Goal: Use online tool/utility: Utilize a website feature to perform a specific function

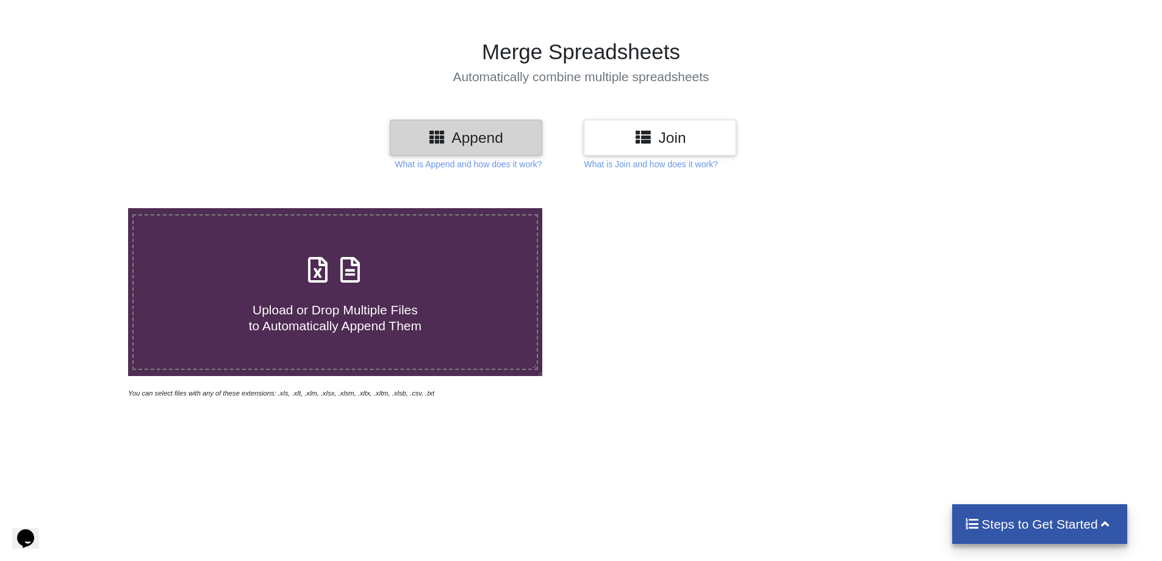
click at [329, 336] on label "Upload or Drop Multiple Files to Automatically Append Them" at bounding box center [335, 292] width 406 height 156
click at [83, 208] on input "Upload or Drop Multiple Files to Automatically Append Them" at bounding box center [83, 208] width 0 height 0
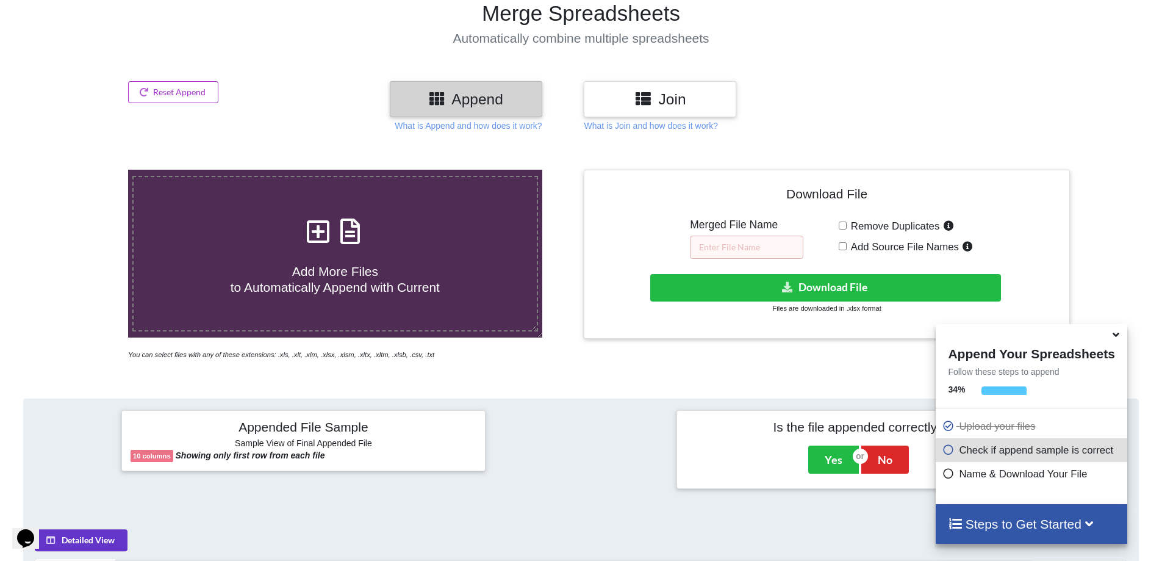
scroll to position [132, 0]
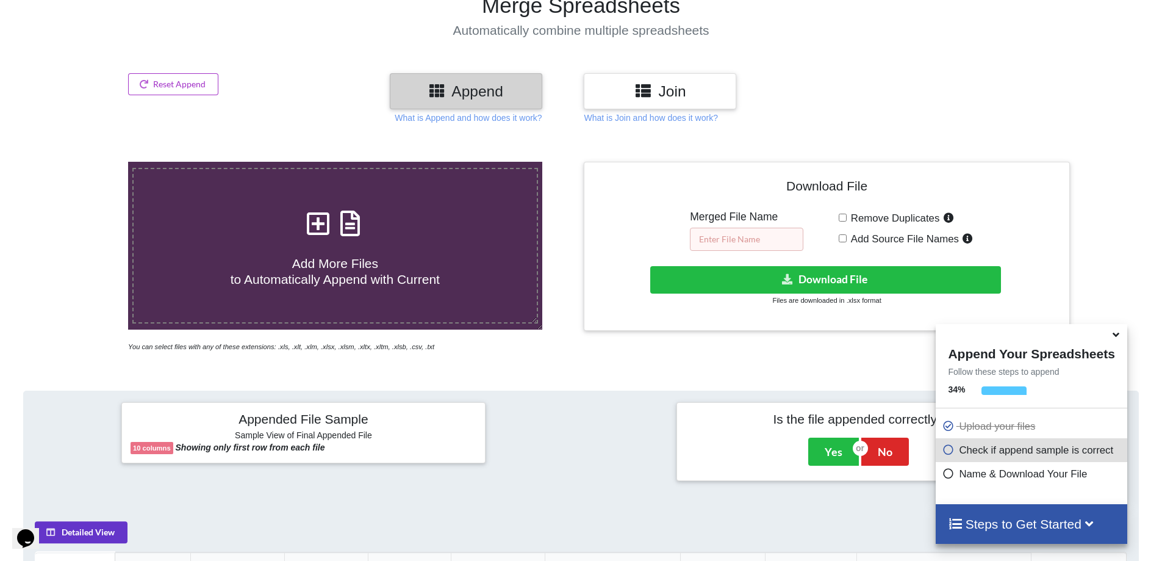
click at [708, 228] on input "text" at bounding box center [746, 239] width 113 height 23
click at [399, 256] on span "Add More Files to Automatically Append with Current" at bounding box center [335, 270] width 209 height 29
click at [83, 162] on input "Add More Files to Automatically Append with Current" at bounding box center [83, 162] width 0 height 0
type input "C:\fakepath\N1All.csv"
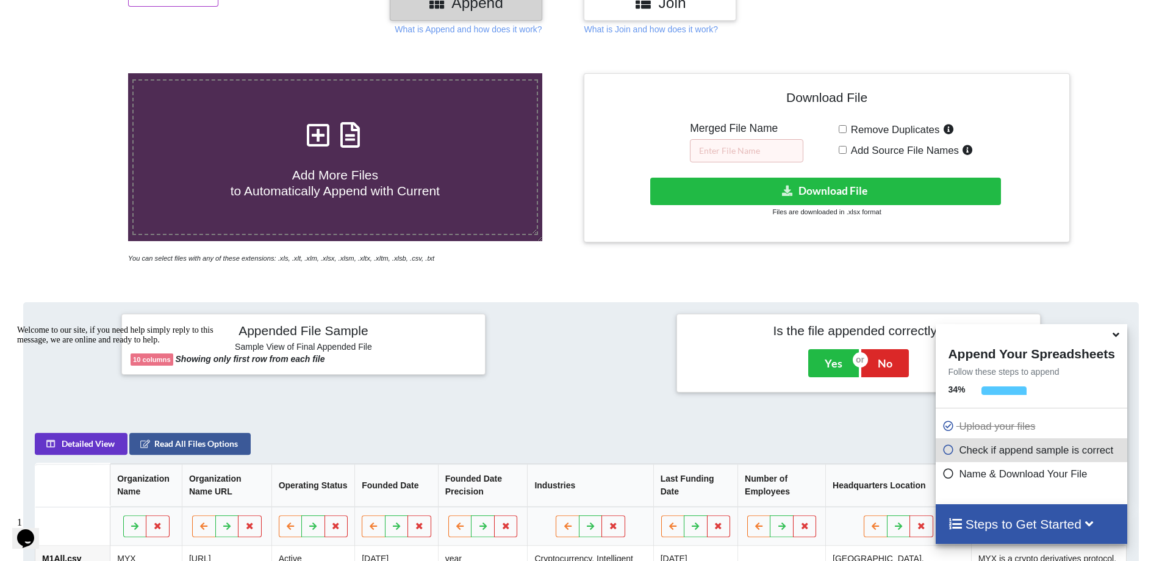
scroll to position [193, 0]
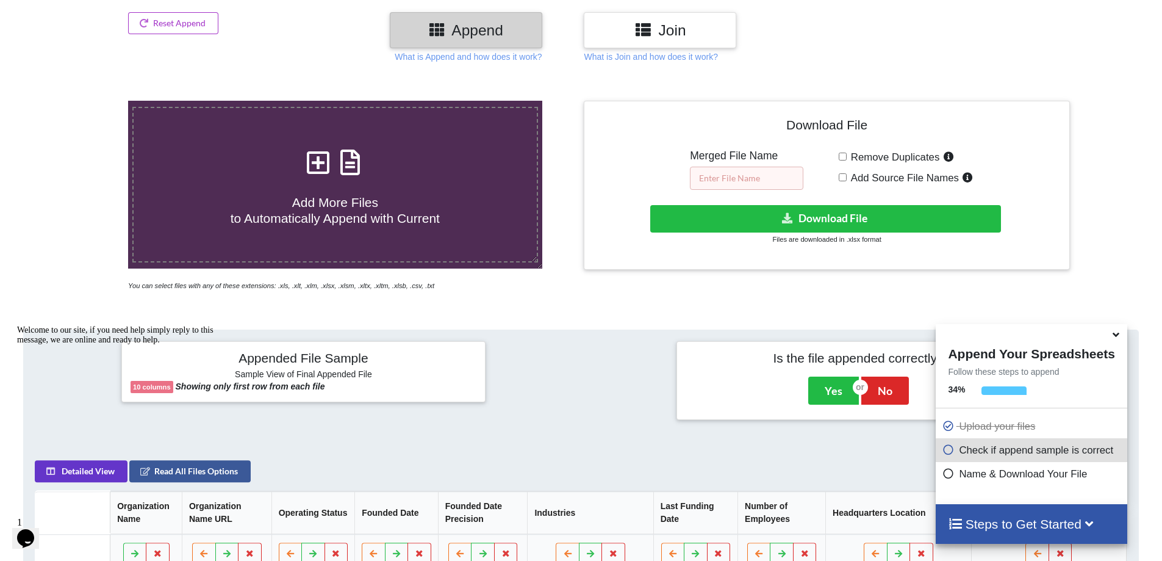
click at [744, 167] on input "text" at bounding box center [746, 178] width 113 height 23
type input "mandn"
click at [841, 152] on input "Remove Duplicates" at bounding box center [843, 156] width 8 height 8
checkbox input "false"
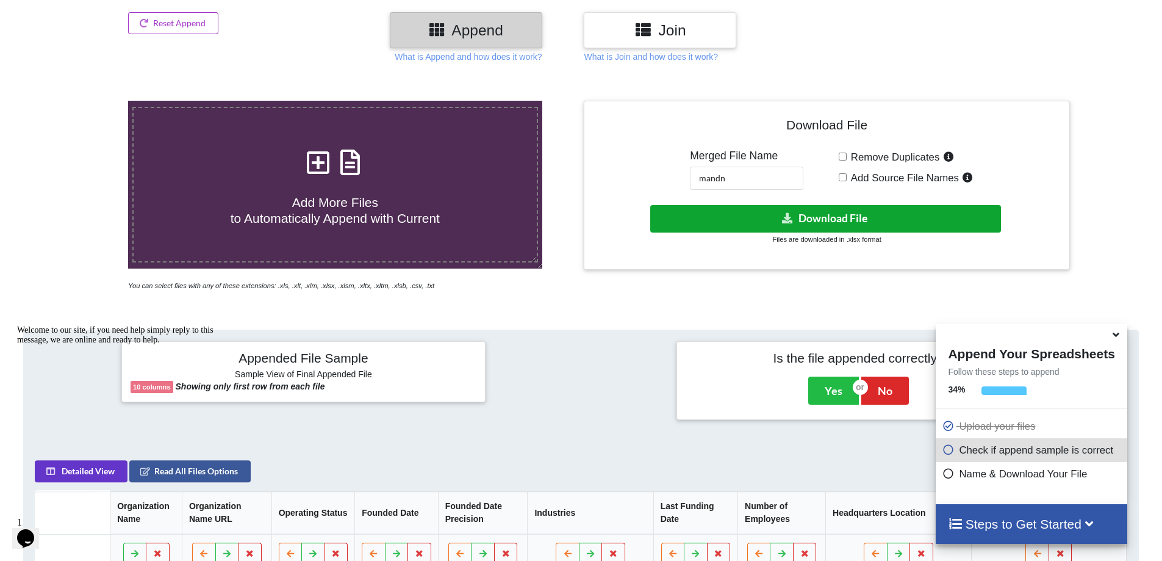
click at [825, 205] on button "Download File" at bounding box center [825, 218] width 351 height 27
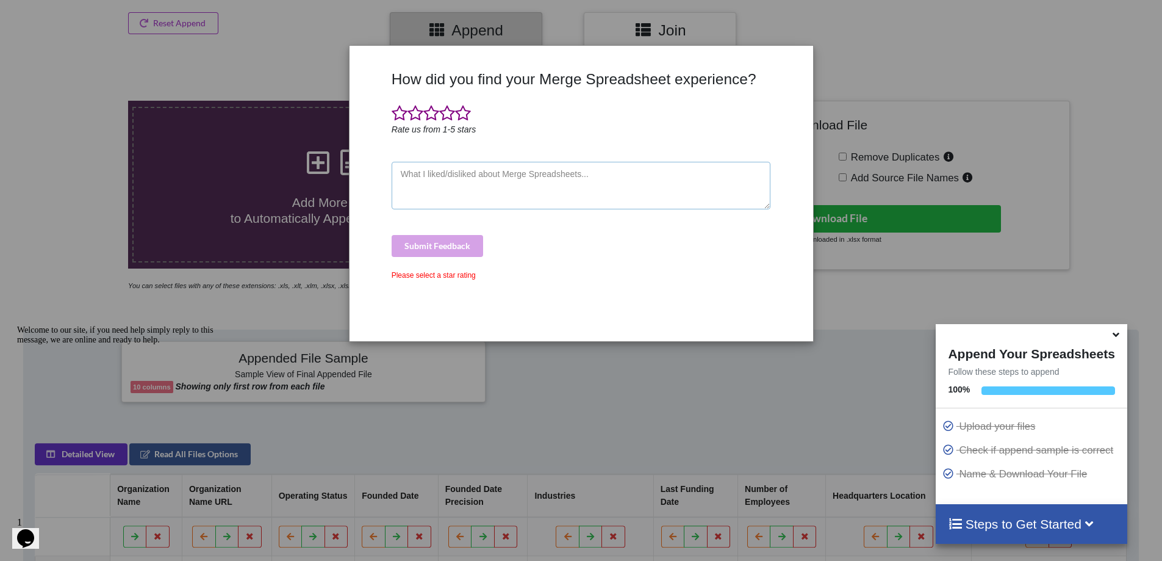
click at [547, 185] on textarea at bounding box center [581, 186] width 379 height 48
click at [461, 115] on span at bounding box center [463, 113] width 16 height 17
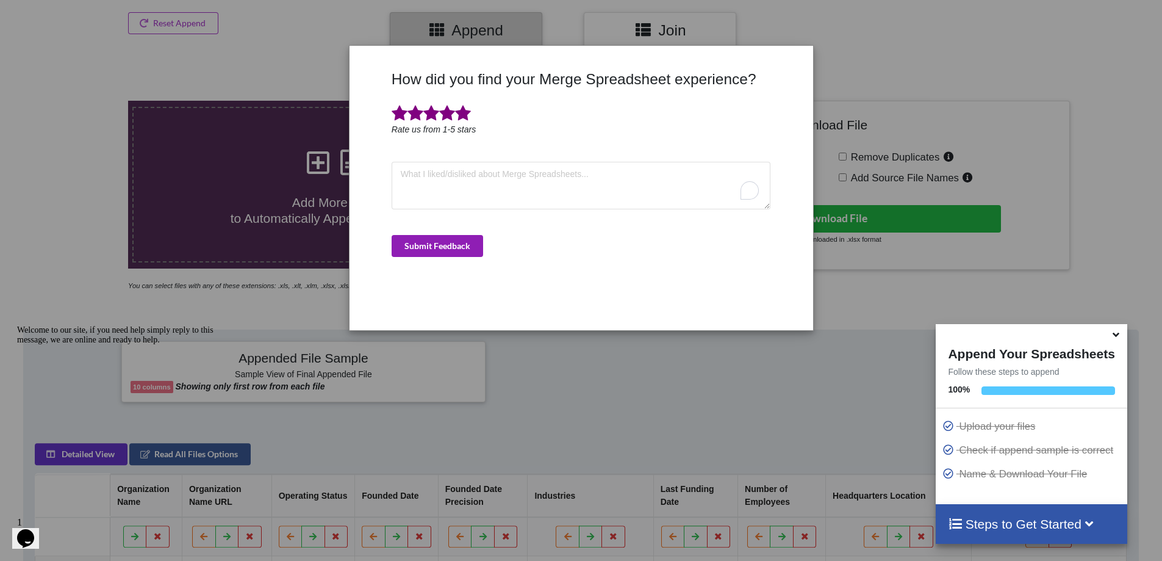
click at [464, 253] on button "Submit Feedback" at bounding box center [437, 246] width 91 height 22
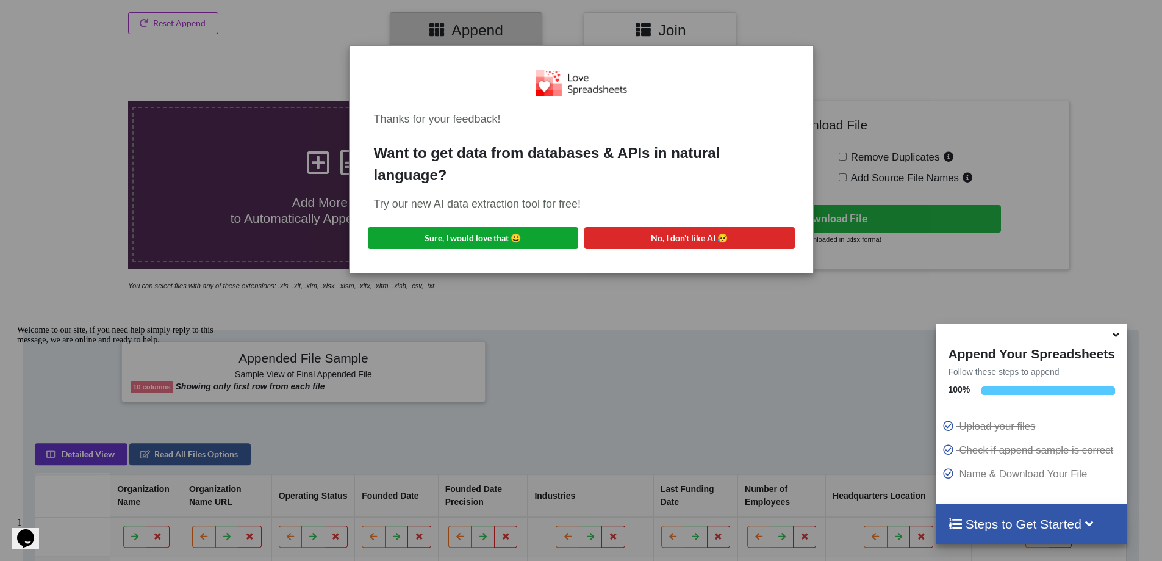
click at [507, 240] on button "Sure, I would love that 😀" at bounding box center [473, 238] width 210 height 22
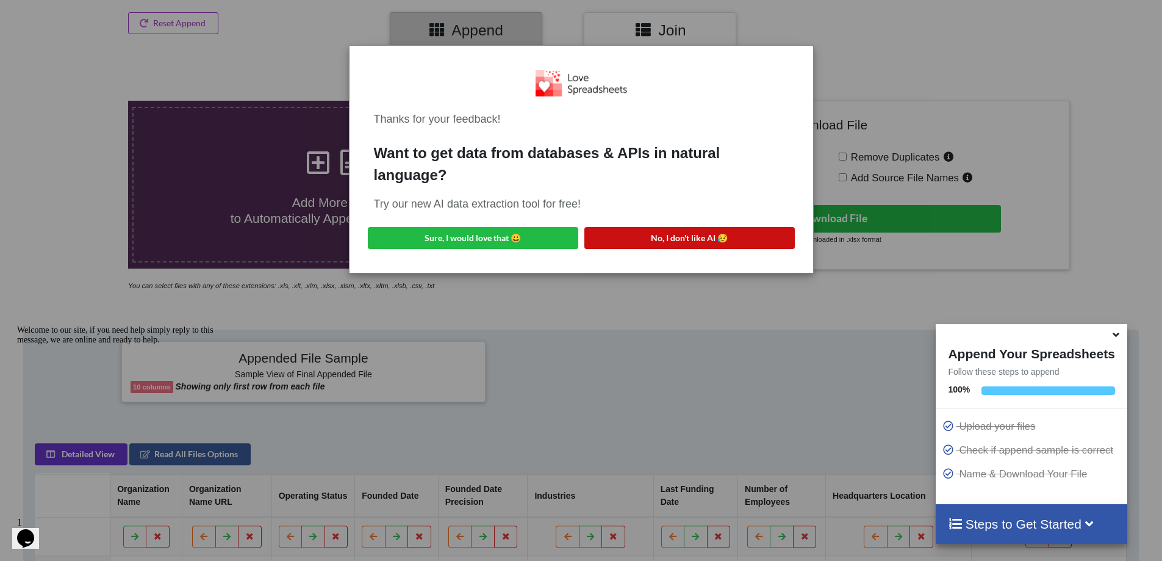
click at [720, 246] on button "No, I don't like AI 😥" at bounding box center [689, 238] width 210 height 22
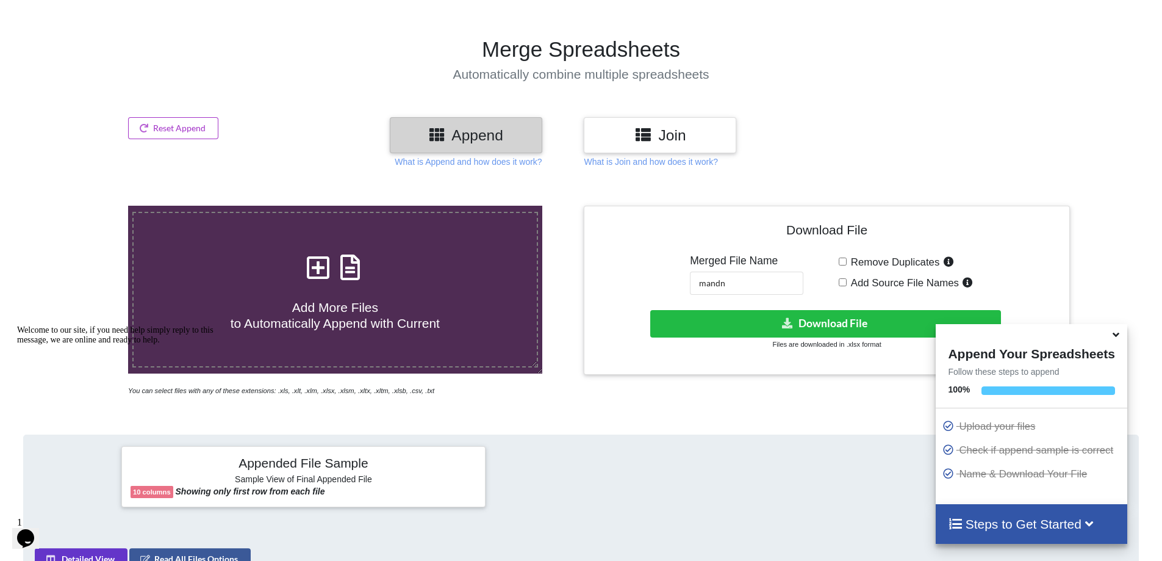
scroll to position [71, 0]
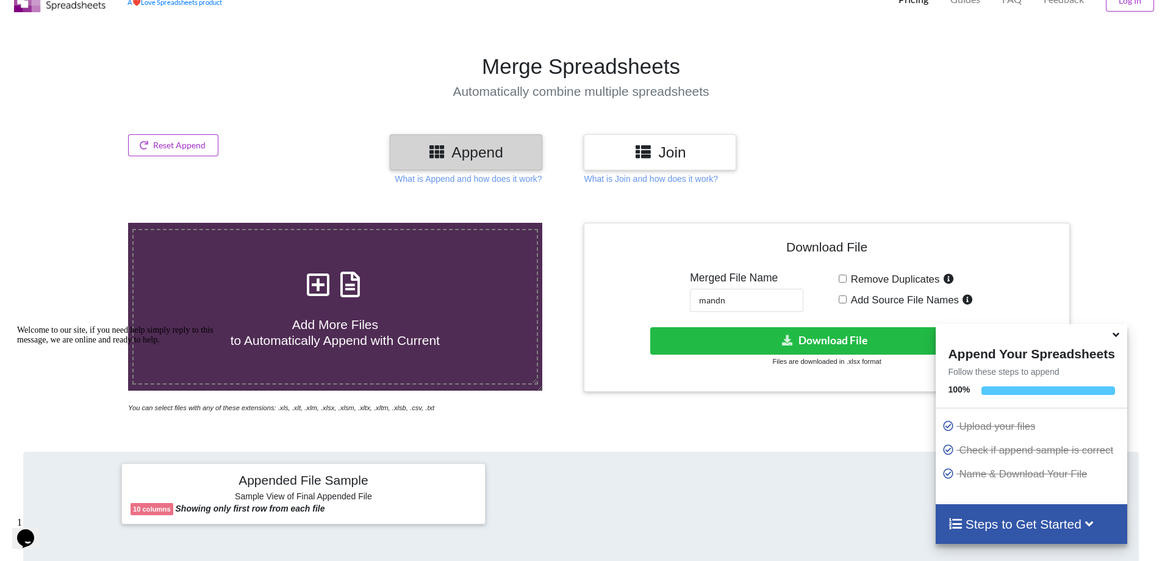
click at [355, 317] on span "Add More Files to Automatically Append with Current" at bounding box center [335, 331] width 209 height 29
click at [83, 223] on input "Add More Files to Automatically Append with Current" at bounding box center [83, 223] width 0 height 0
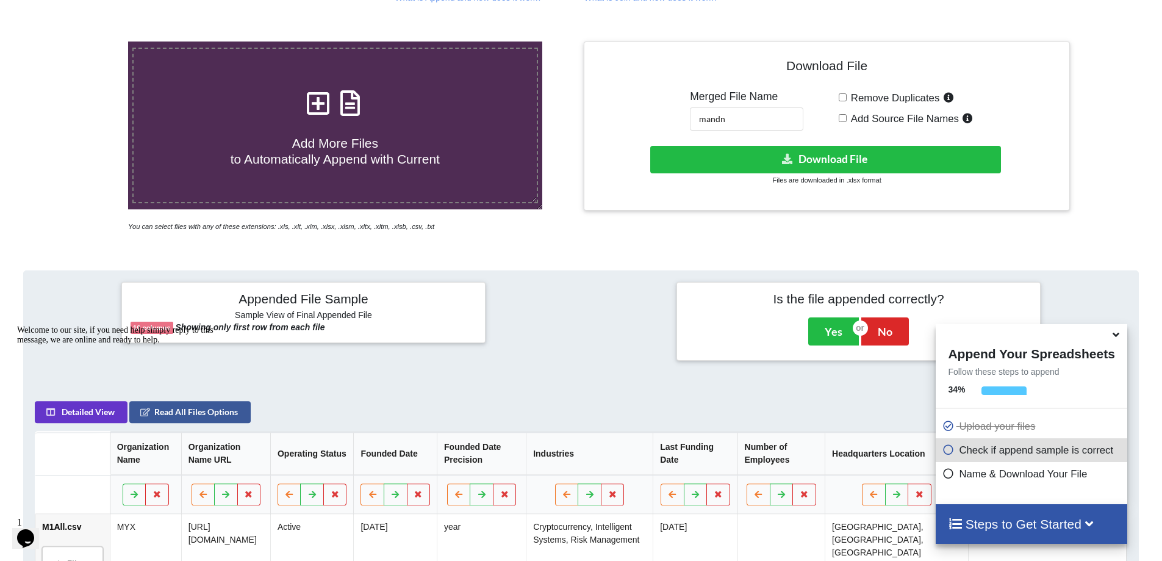
scroll to position [193, 0]
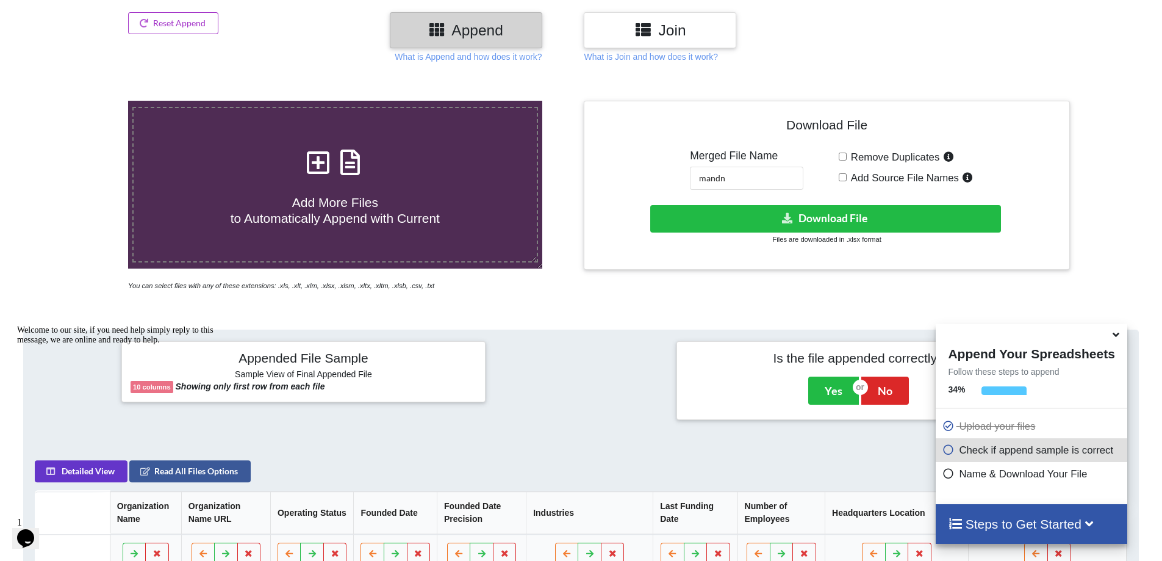
click at [328, 195] on span "Add More Files to Automatically Append with Current" at bounding box center [335, 209] width 209 height 29
click at [83, 101] on input "Add More Files to Automatically Append with Current" at bounding box center [83, 101] width 0 height 0
click at [310, 151] on icon at bounding box center [318, 156] width 30 height 26
click at [83, 101] on input "Add More Files to Automatically Append with Current" at bounding box center [83, 101] width 0 height 0
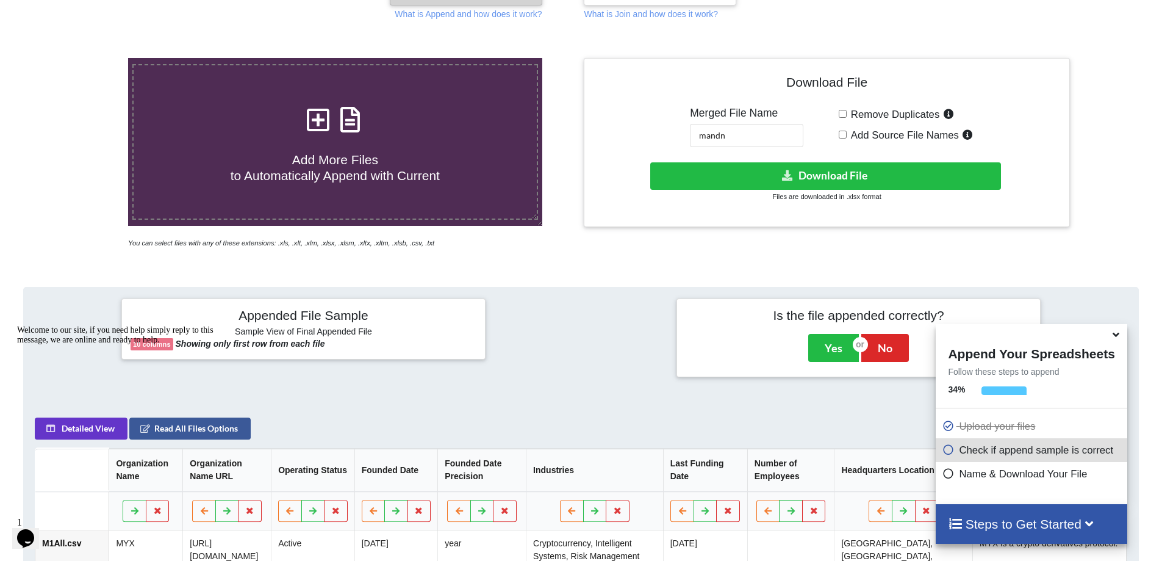
scroll to position [132, 0]
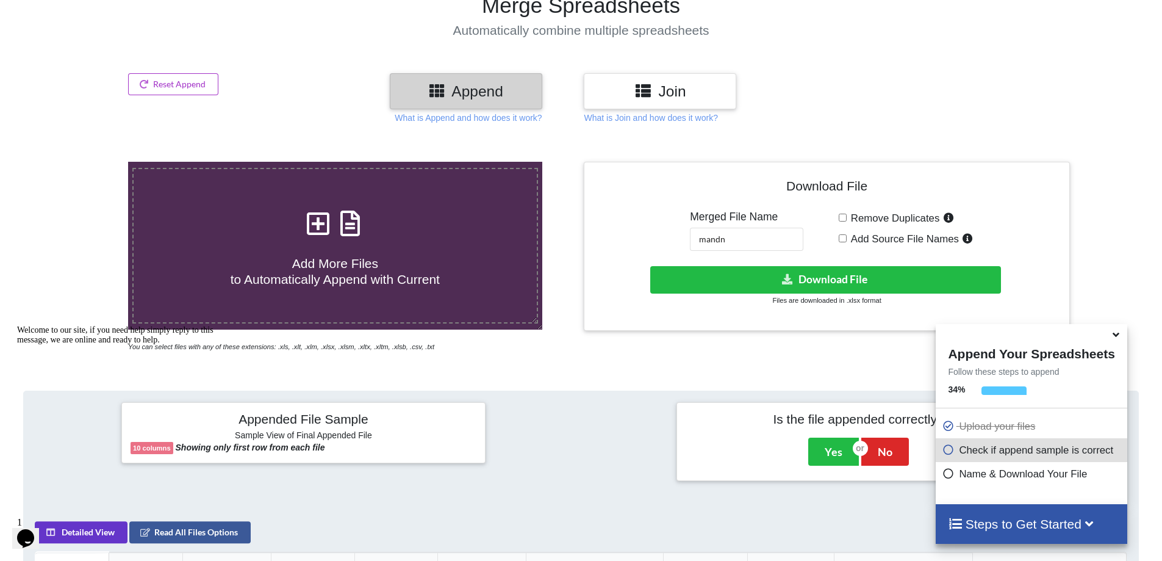
click at [319, 209] on icon at bounding box center [318, 217] width 30 height 26
click at [83, 162] on input "Add More Files to Automatically Append with Current" at bounding box center [83, 162] width 0 height 0
type input "C:\fakepath\R1All.csv"
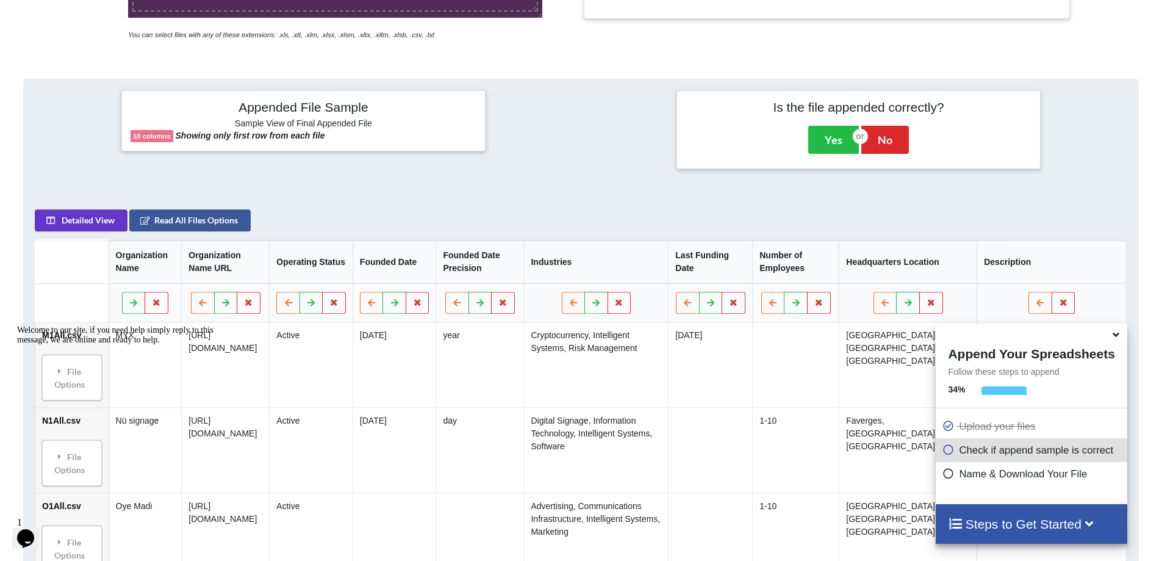
scroll to position [254, 0]
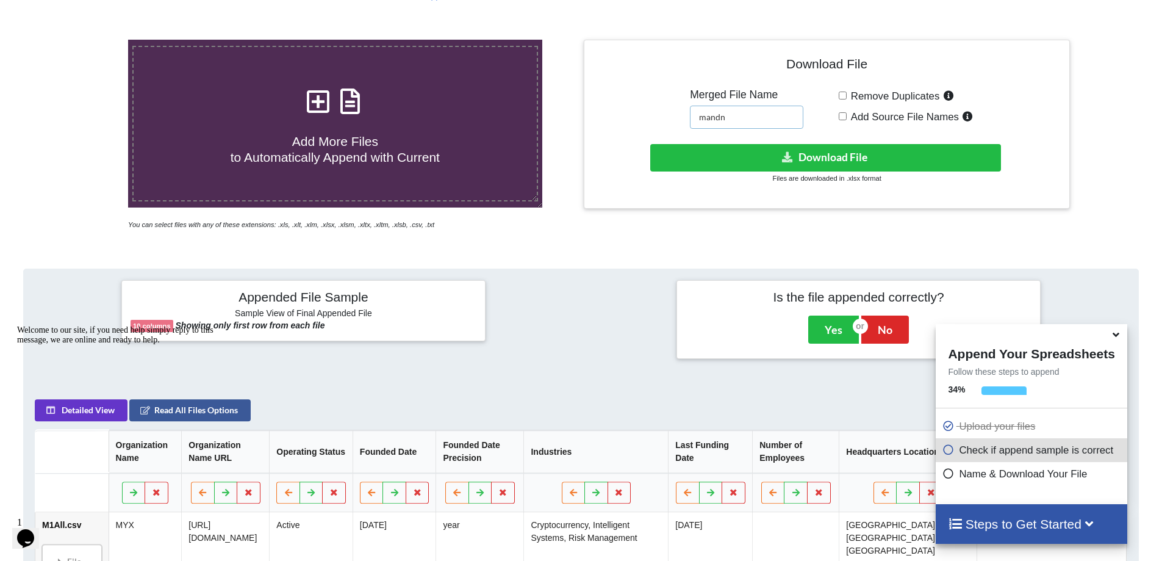
click at [739, 106] on input "mandn" at bounding box center [746, 117] width 113 height 23
type input "Lucas_IntgAI_MtoR"
click at [808, 144] on button "Download File" at bounding box center [825, 157] width 351 height 27
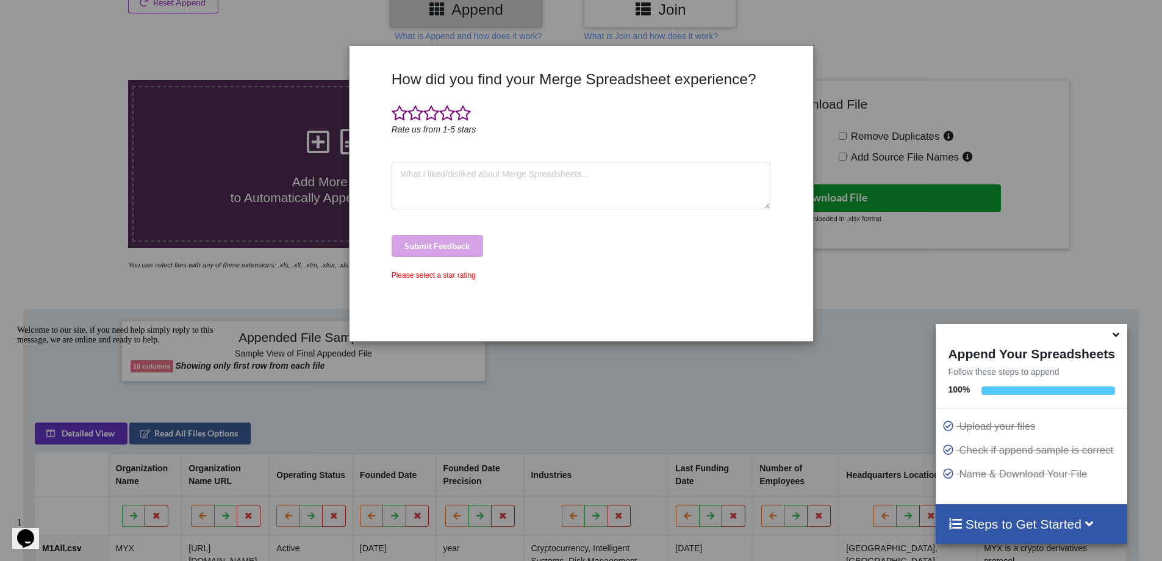
scroll to position [193, 0]
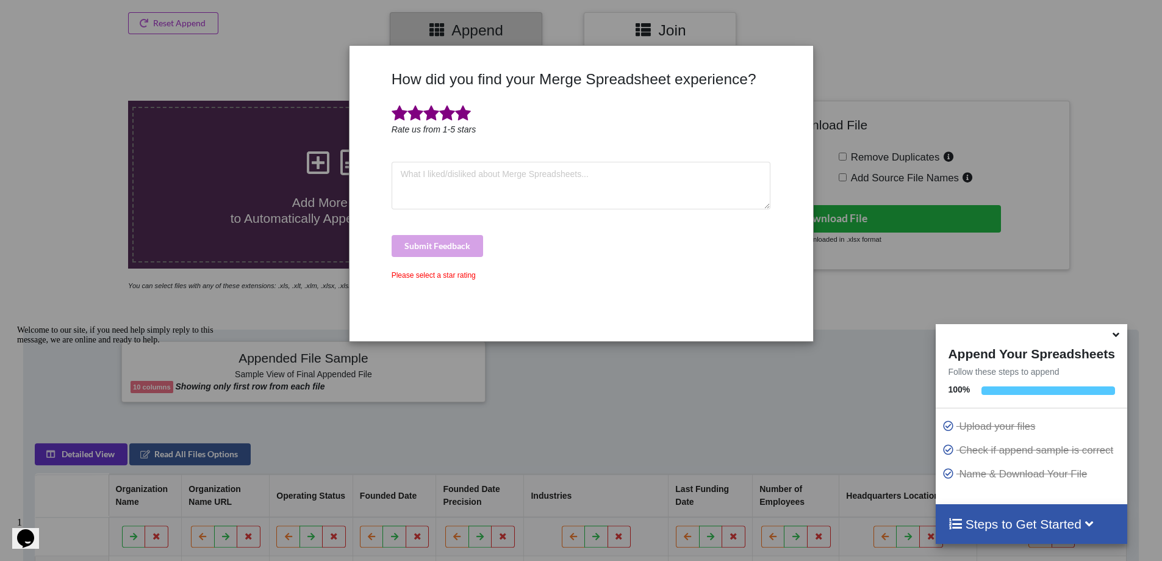
click at [459, 112] on span at bounding box center [463, 113] width 16 height 17
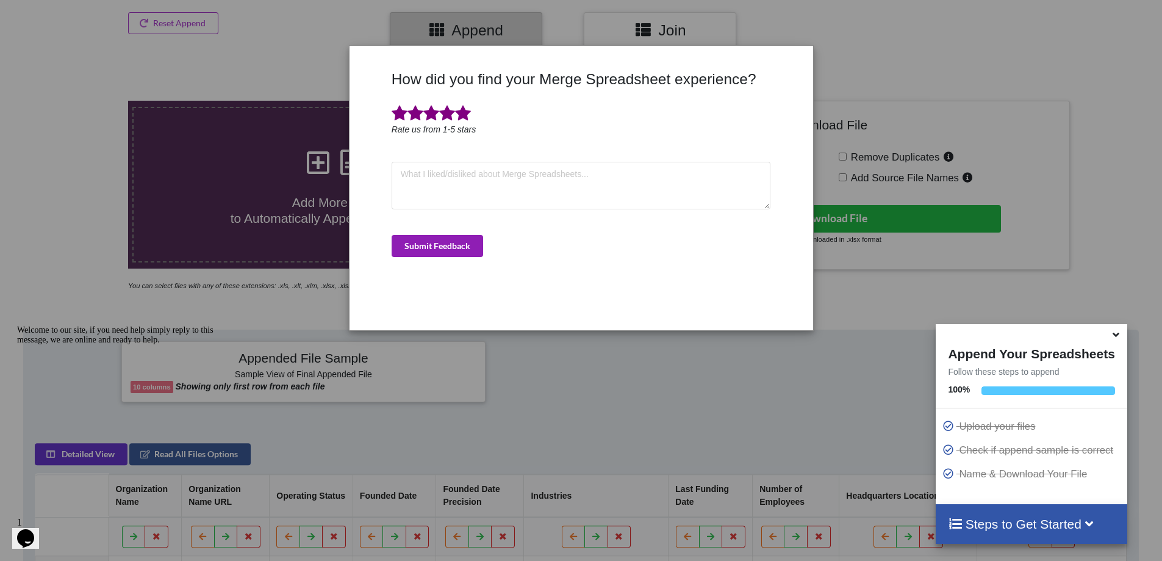
click at [446, 245] on button "Submit Feedback" at bounding box center [437, 246] width 91 height 22
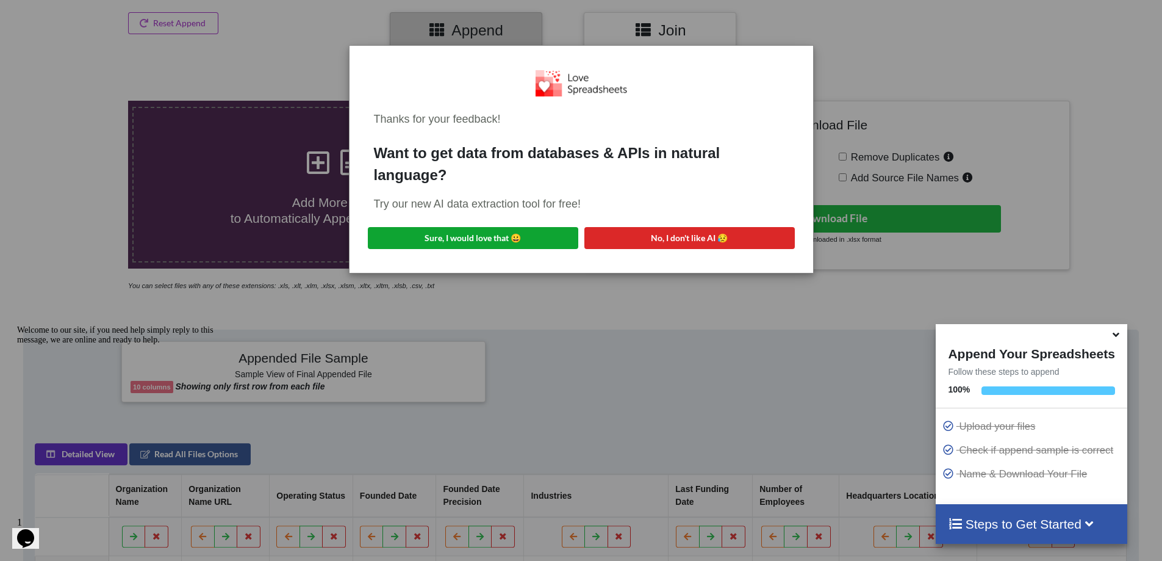
click at [400, 235] on button "Sure, I would love that 😀" at bounding box center [473, 238] width 210 height 22
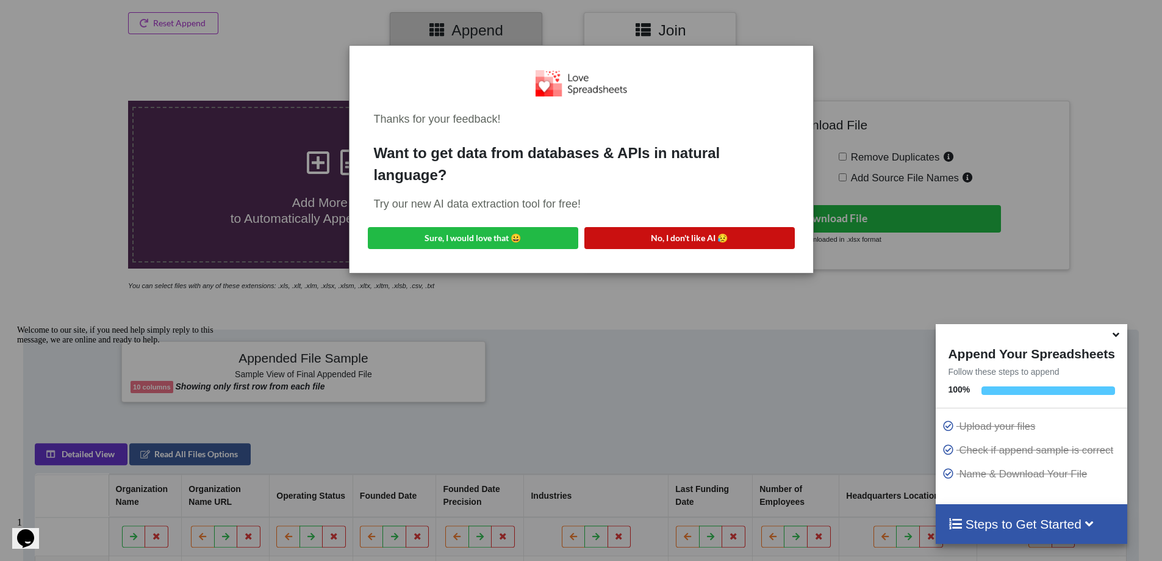
click at [707, 244] on button "No, I don't like AI 😥" at bounding box center [689, 238] width 210 height 22
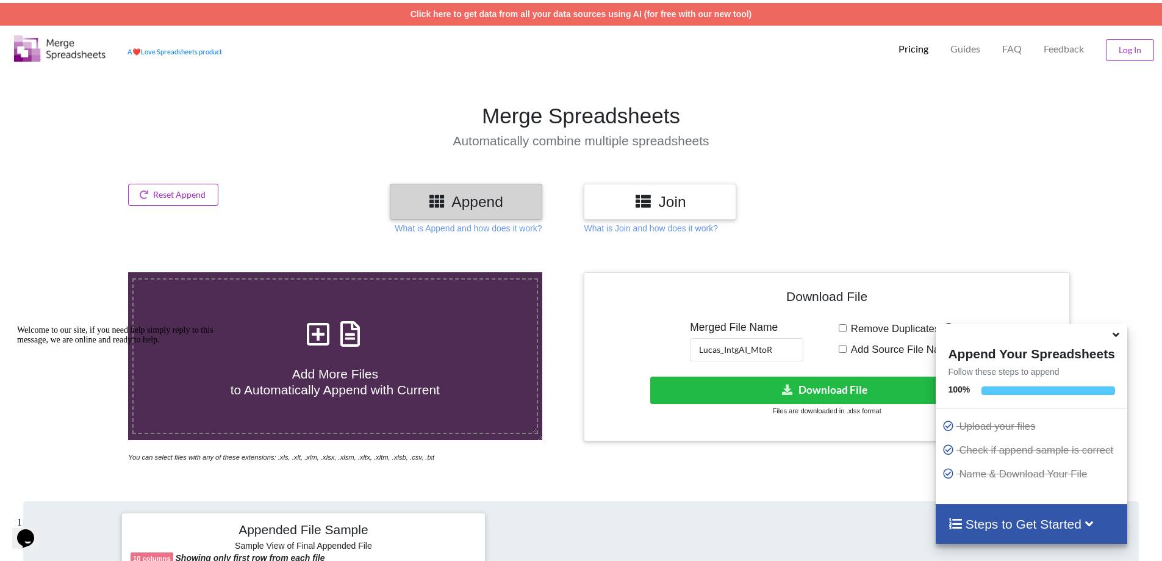
scroll to position [0, 0]
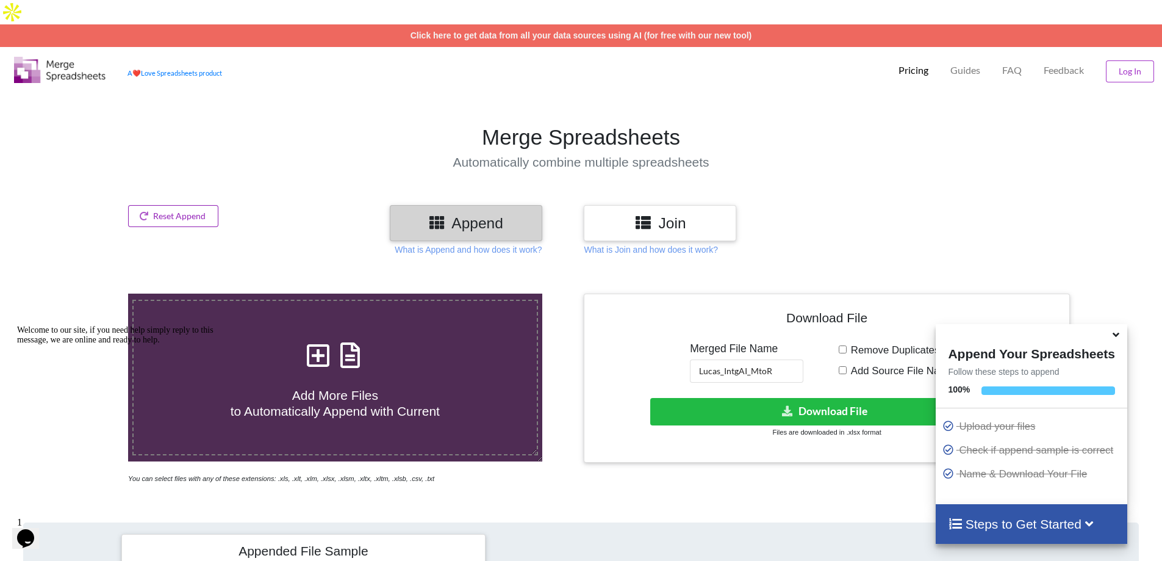
click at [207, 205] on button "Reset Append" at bounding box center [173, 216] width 90 height 22
click at [137, 133] on button "Reset Append" at bounding box center [140, 134] width 78 height 22
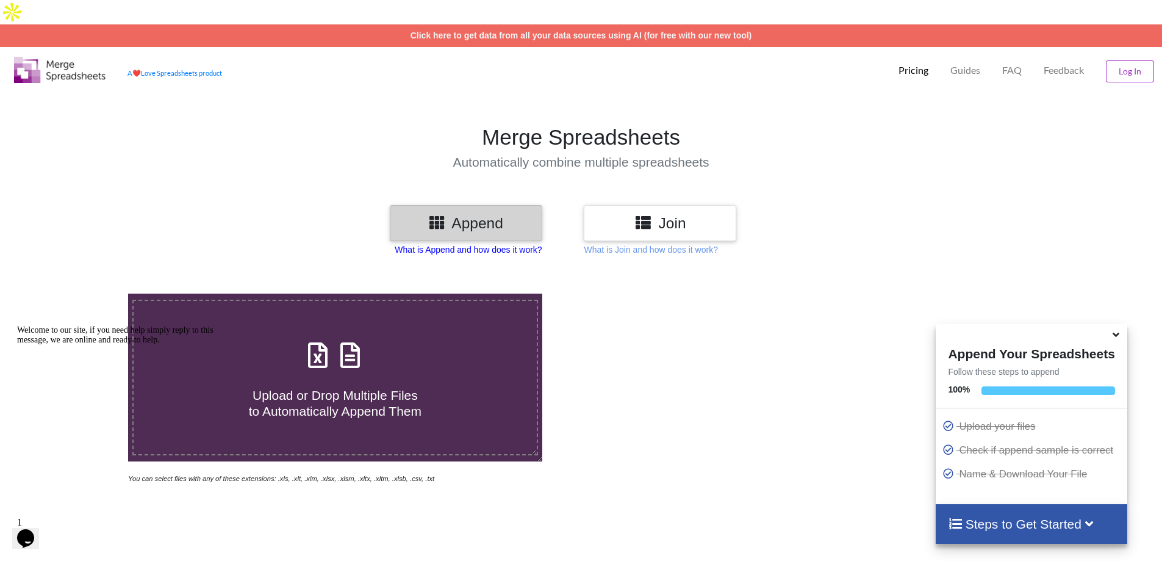
click at [476, 243] on p "What is Append and how does it work?" at bounding box center [468, 249] width 147 height 12
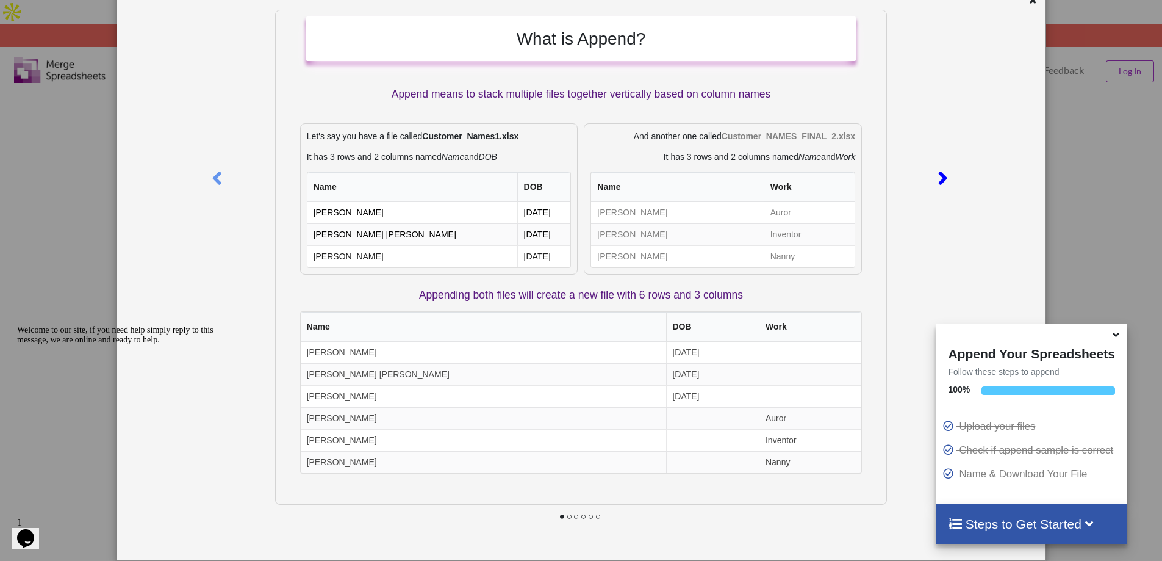
click at [944, 176] on icon at bounding box center [942, 172] width 25 height 21
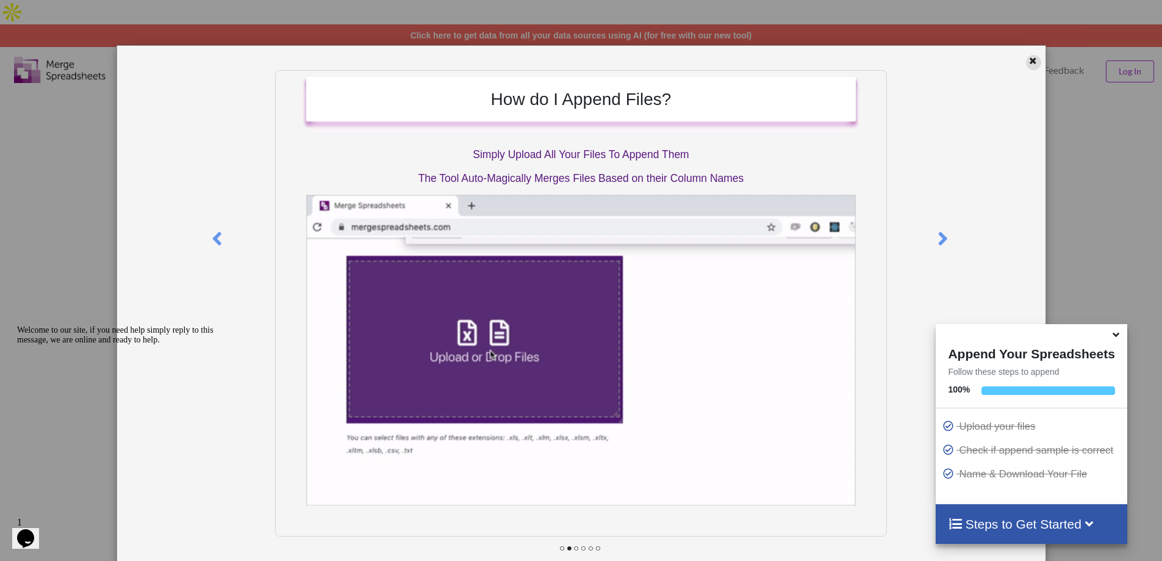
click at [1028, 62] on icon at bounding box center [1033, 59] width 10 height 9
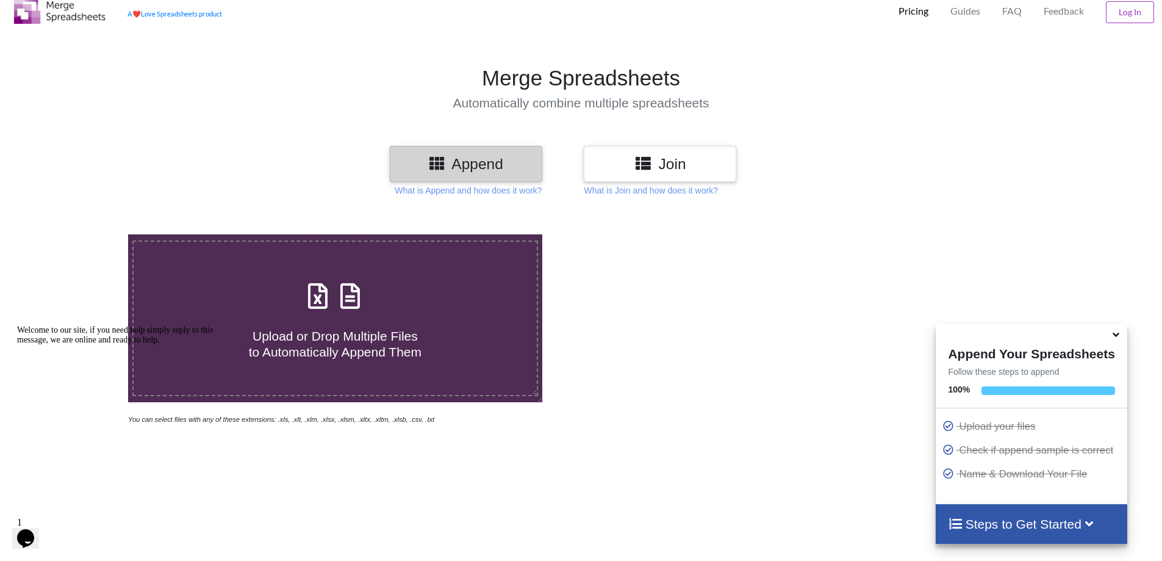
scroll to position [61, 0]
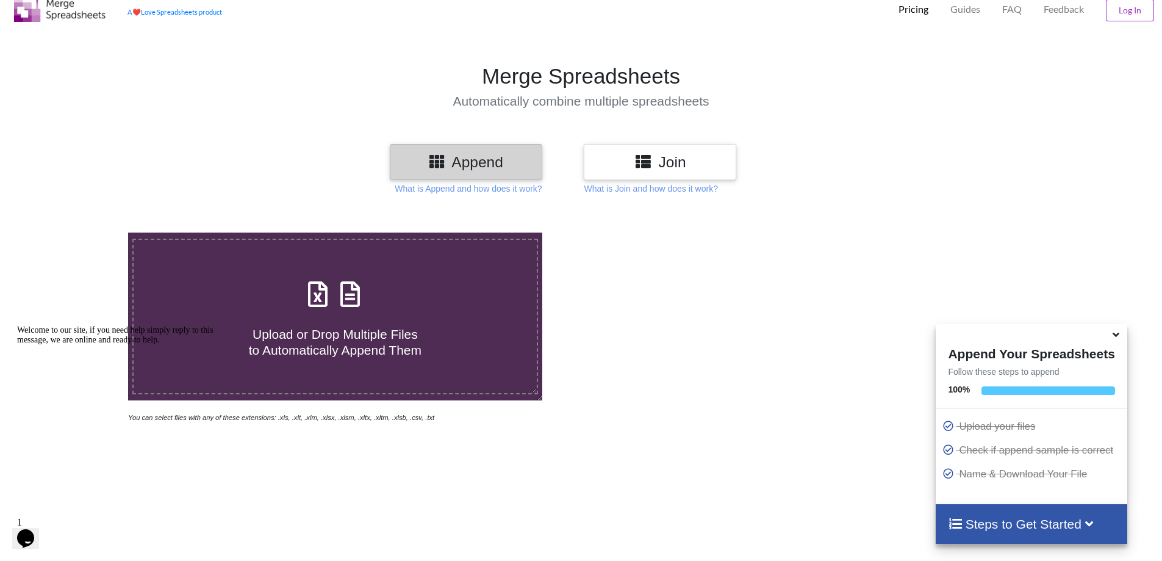
click at [368, 283] on div "Upload or Drop Multiple Files to Automatically Append Them" at bounding box center [335, 316] width 403 height 82
click at [83, 232] on input "Upload or Drop Multiple Files to Automatically Append Them" at bounding box center [83, 232] width 0 height 0
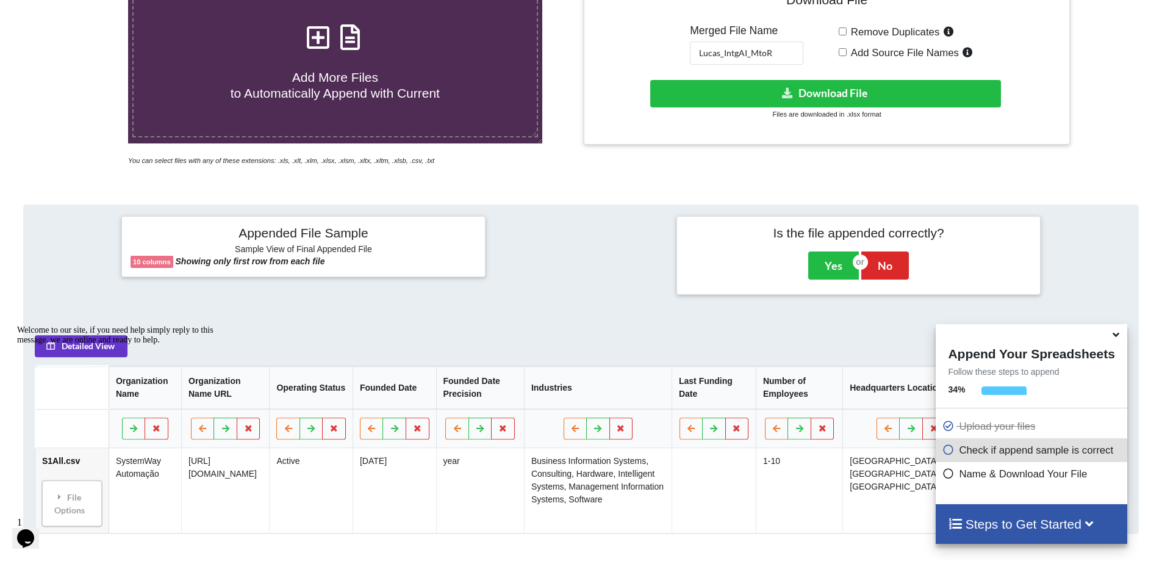
scroll to position [315, 0]
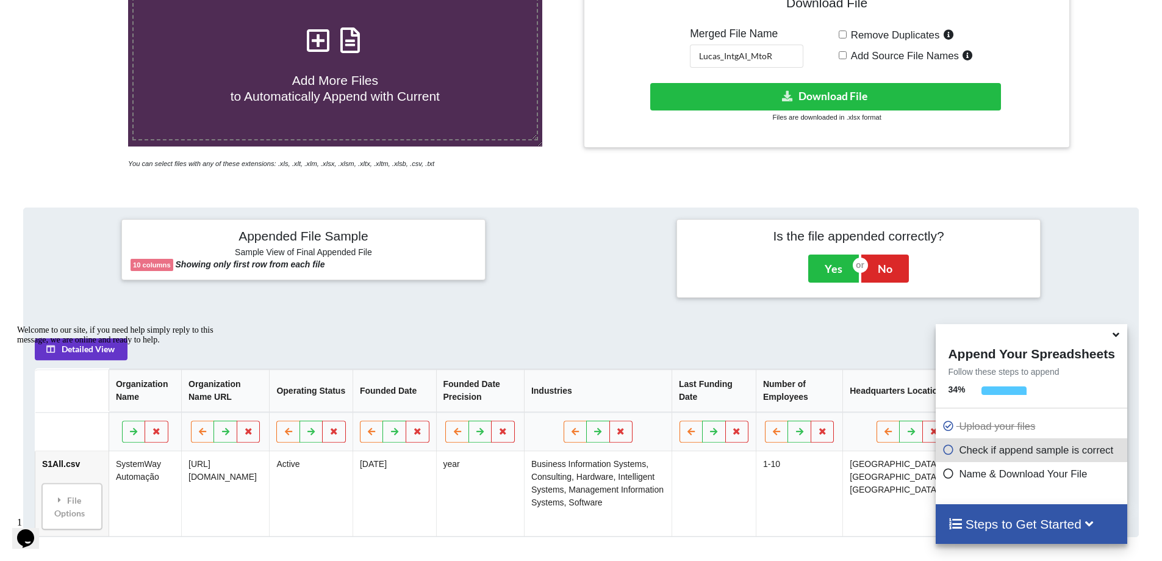
click at [327, 73] on span "Add More Files to Automatically Append with Current" at bounding box center [335, 87] width 209 height 29
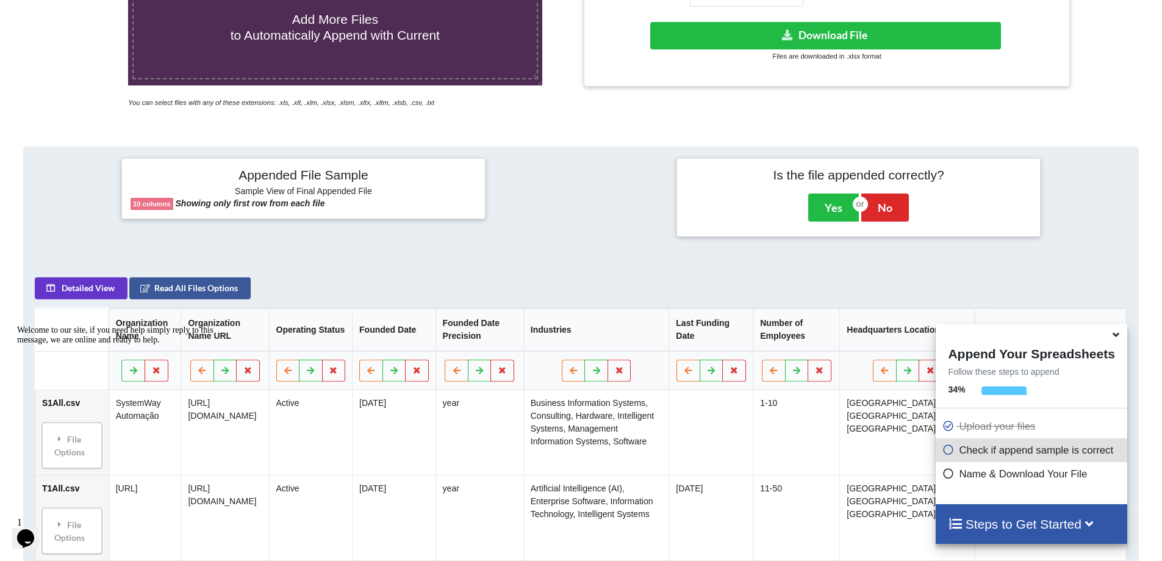
scroll to position [254, 0]
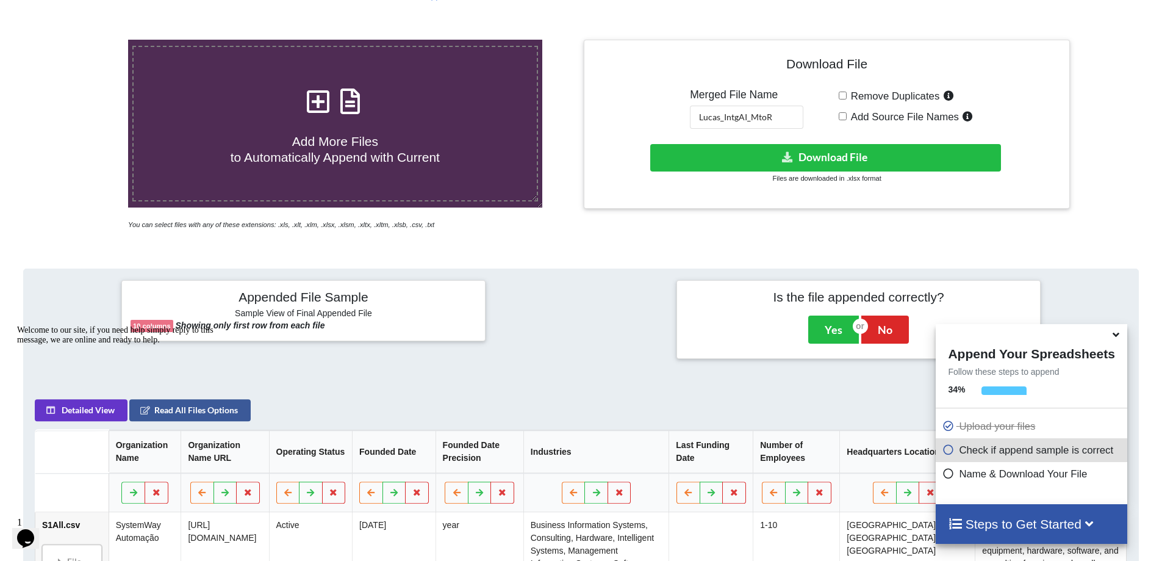
click at [342, 137] on span "Add More Files to Automatically Append with Current" at bounding box center [335, 148] width 209 height 29
click at [83, 40] on input "Add More Files to Automatically Append with Current" at bounding box center [83, 40] width 0 height 0
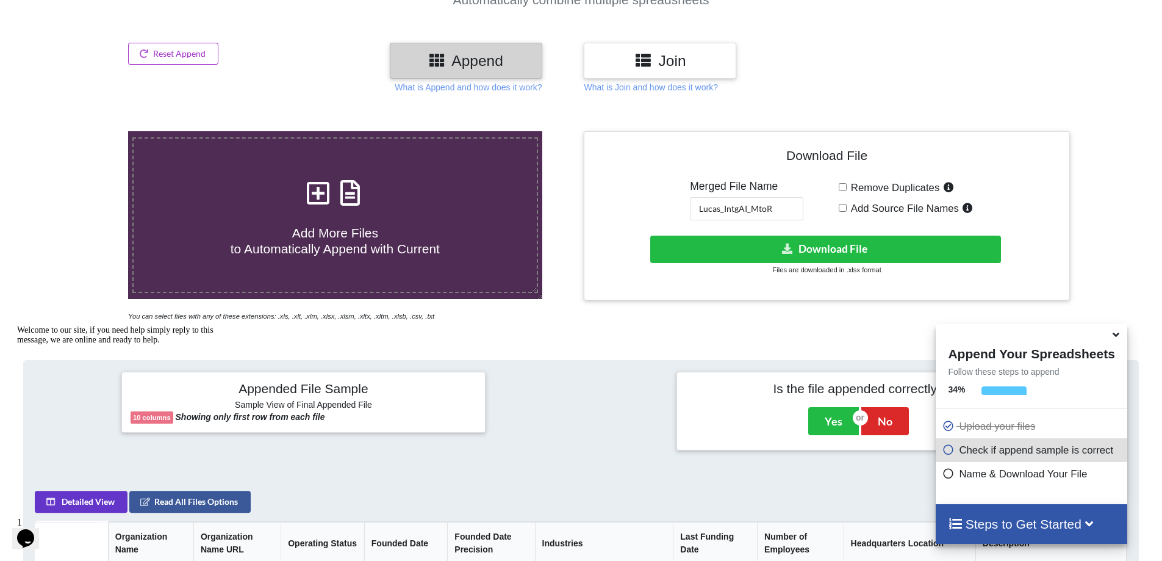
scroll to position [132, 0]
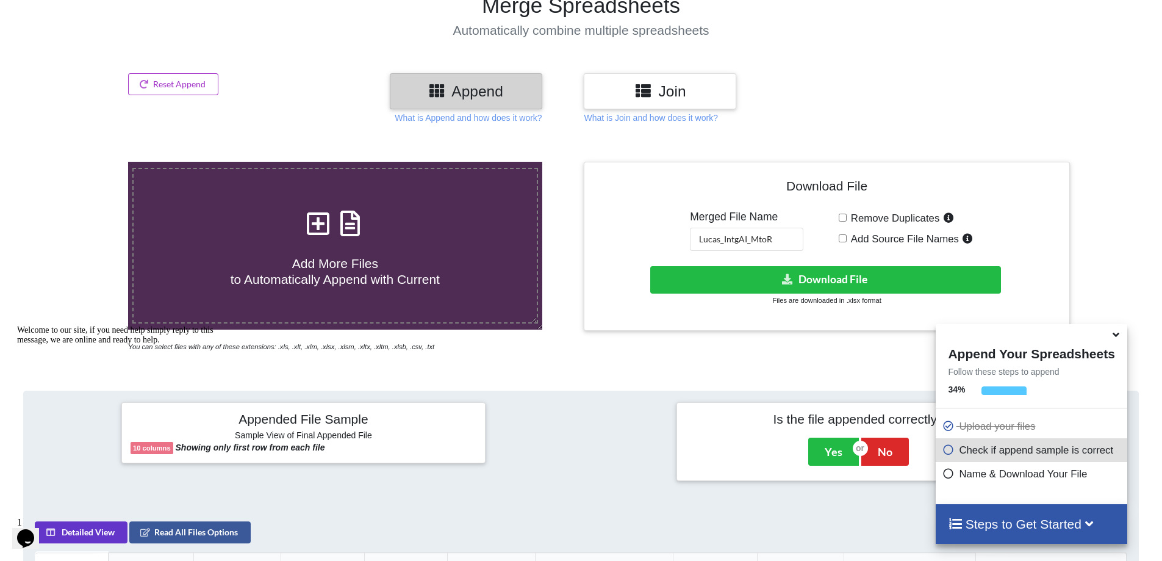
click at [317, 204] on icon at bounding box center [318, 217] width 30 height 26
click at [83, 162] on input "Add More Files to Automatically Append with Current" at bounding box center [83, 162] width 0 height 0
type input "C:\fakepath\V1All.csv"
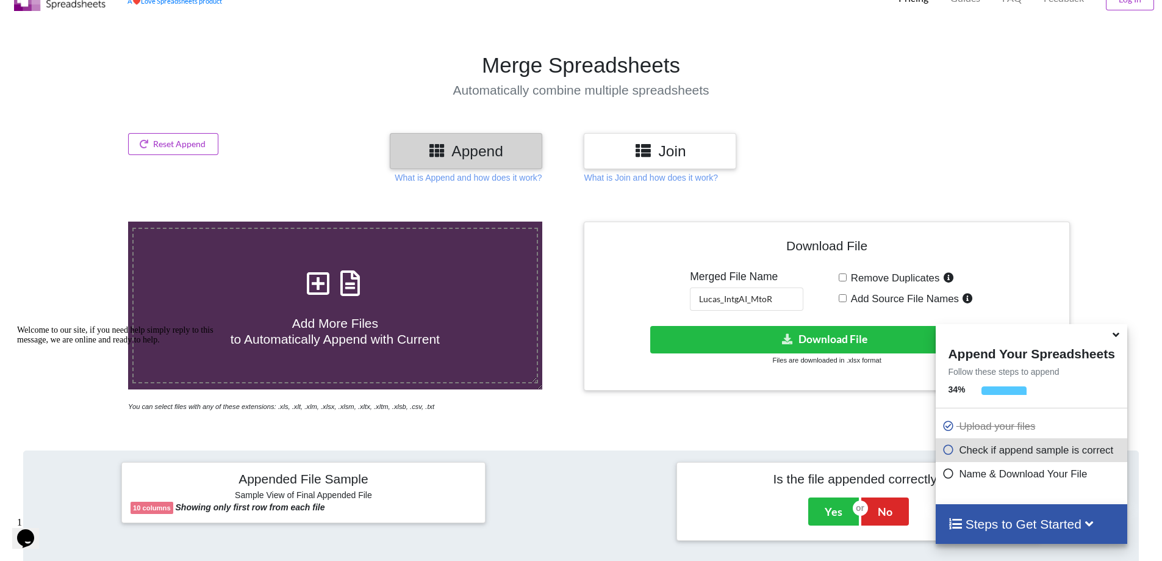
scroll to position [71, 0]
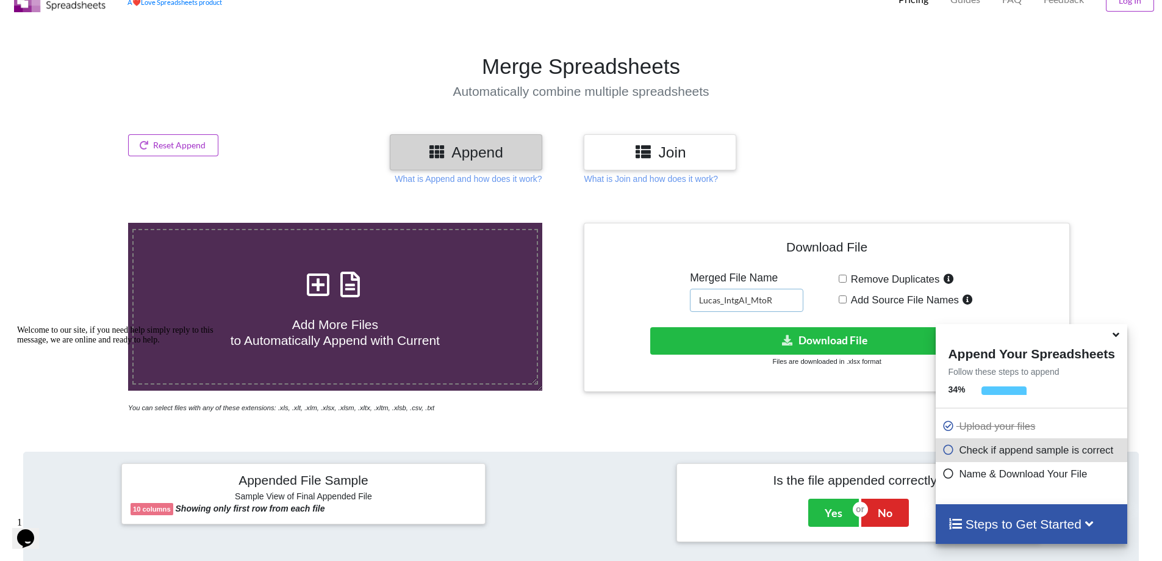
click at [719, 289] on input "Lucas_IntgAI_MtoR" at bounding box center [746, 300] width 113 height 23
click at [720, 289] on input "Lucas_IntgAI_MtoR" at bounding box center [746, 300] width 113 height 23
click at [762, 289] on input "Luaren_IntgAI_MtoR" at bounding box center [746, 300] width 113 height 23
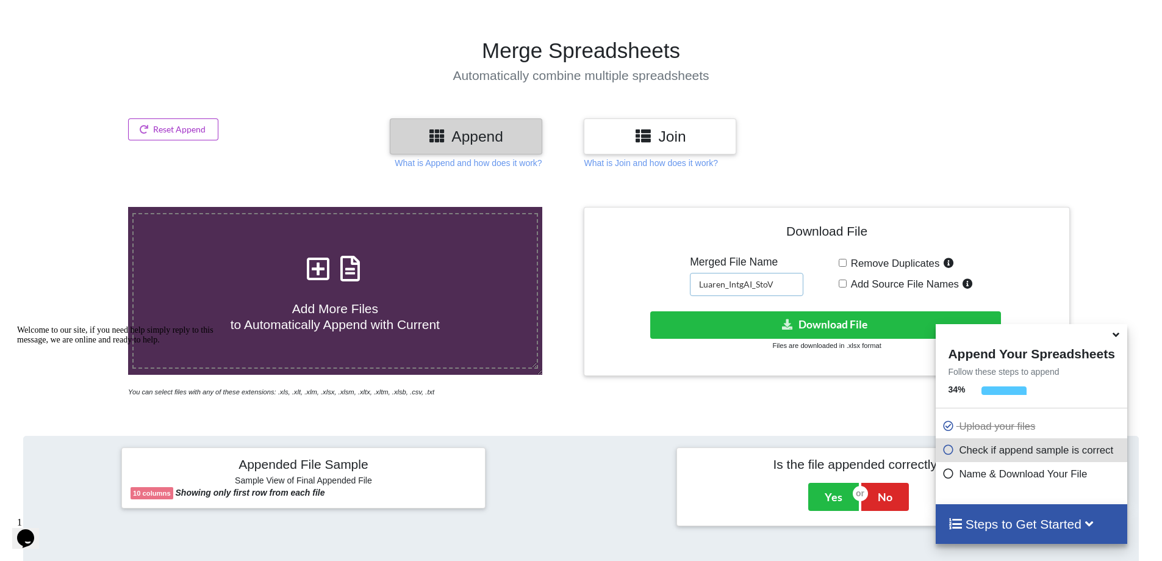
scroll to position [132, 0]
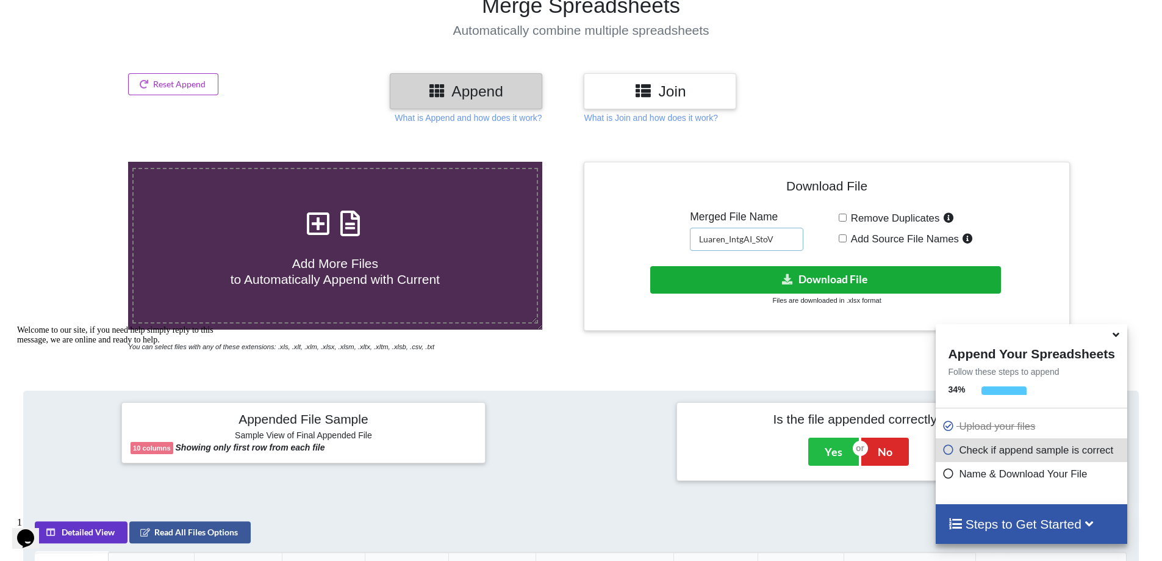
type input "Luaren_IntgAI_StoV"
click at [723, 266] on button "Download File" at bounding box center [825, 279] width 351 height 27
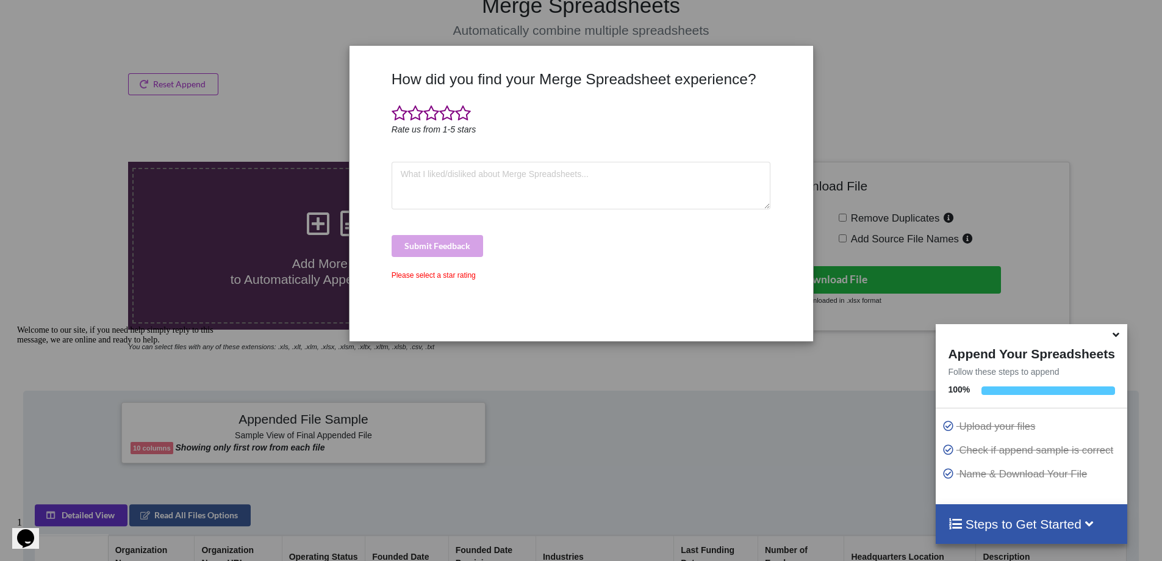
click at [943, 81] on div "How did you find your Merge Spreadsheet experience? Rate us from 1-5 stars Subm…" at bounding box center [581, 280] width 1162 height 561
click at [464, 124] on icon "Rate us from 1-5 stars" at bounding box center [434, 129] width 85 height 10
click at [459, 118] on span at bounding box center [463, 113] width 16 height 17
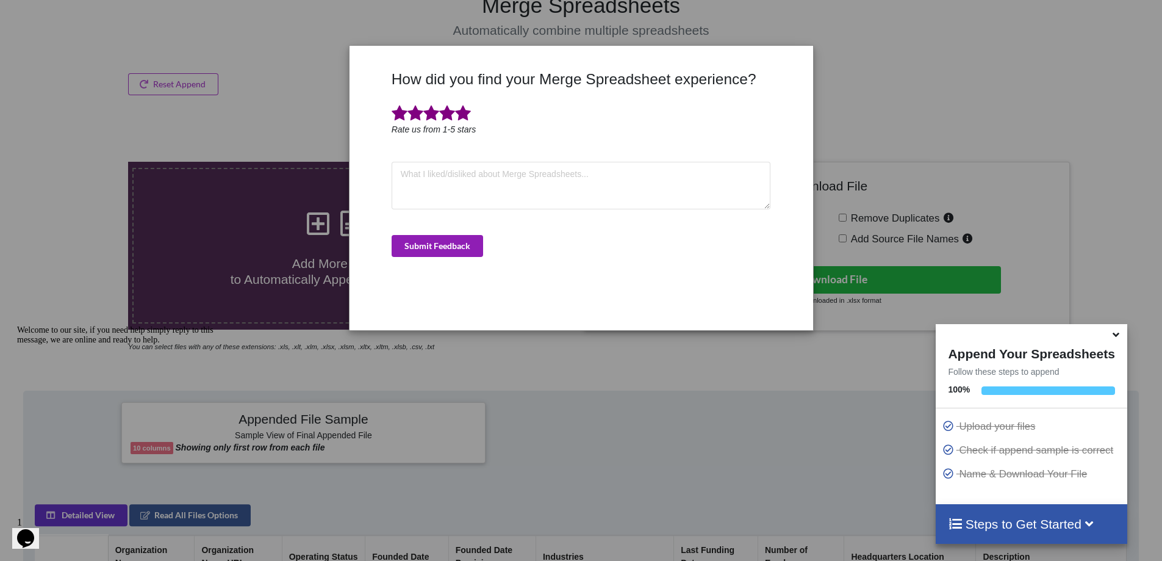
click at [452, 253] on button "Submit Feedback" at bounding box center [437, 246] width 91 height 22
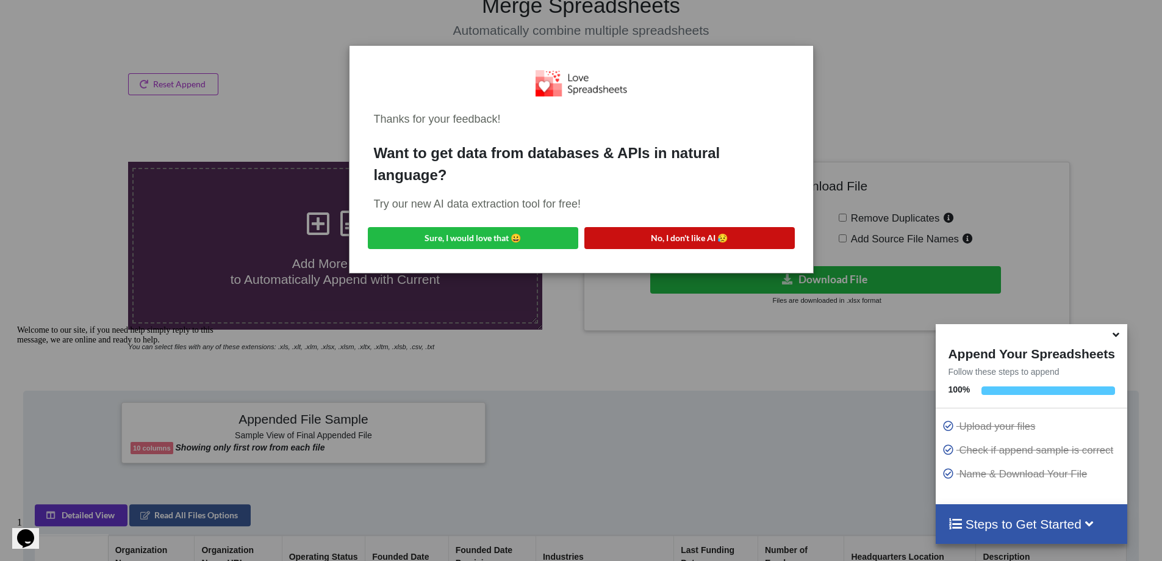
click at [669, 235] on button "No, I don't like AI 😥" at bounding box center [689, 238] width 210 height 22
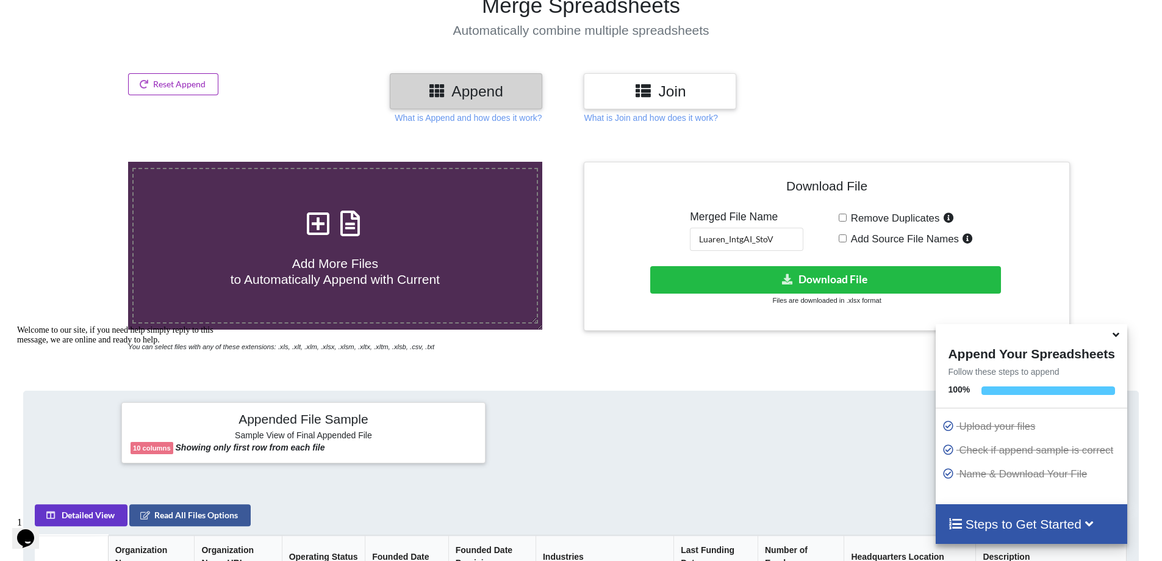
click at [181, 73] on button "Reset Append" at bounding box center [173, 84] width 90 height 22
click at [138, 123] on button "Reset Append" at bounding box center [140, 126] width 78 height 22
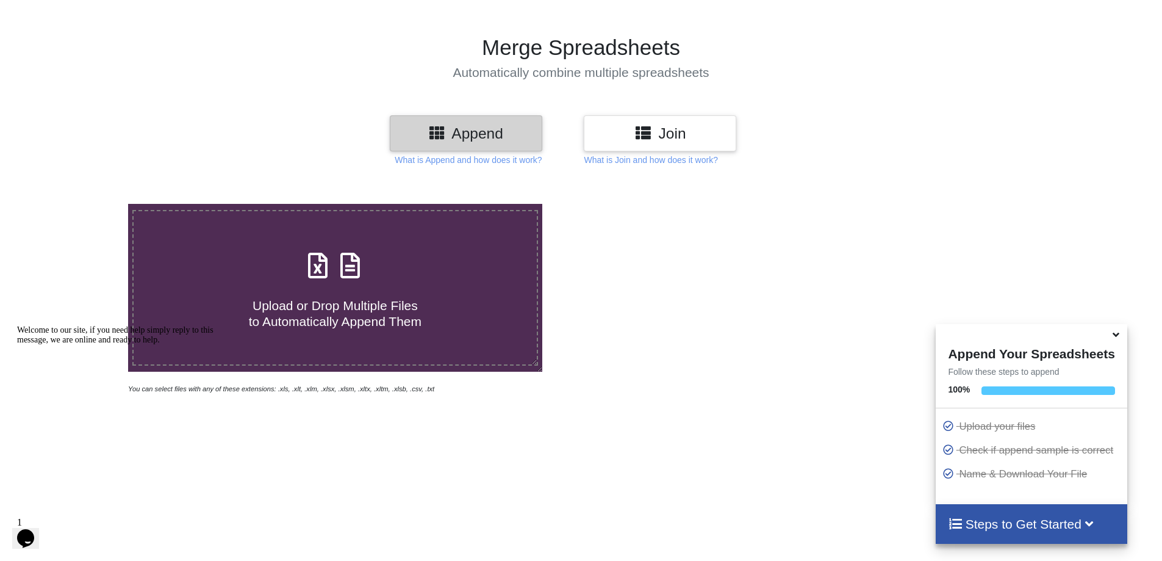
scroll to position [10, 0]
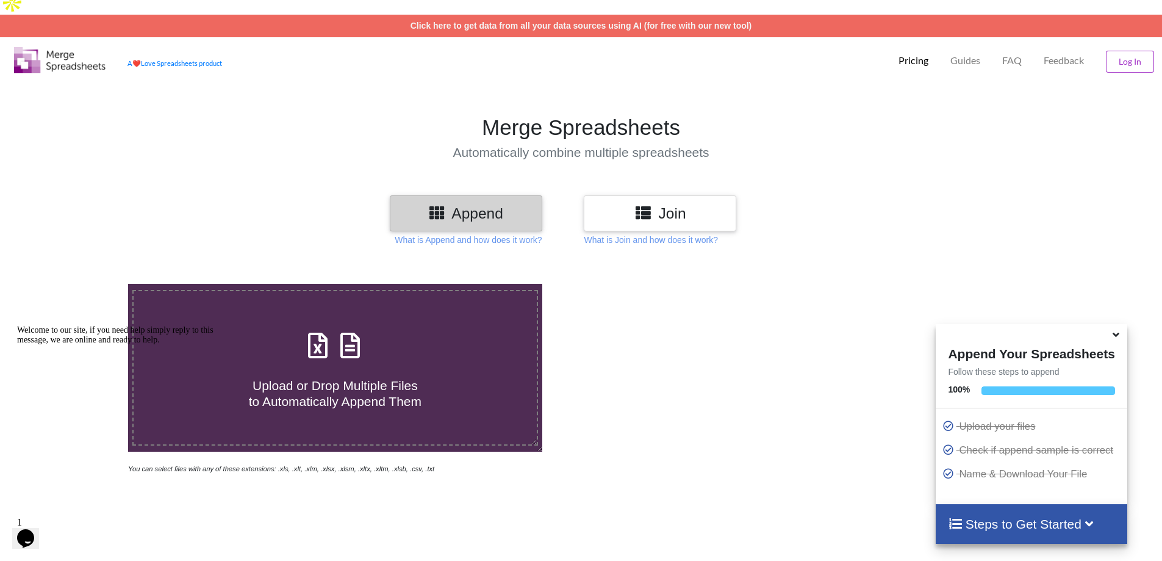
click at [353, 378] on span "Upload or Drop Multiple Files to Automatically Append Them" at bounding box center [335, 392] width 173 height 29
click at [83, 284] on input "Upload or Drop Multiple Files to Automatically Append Them" at bounding box center [83, 284] width 0 height 0
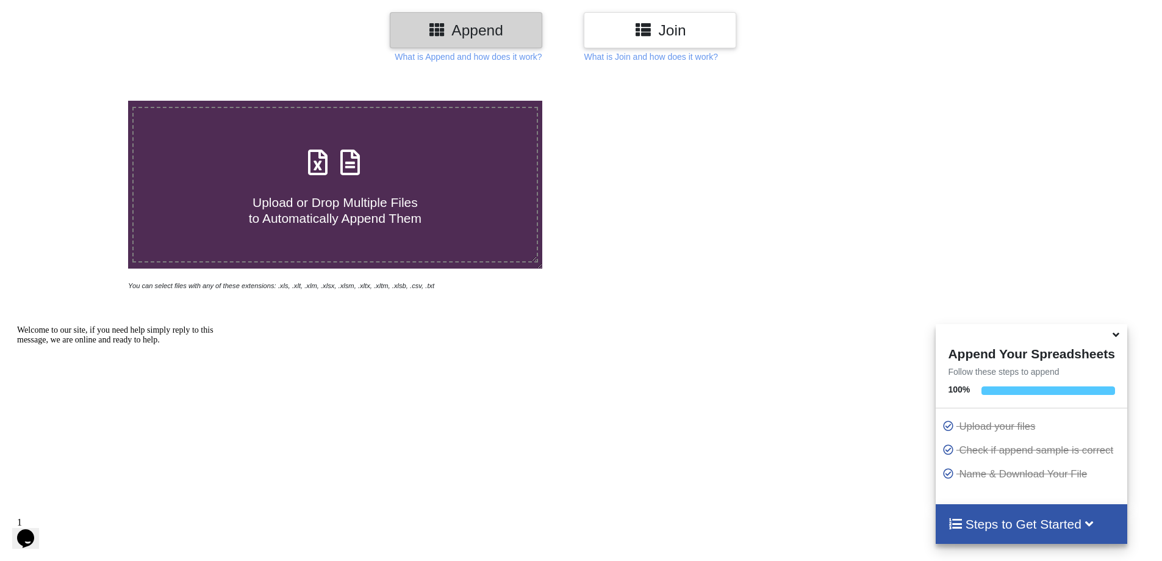
scroll to position [132, 0]
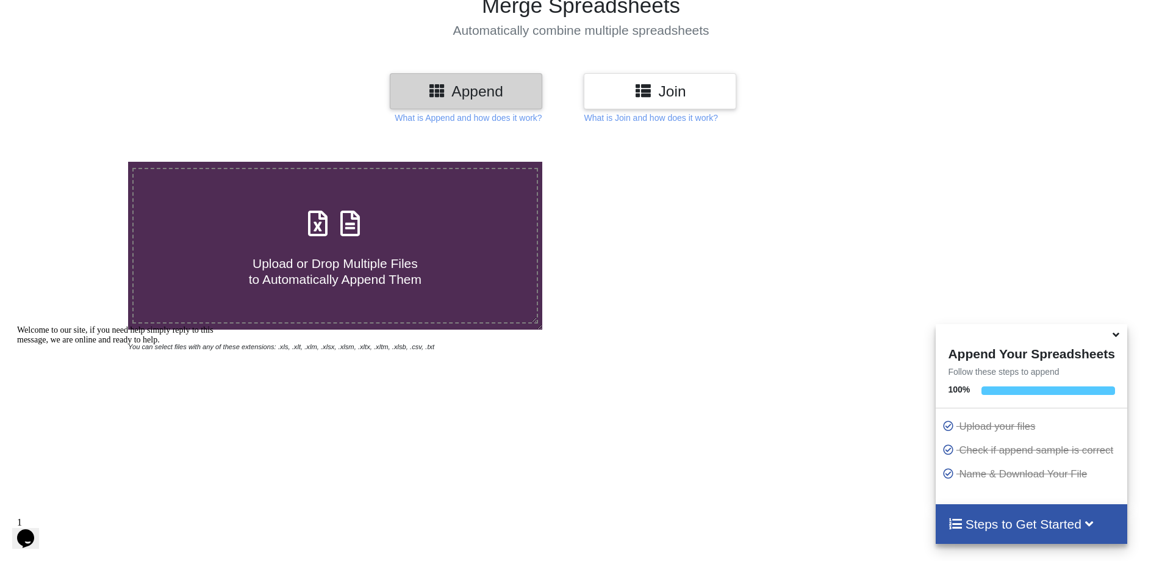
click at [304, 204] on icon at bounding box center [318, 217] width 30 height 26
click at [83, 162] on input "Upload or Drop Multiple Files to Automatically Append Them" at bounding box center [83, 162] width 0 height 0
type input "C:\fakepath\M1.csv"
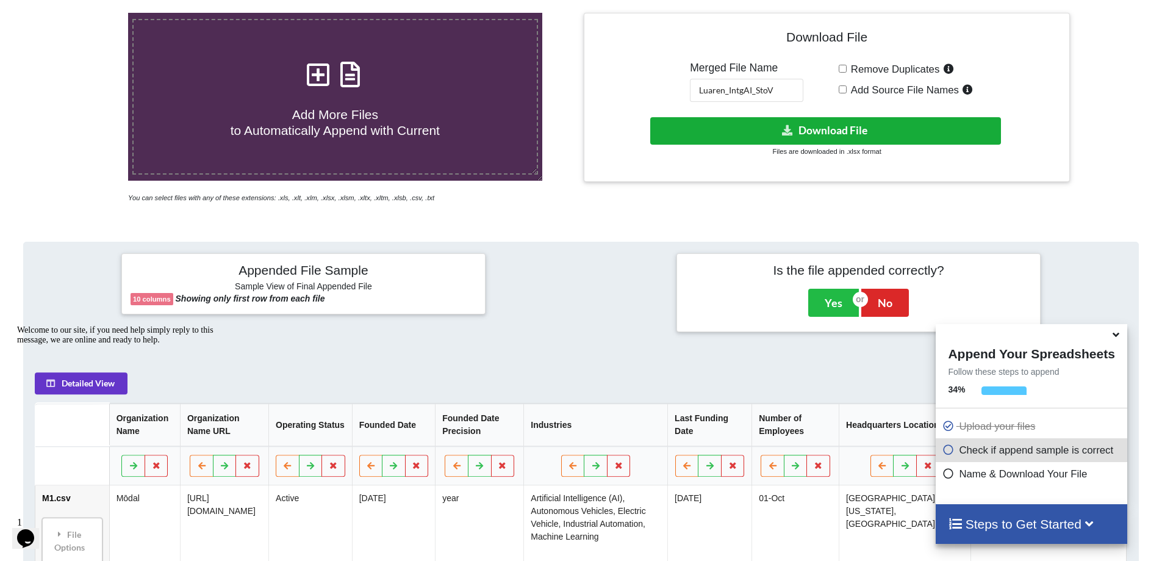
scroll to position [254, 0]
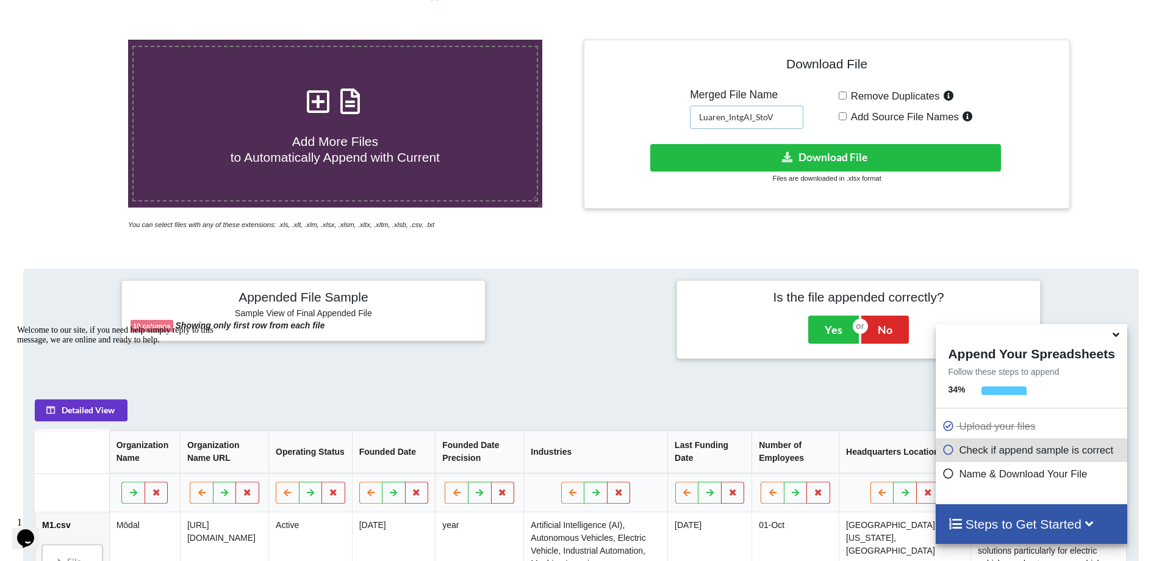
click at [737, 106] on input "Luaren_IntgAI_StoV" at bounding box center [746, 117] width 113 height 23
drag, startPoint x: 783, startPoint y: 93, endPoint x: 697, endPoint y: 96, distance: 85.4
click at [697, 106] on input "Luaren_IntgAI_StoV" at bounding box center [746, 117] width 113 height 23
type input "Lucas_ML_MtoR"
click at [350, 134] on span "Add More Files to Automatically Append with Current" at bounding box center [335, 148] width 209 height 29
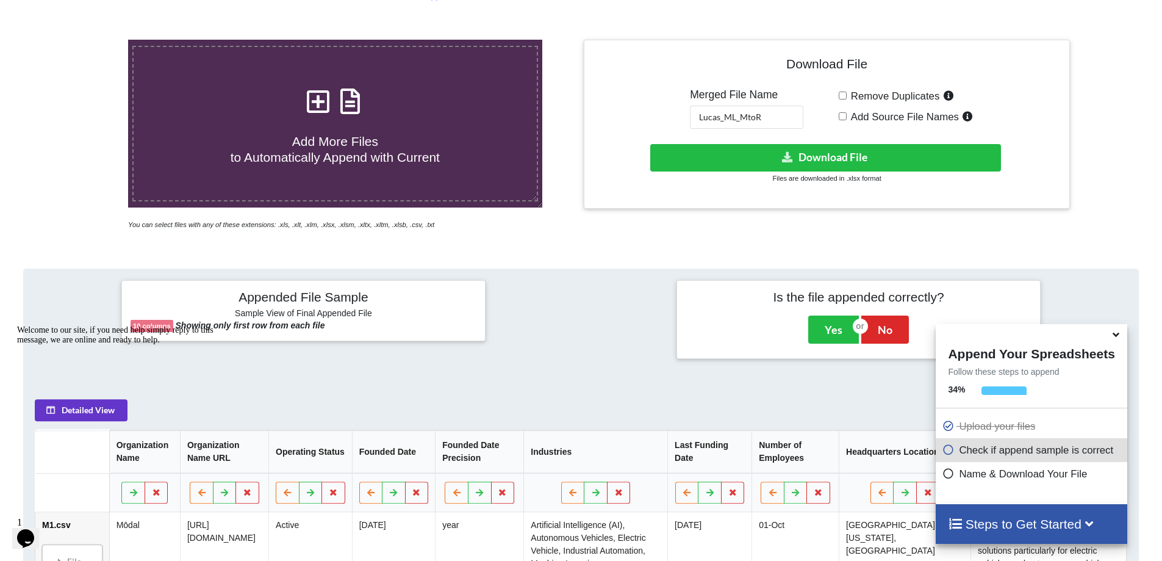
click at [83, 40] on input "Add More Files to Automatically Append with Current" at bounding box center [83, 40] width 0 height 0
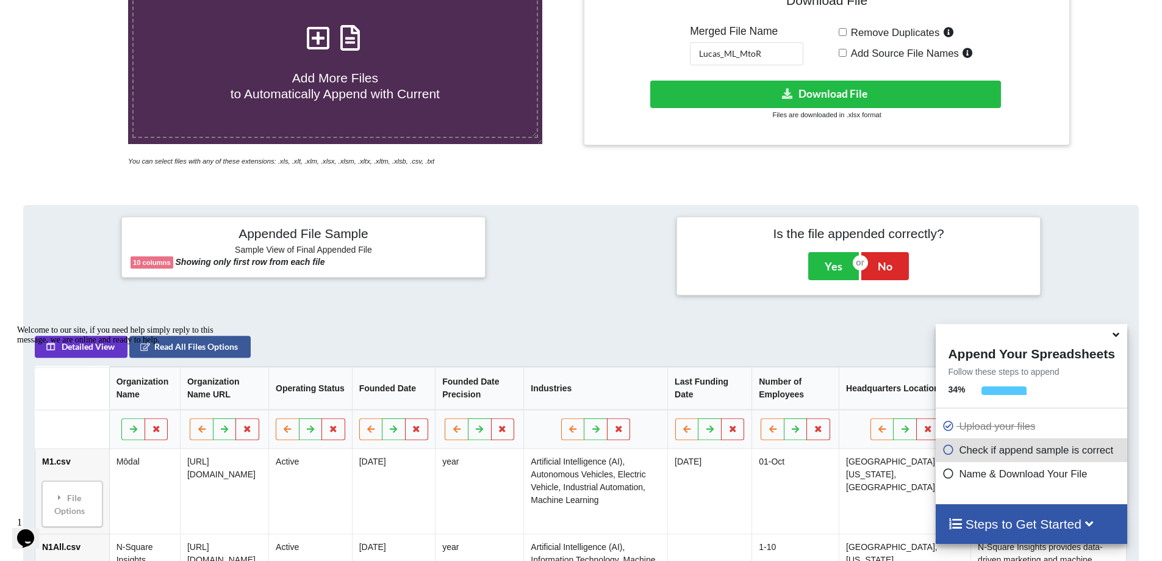
scroll to position [315, 0]
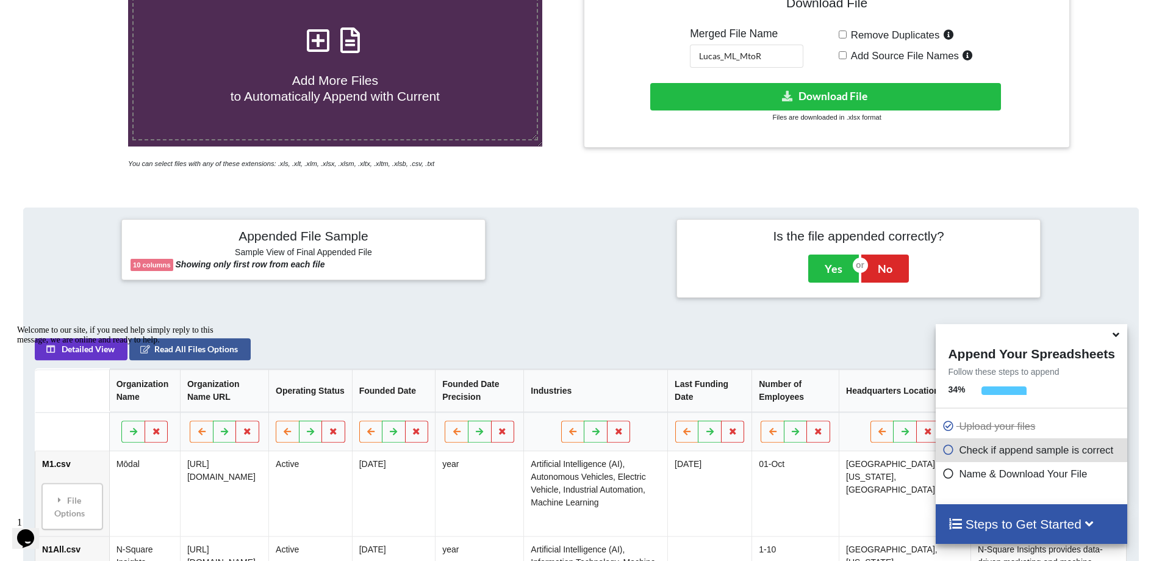
click at [335, 83] on label "Add More Files to Automatically Append with Current" at bounding box center [335, 63] width 406 height 156
click at [333, 98] on label "Add More Files to Automatically Append with Current" at bounding box center [335, 63] width 406 height 156
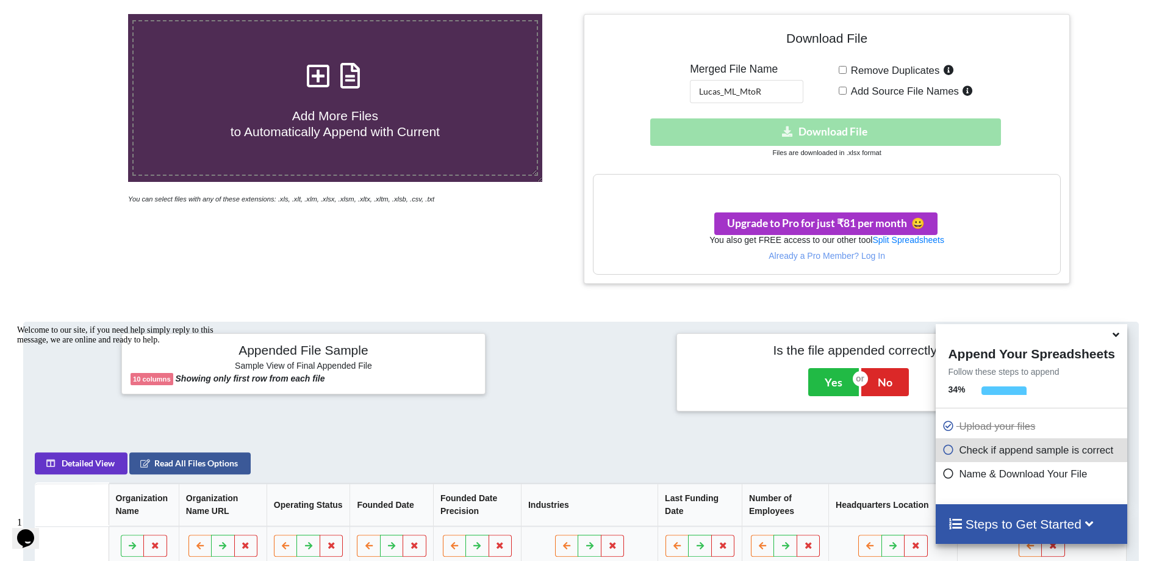
scroll to position [270, 0]
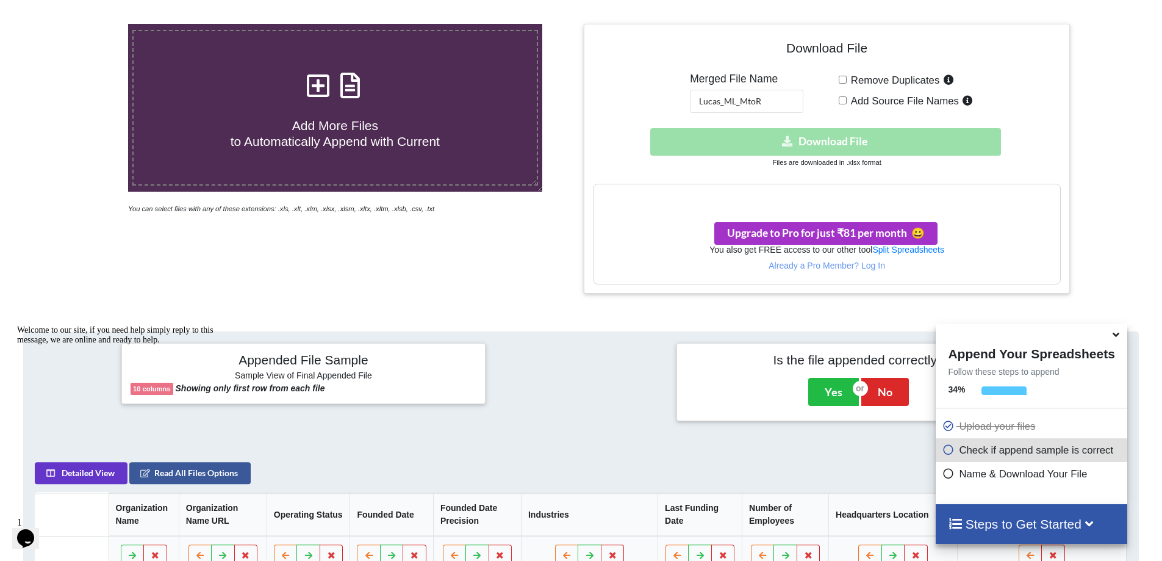
click at [341, 118] on span "Add More Files to Automatically Append with Current" at bounding box center [335, 132] width 209 height 29
click at [83, 24] on input "Add More Files to Automatically Append with Current" at bounding box center [83, 24] width 0 height 0
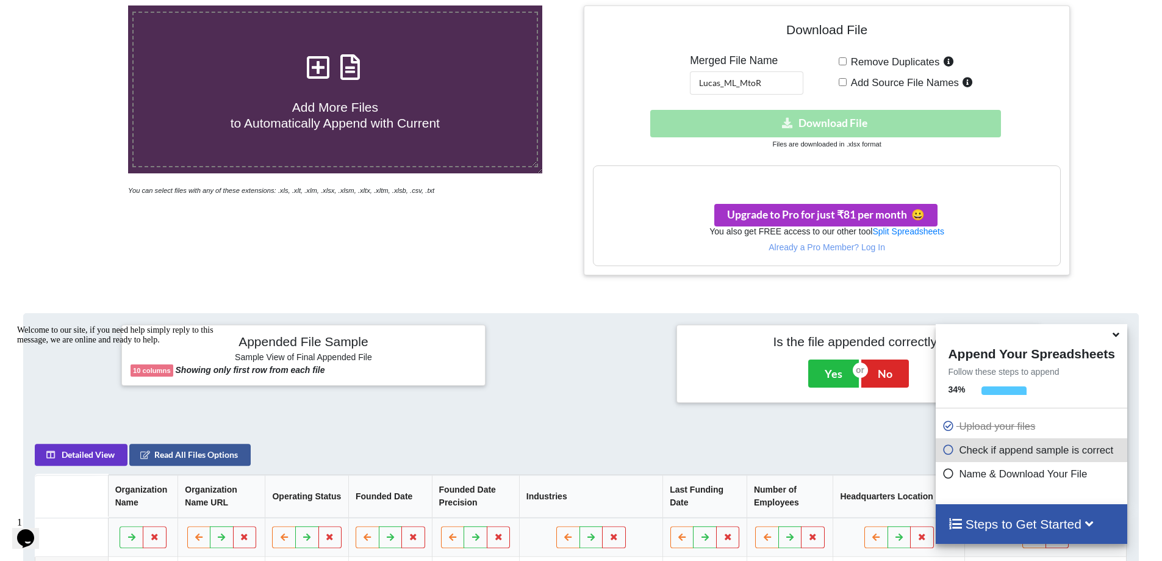
scroll to position [270, 0]
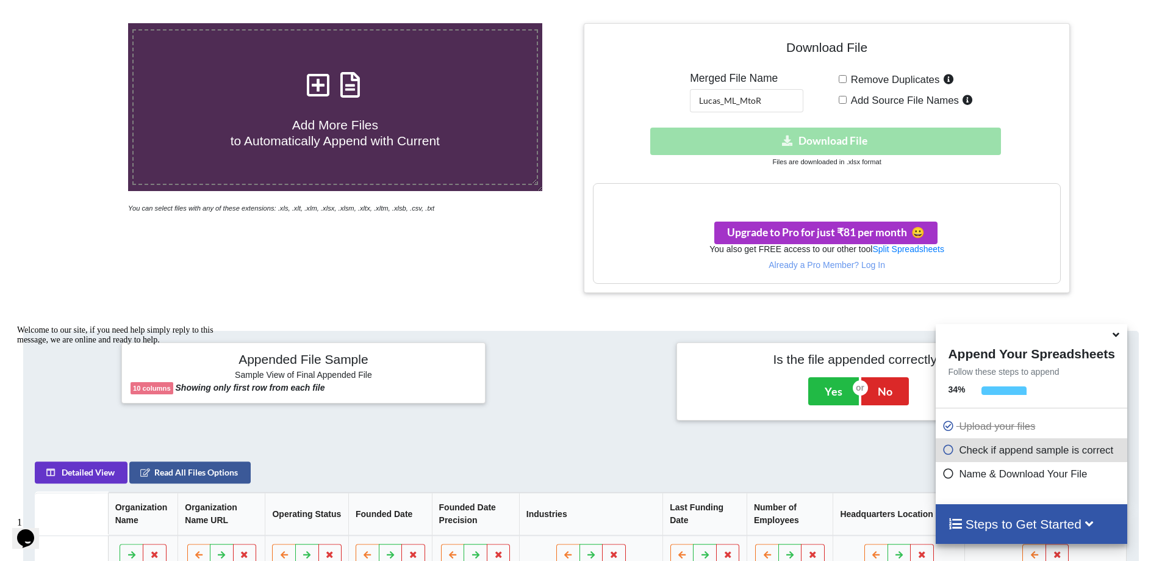
click at [309, 122] on span "Add More Files to Automatically Append with Current" at bounding box center [335, 132] width 209 height 29
click at [83, 23] on input "Add More Files to Automatically Append with Current" at bounding box center [83, 23] width 0 height 0
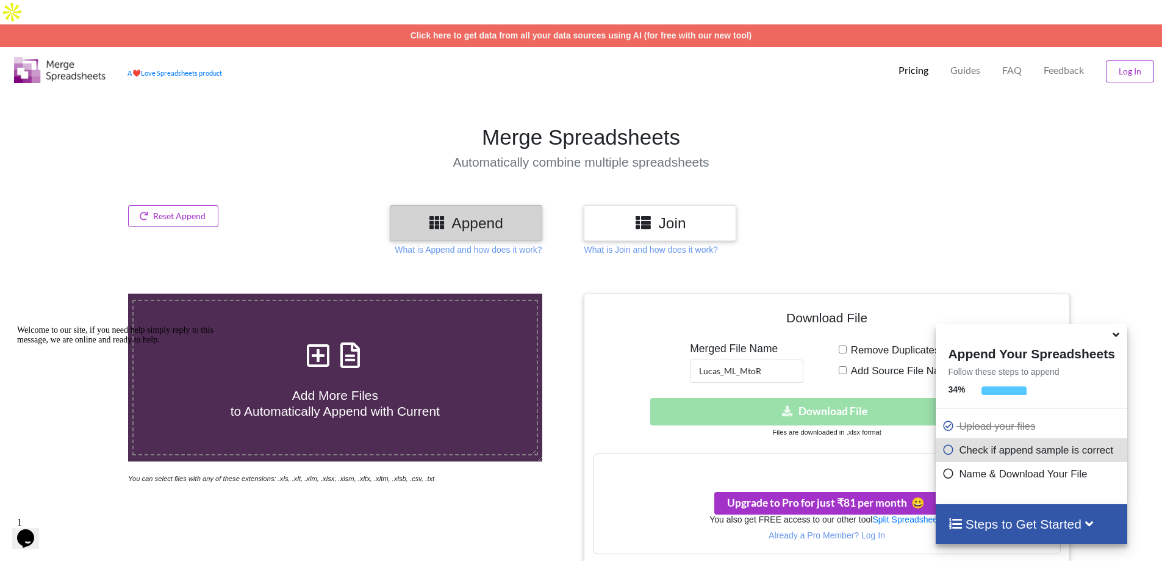
type input "C:\fakepath\R1All.csv"
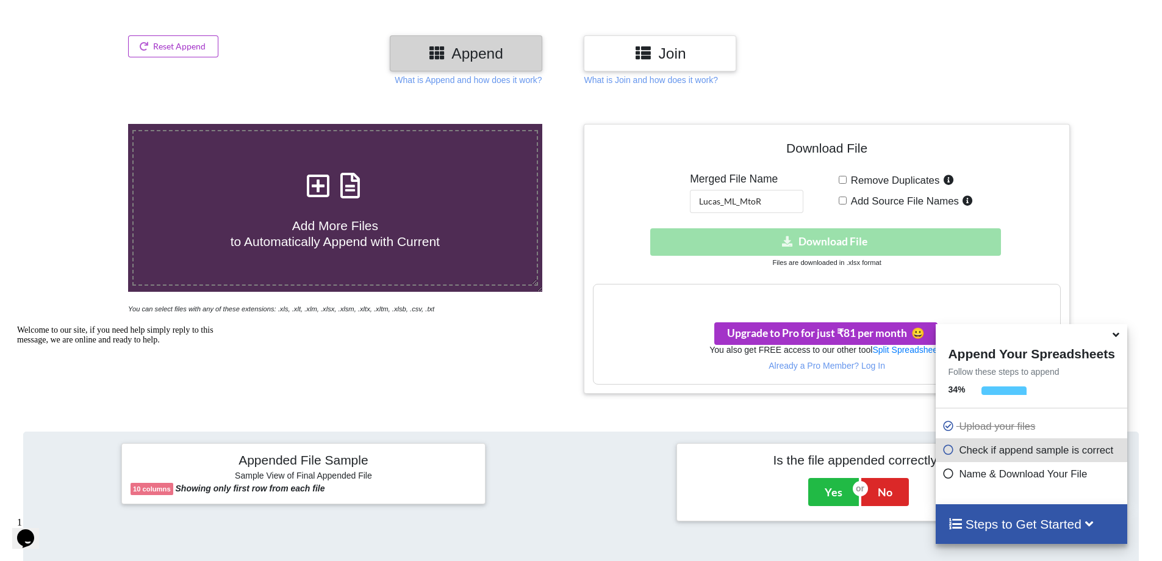
scroll to position [148, 0]
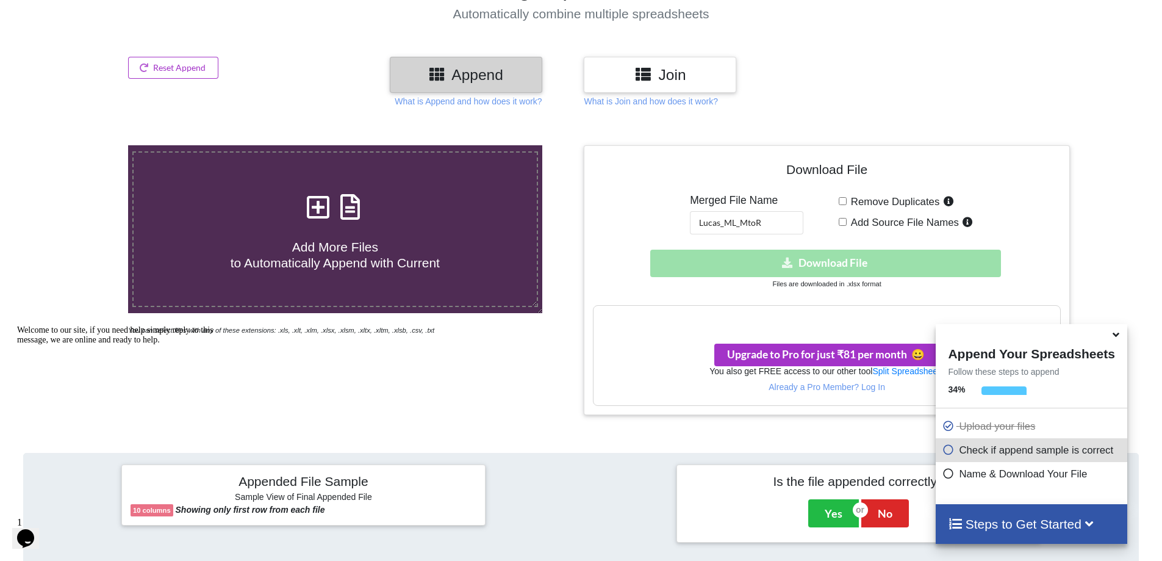
click at [764, 312] on h3 "Your files are more than 1 MB" at bounding box center [826, 318] width 466 height 13
click at [762, 249] on div "Download hidden Download File" at bounding box center [826, 262] width 467 height 27
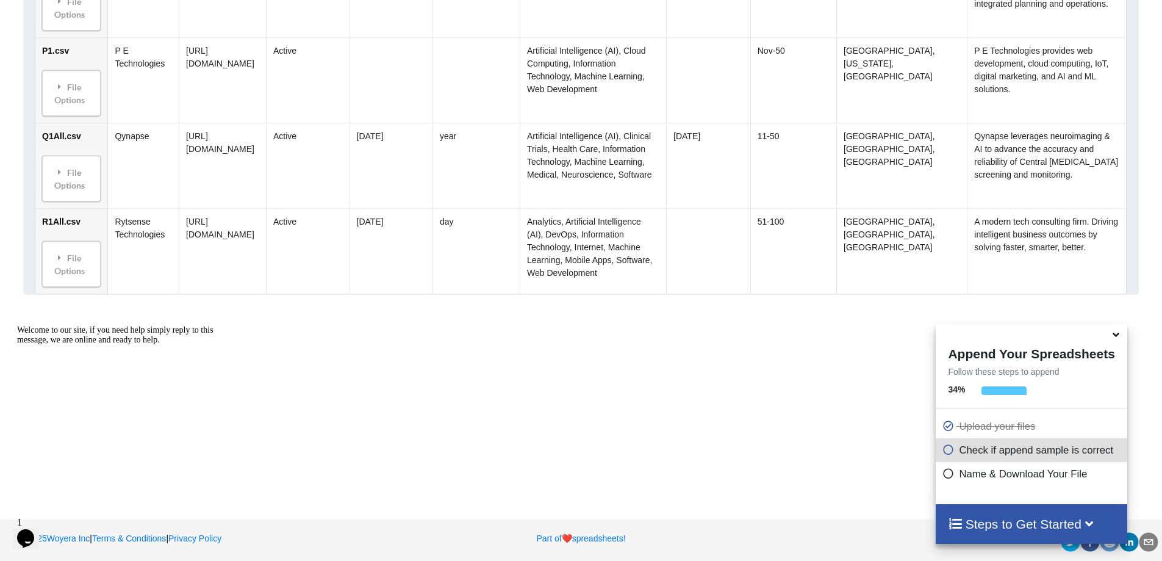
scroll to position [1063, 0]
click at [74, 270] on div "File Options" at bounding box center [71, 263] width 51 height 38
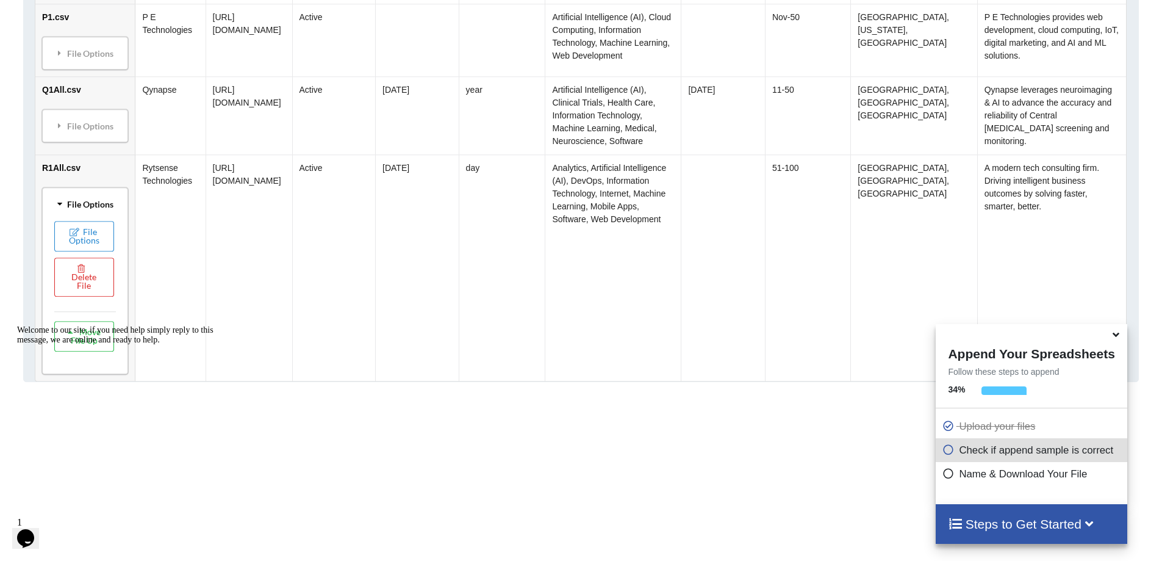
click at [96, 345] on div "Welcome to our site, if you need help simply reply to this message, we are onli…" at bounding box center [127, 335] width 220 height 20
click at [78, 345] on div "Welcome to our site, if you need help simply reply to this message, we are onli…" at bounding box center [127, 335] width 220 height 20
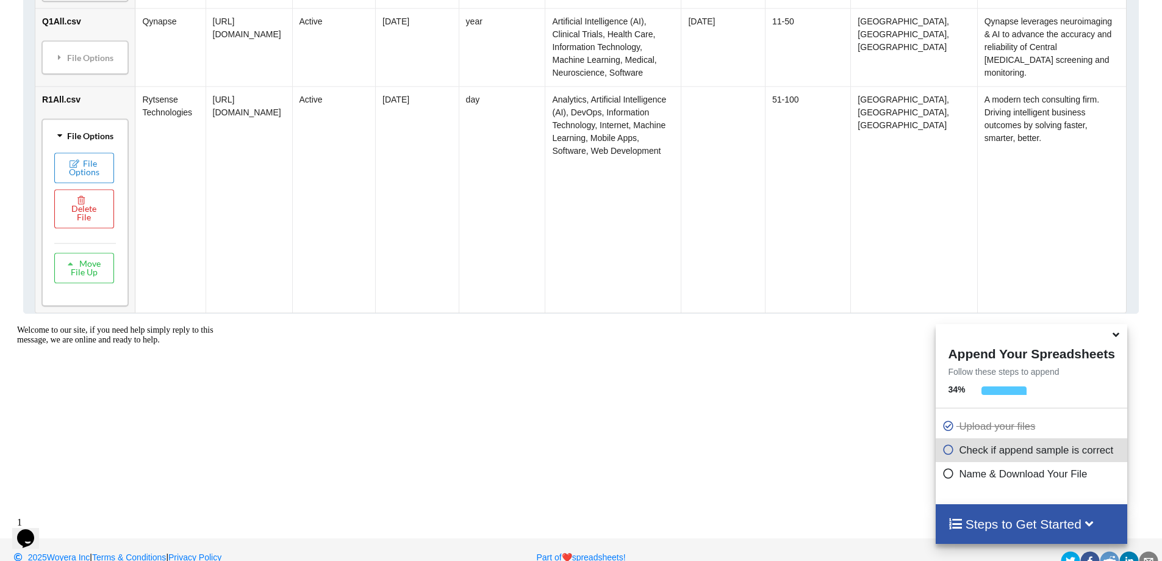
scroll to position [1246, 0]
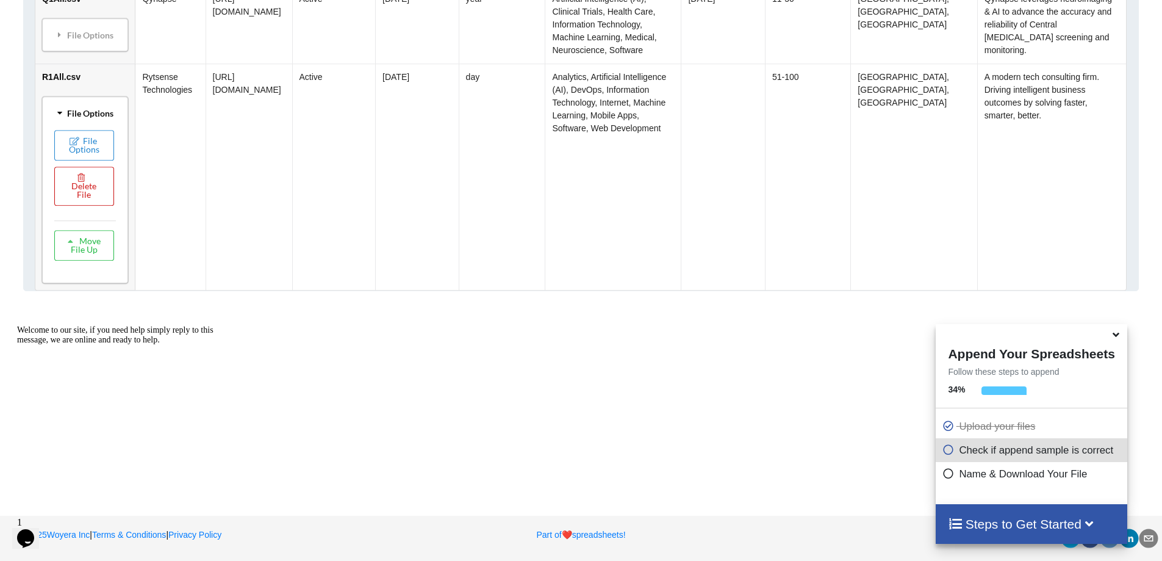
click at [85, 206] on button "Delete File" at bounding box center [84, 186] width 60 height 39
click at [140, 244] on button "Delete File" at bounding box center [129, 255] width 66 height 22
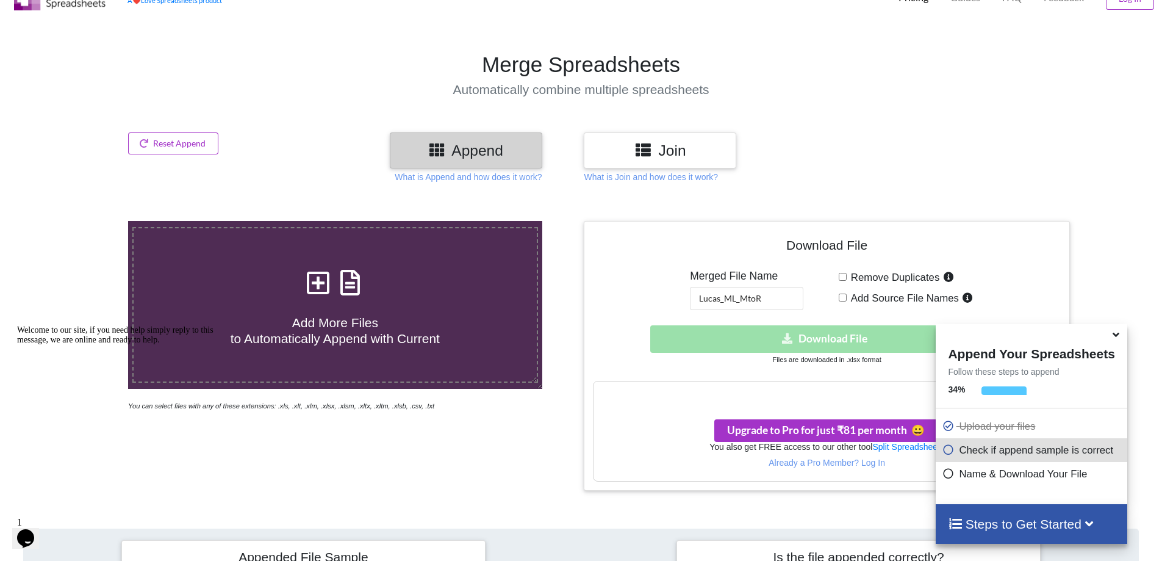
scroll to position [51, 0]
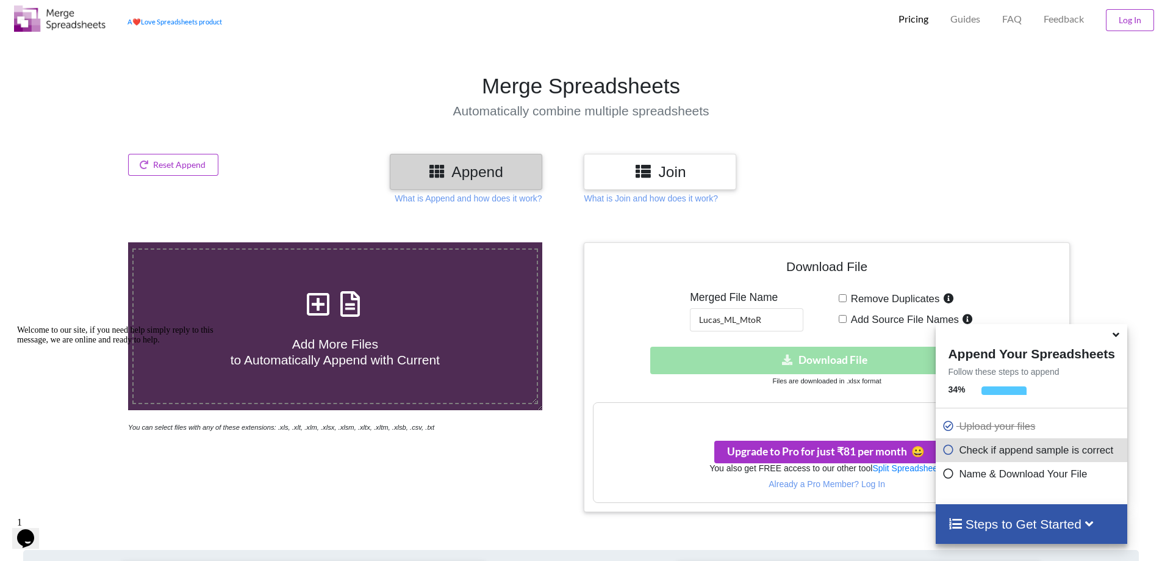
click at [763, 346] on div "Download hidden Download File" at bounding box center [826, 359] width 467 height 27
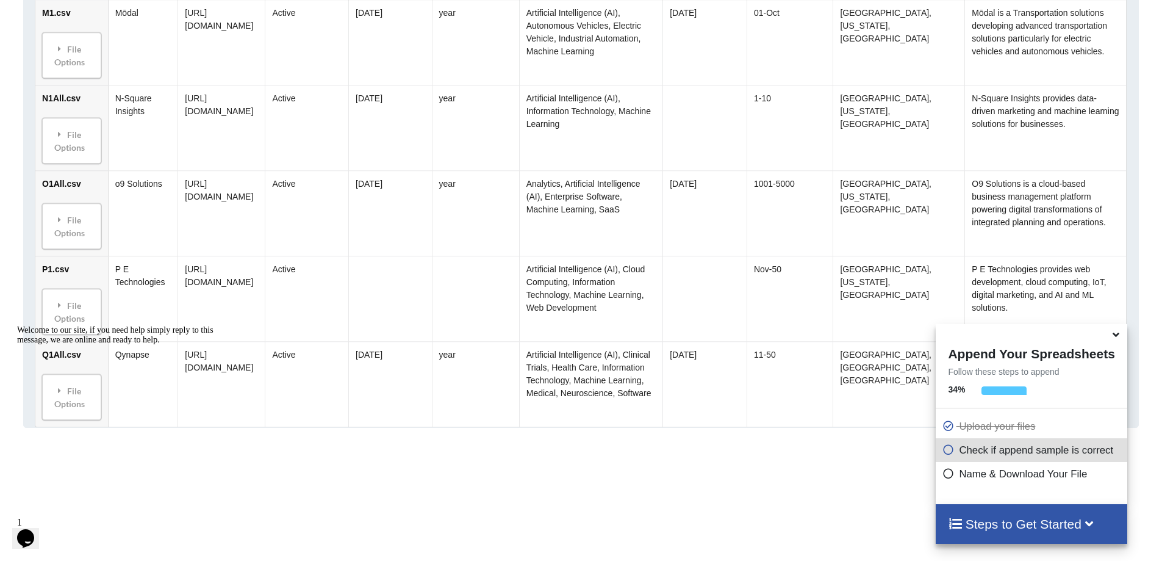
scroll to position [966, 0]
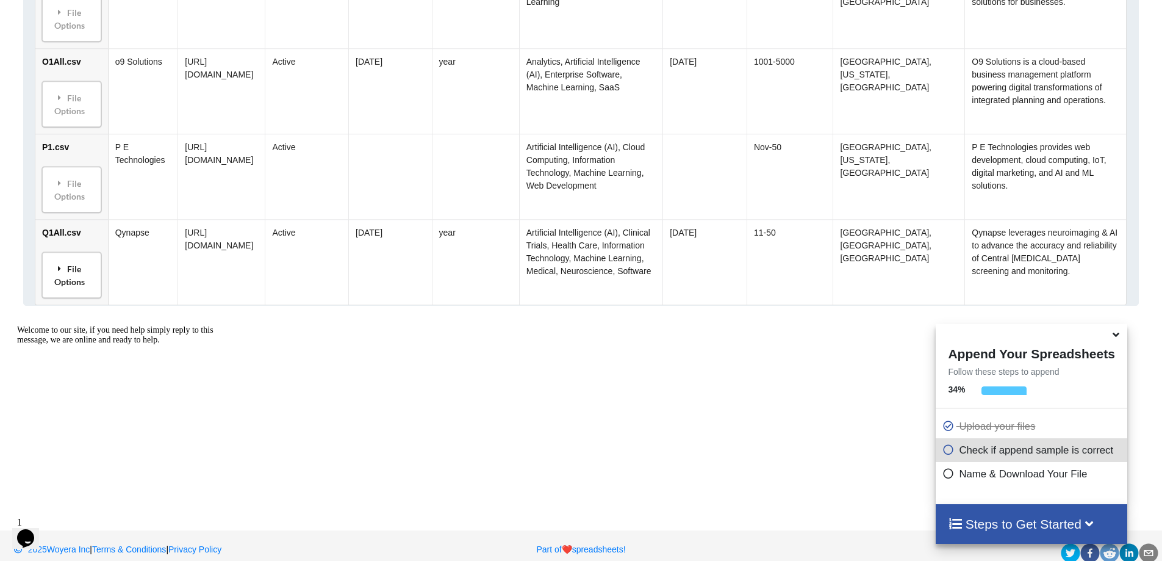
click at [71, 256] on div "File Options" at bounding box center [72, 275] width 52 height 38
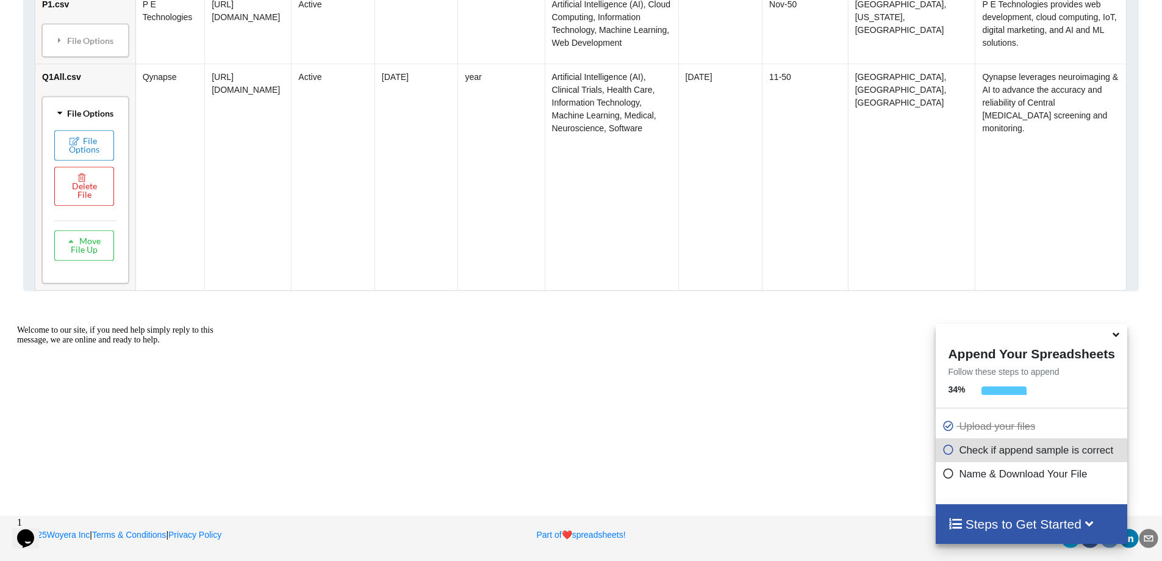
scroll to position [1088, 0]
click at [88, 206] on button "Delete File" at bounding box center [84, 186] width 60 height 39
click at [143, 211] on button "Delete File" at bounding box center [129, 222] width 66 height 22
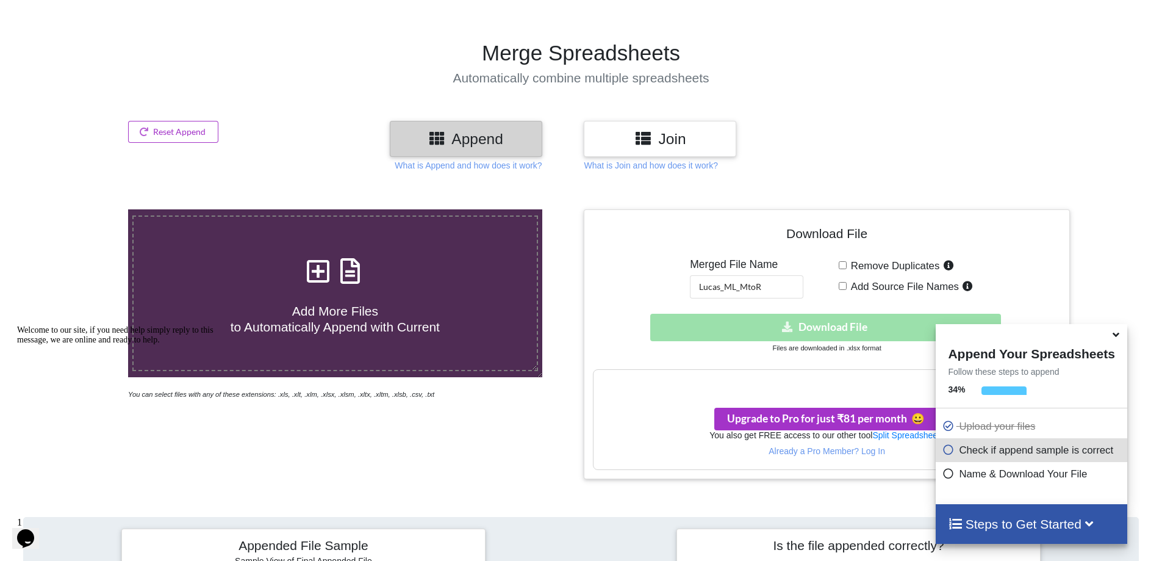
scroll to position [82, 0]
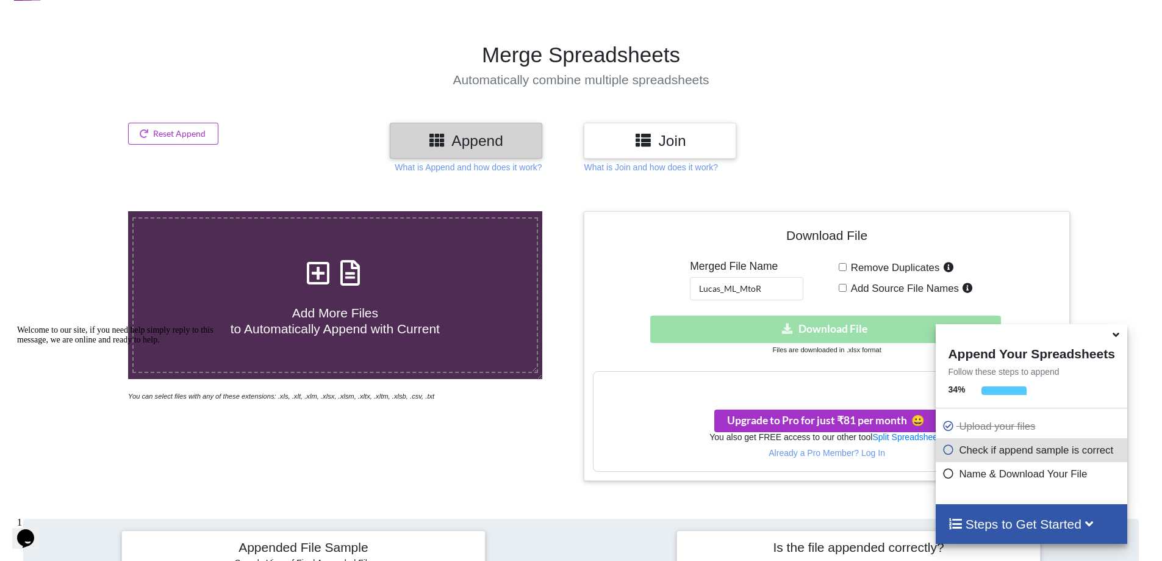
click at [827, 315] on div "Download hidden Download File" at bounding box center [826, 328] width 467 height 27
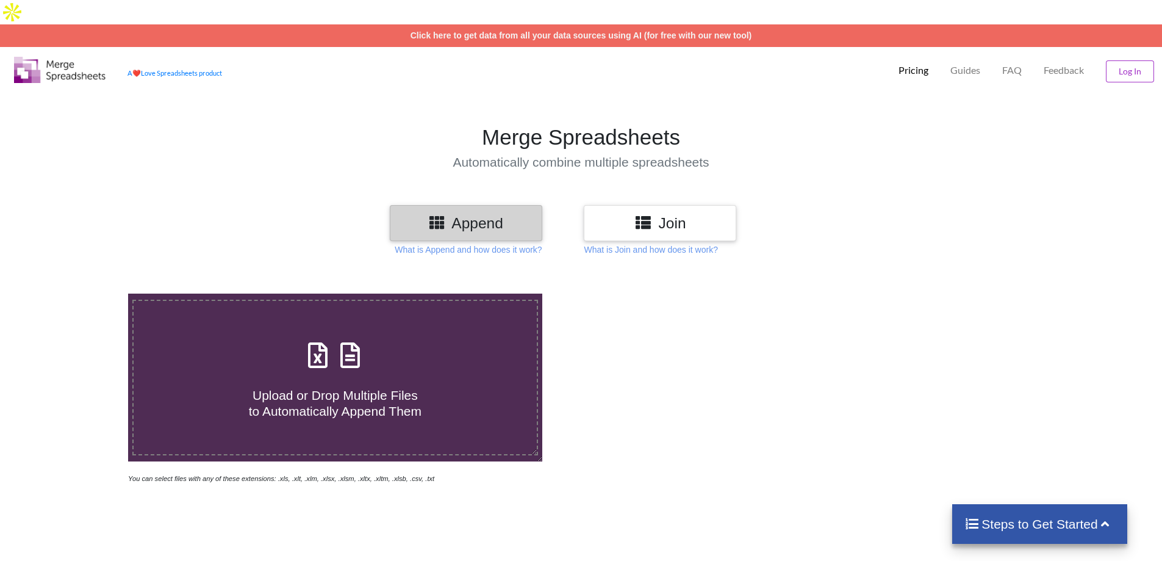
click at [344, 388] on span "Upload or Drop Multiple Files to Automatically Append Them" at bounding box center [335, 402] width 173 height 29
click at [83, 293] on input "Upload or Drop Multiple Files to Automatically Append Them" at bounding box center [83, 293] width 0 height 0
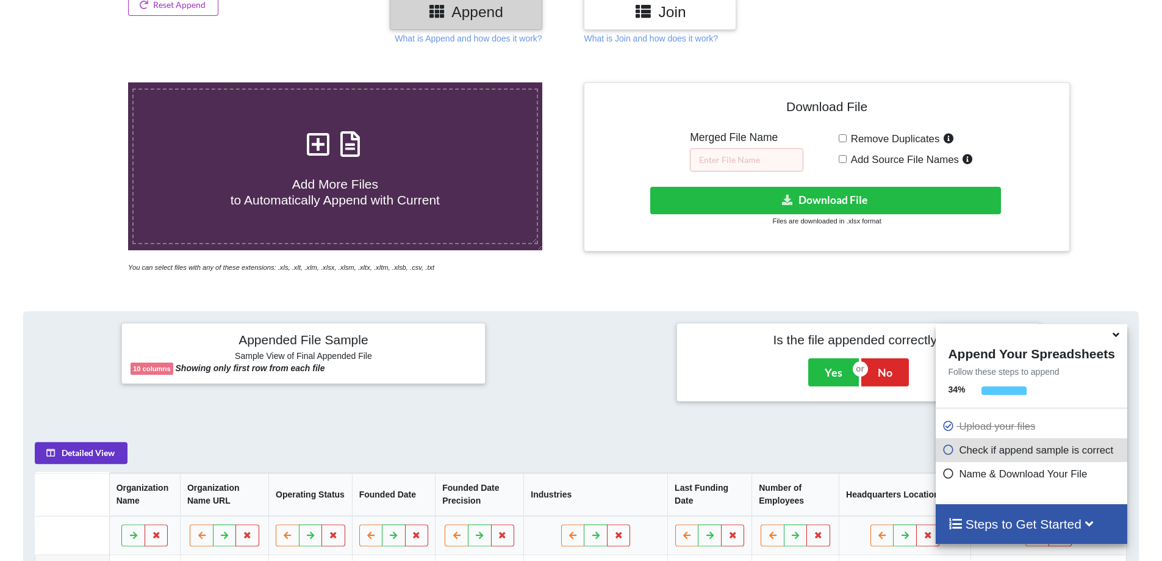
scroll to position [193, 0]
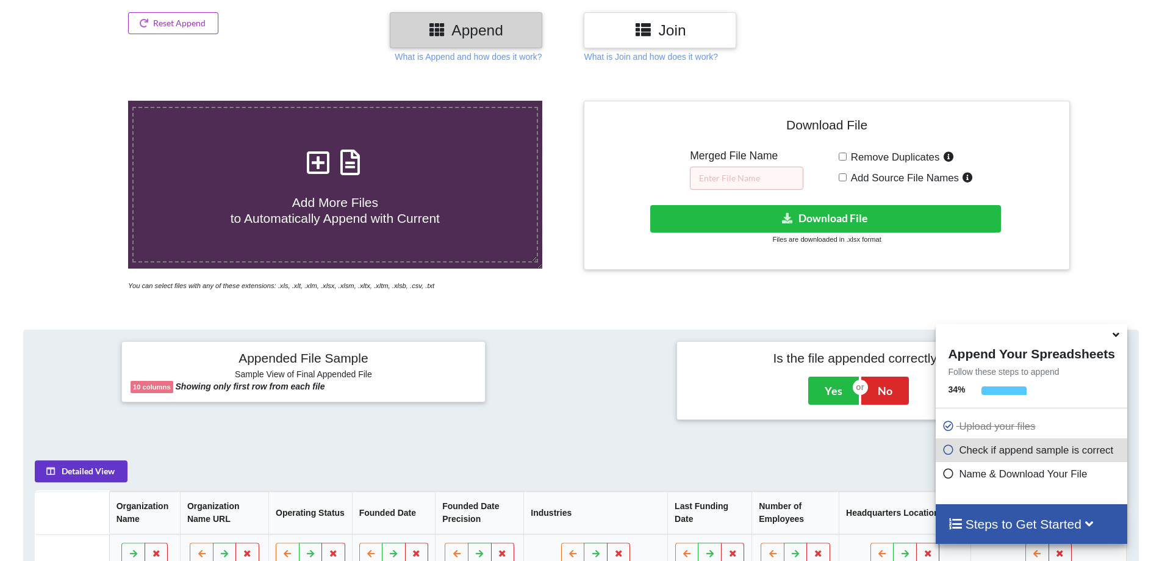
click at [360, 195] on span "Add More Files to Automatically Append with Current" at bounding box center [335, 209] width 209 height 29
click at [83, 101] on input "Add More Files to Automatically Append with Current" at bounding box center [83, 101] width 0 height 0
click at [326, 195] on span "Add More Files to Automatically Append with Current" at bounding box center [335, 209] width 209 height 29
click at [83, 101] on input "Add More Files to Automatically Append with Current" at bounding box center [83, 101] width 0 height 0
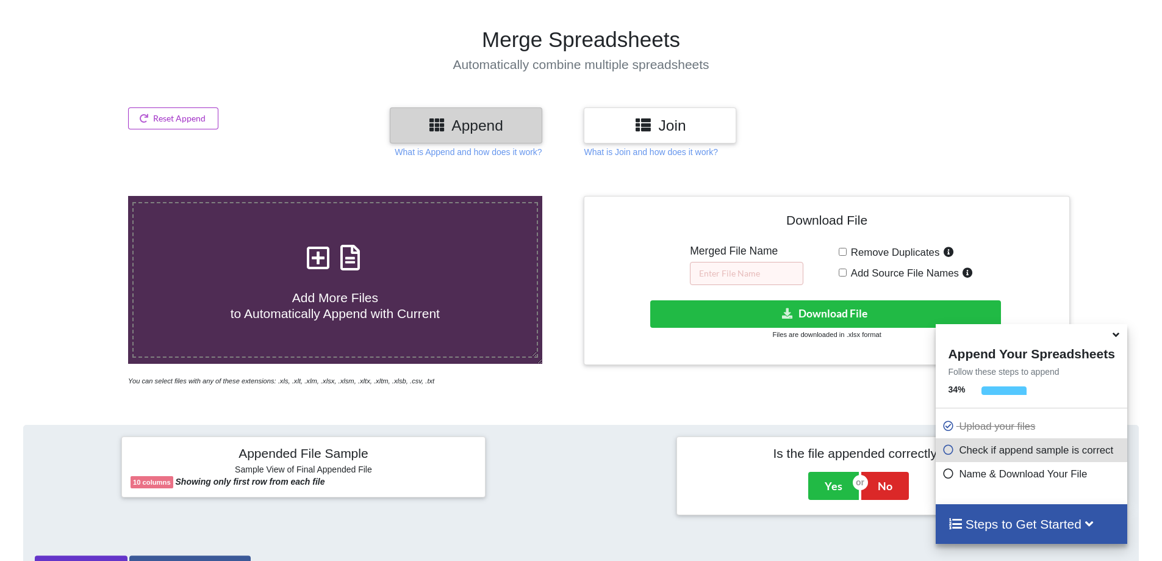
scroll to position [71, 0]
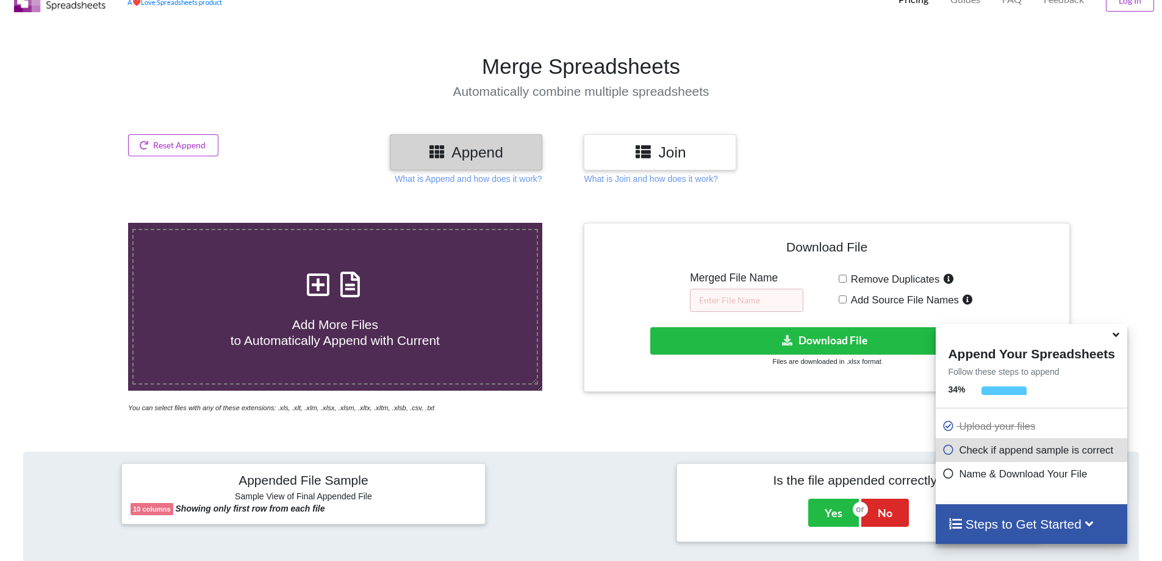
click at [337, 317] on span "Add More Files to Automatically Append with Current" at bounding box center [335, 331] width 209 height 29
click at [83, 223] on input "Add More Files to Automatically Append with Current" at bounding box center [83, 223] width 0 height 0
type input "C:\fakepath\P1.csv"
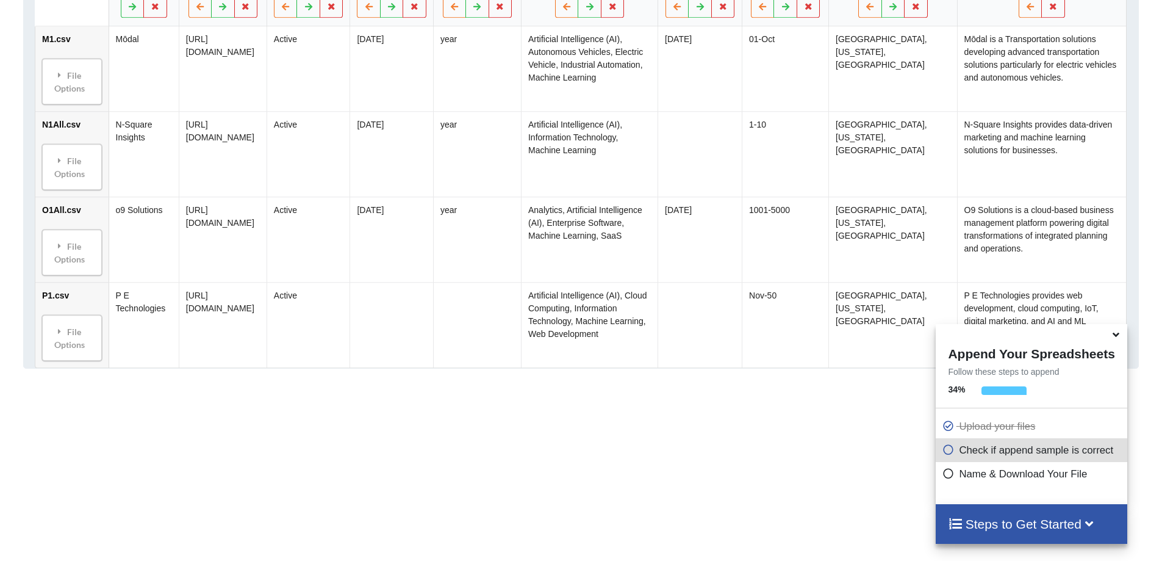
scroll to position [819, 0]
click at [78, 321] on div "File Options" at bounding box center [72, 336] width 52 height 38
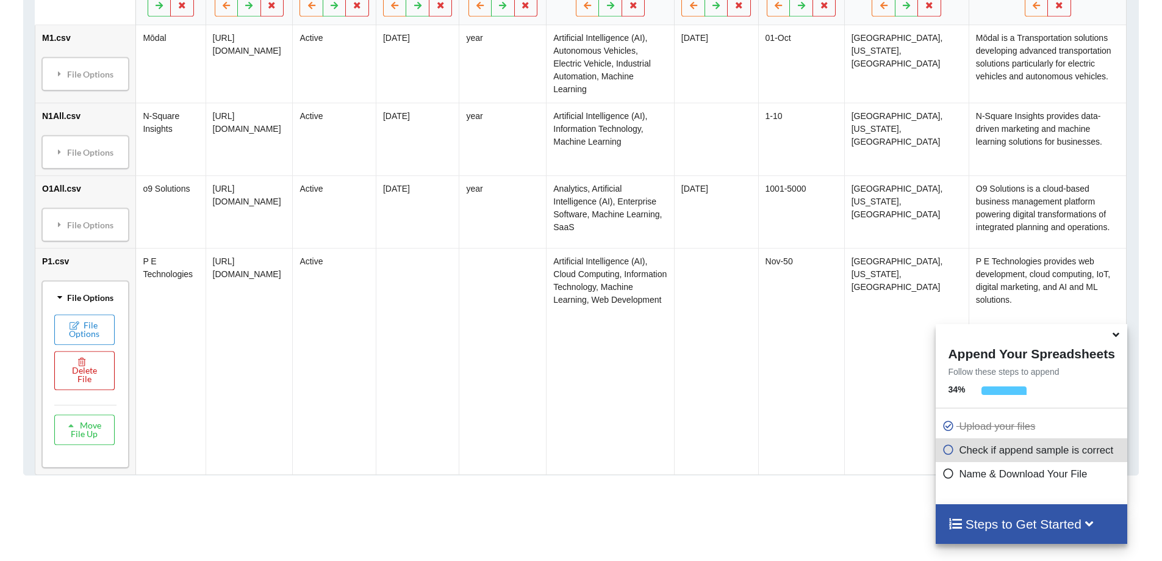
click at [88, 390] on button "Delete File" at bounding box center [84, 370] width 60 height 39
click at [138, 339] on button "Delete File" at bounding box center [129, 344] width 66 height 22
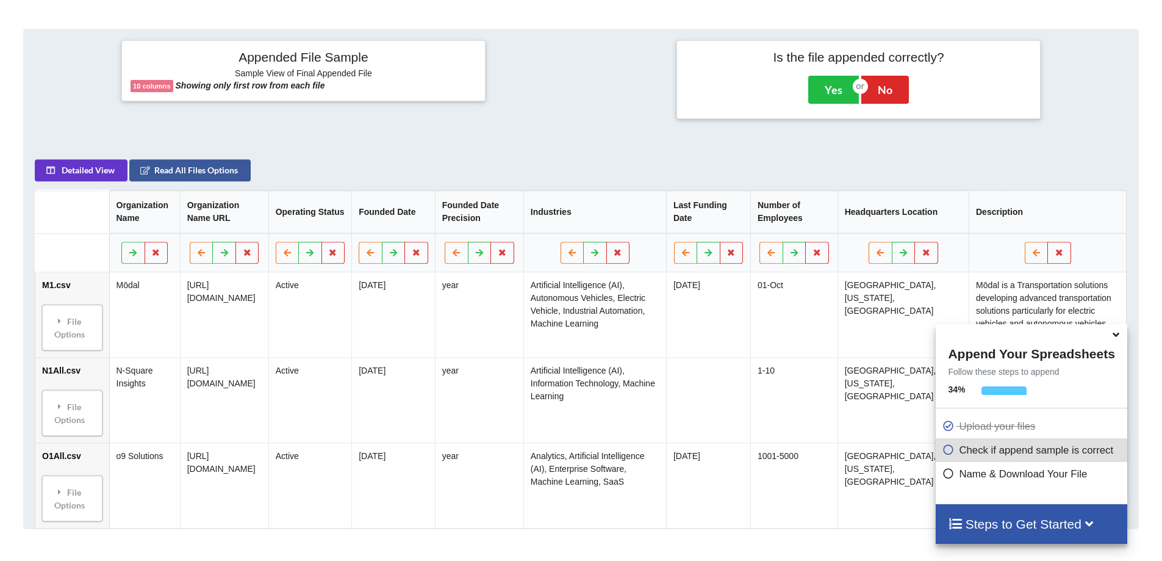
scroll to position [487, 0]
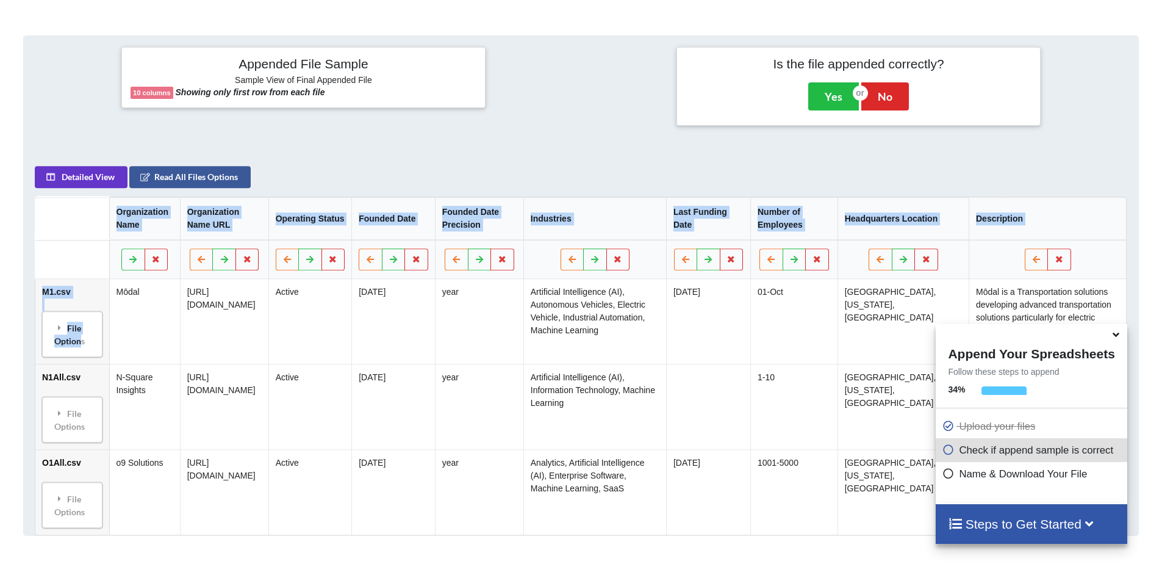
drag, startPoint x: 82, startPoint y: 320, endPoint x: 33, endPoint y: 315, distance: 49.0
click at [33, 315] on div "Detailed View Read All Files Options Organization Name Organization Name URL Op…" at bounding box center [581, 345] width 1114 height 380
click at [383, 155] on div "Detailed View Read All Files Options Organization Name Organization Name URL Op…" at bounding box center [581, 345] width 1114 height 380
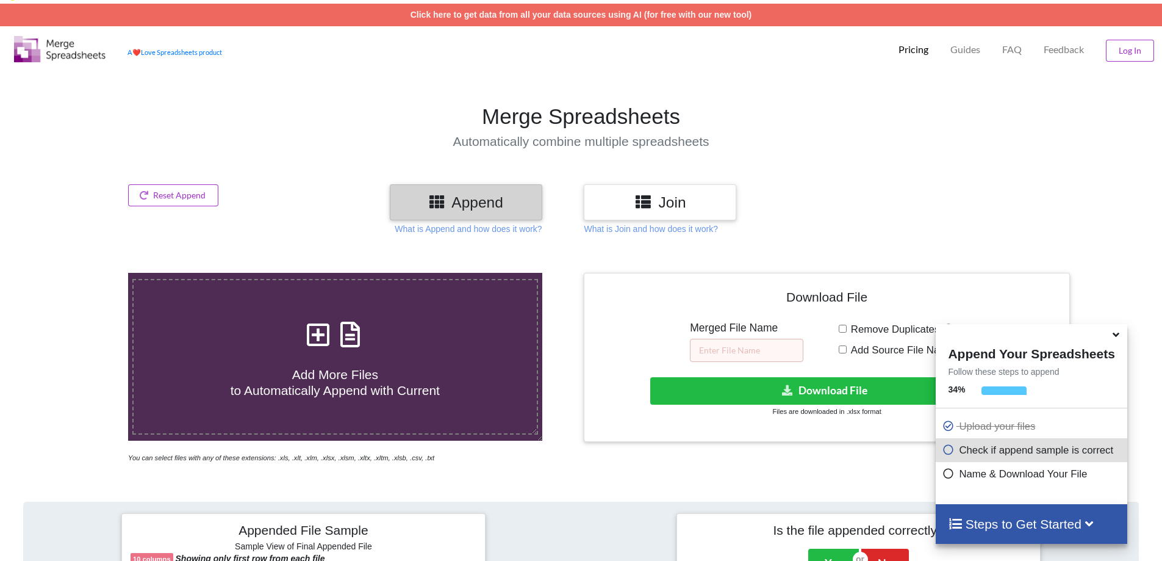
scroll to position [0, 0]
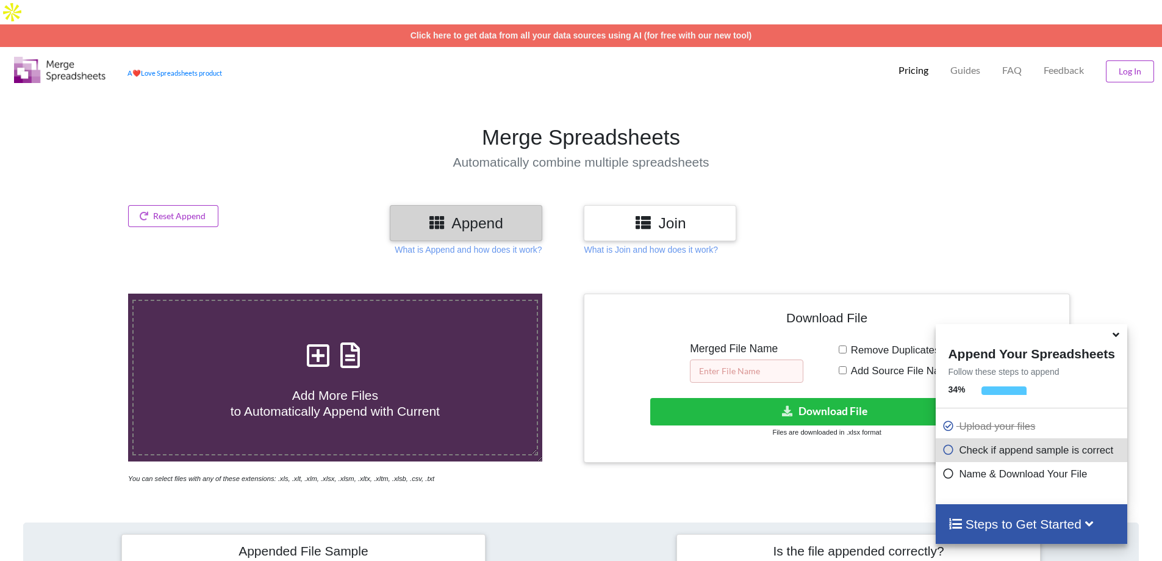
click at [744, 359] on input "text" at bounding box center [746, 370] width 113 height 23
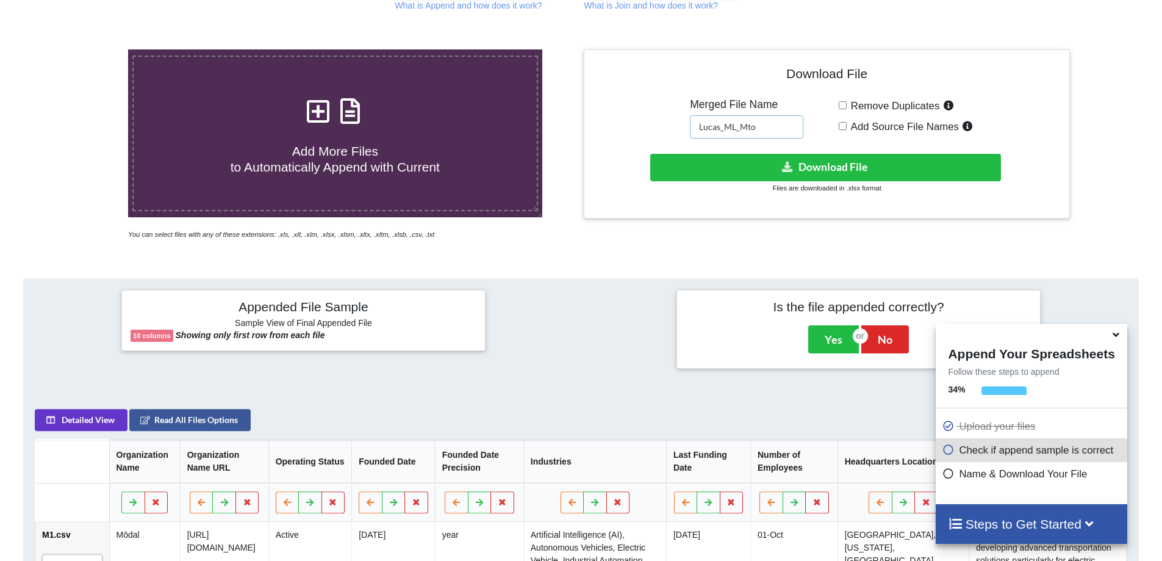
scroll to position [183, 0]
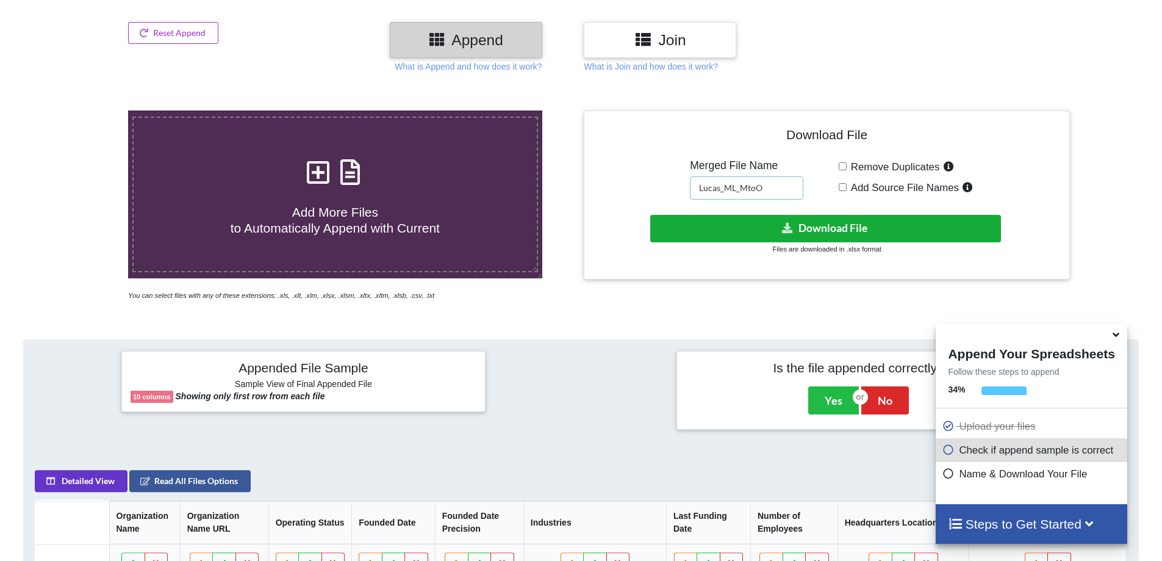
type input "Lucas_ML_MtoO"
click at [791, 223] on icon at bounding box center [787, 227] width 13 height 9
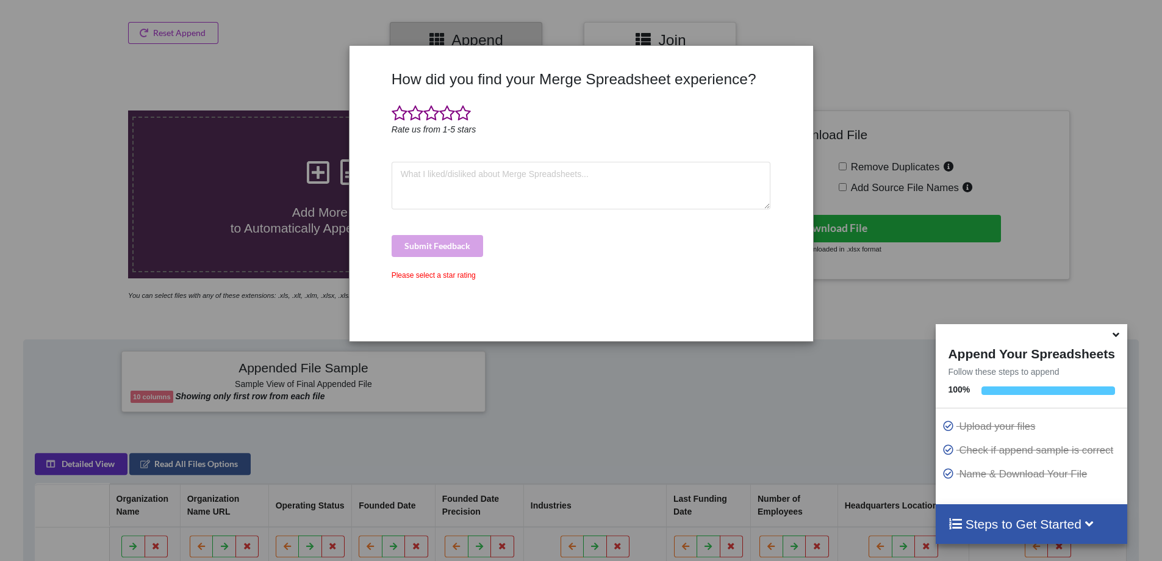
click at [639, 392] on div "How did you find your Merge Spreadsheet experience? Rate us from 1-5 stars Subm…" at bounding box center [581, 280] width 1162 height 561
click at [801, 59] on div "How did you find your Merge Spreadsheet experience? Rate us from 1-5 stars Subm…" at bounding box center [581, 194] width 462 height 276
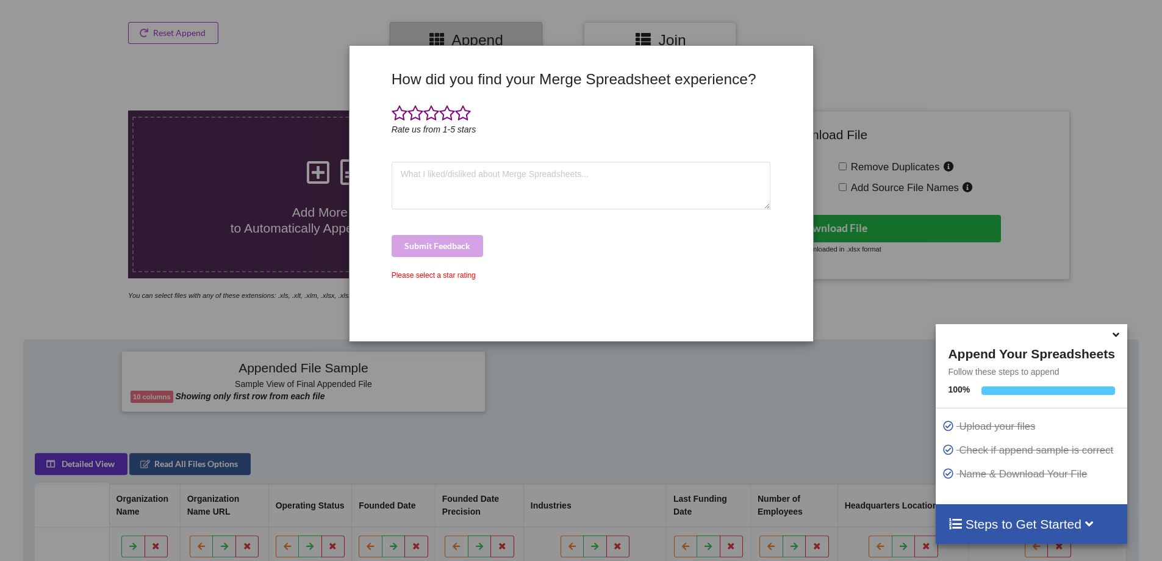
click at [467, 113] on span at bounding box center [463, 113] width 16 height 17
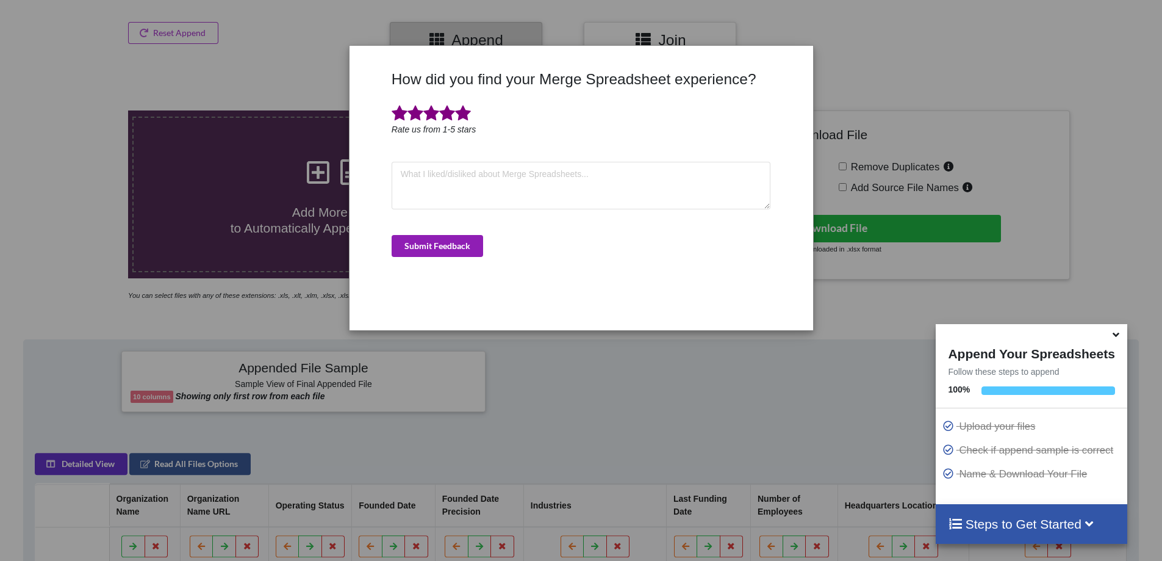
click at [462, 245] on button "Submit Feedback" at bounding box center [437, 246] width 91 height 22
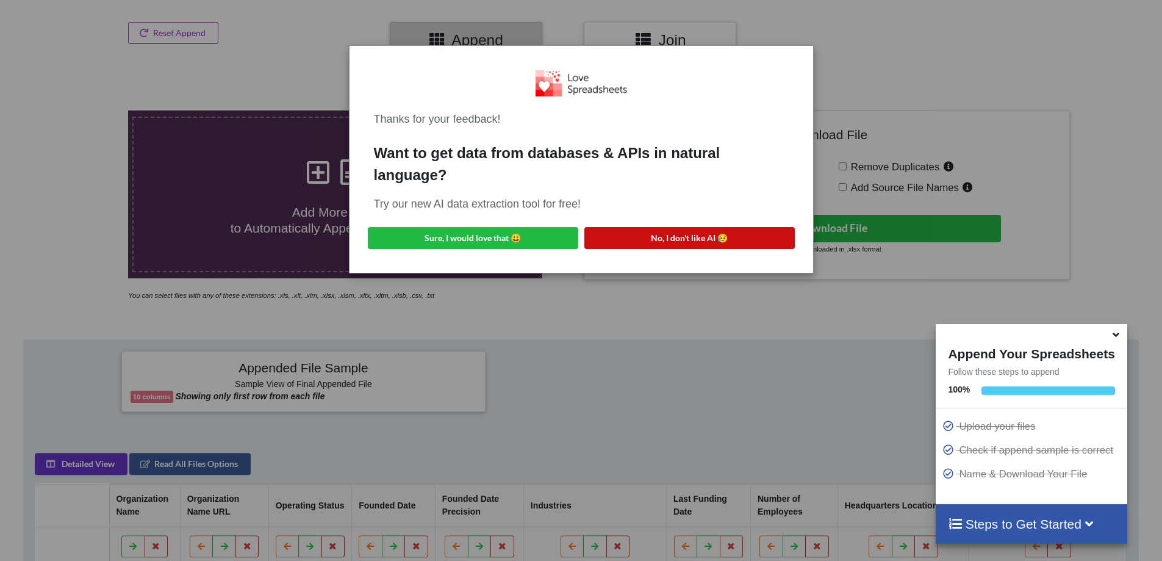
click at [684, 240] on button "No, I don't like AI 😥" at bounding box center [689, 238] width 210 height 22
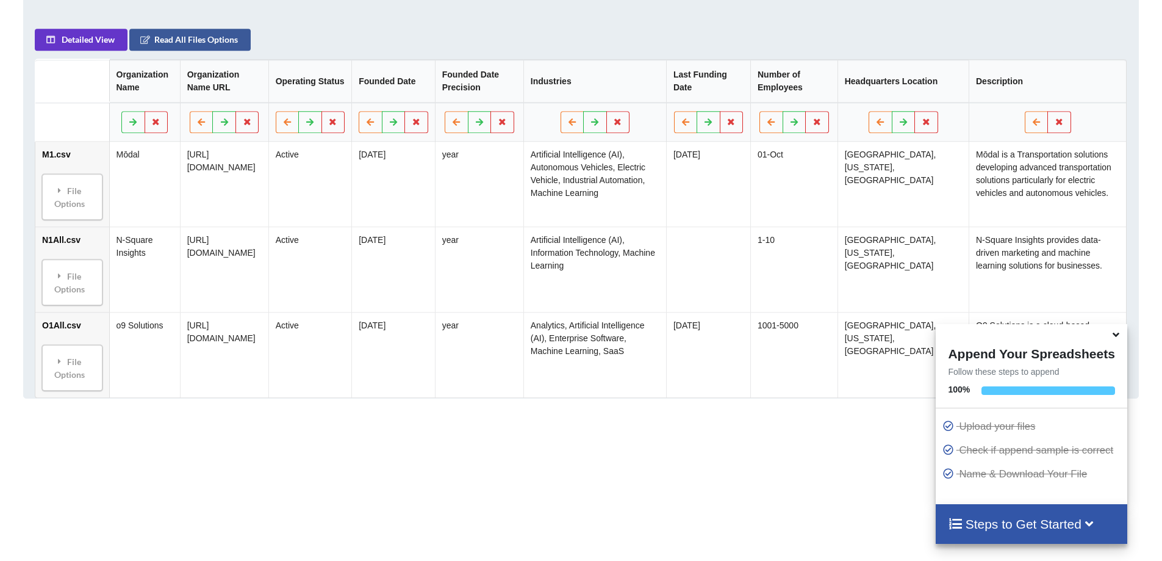
scroll to position [610, 0]
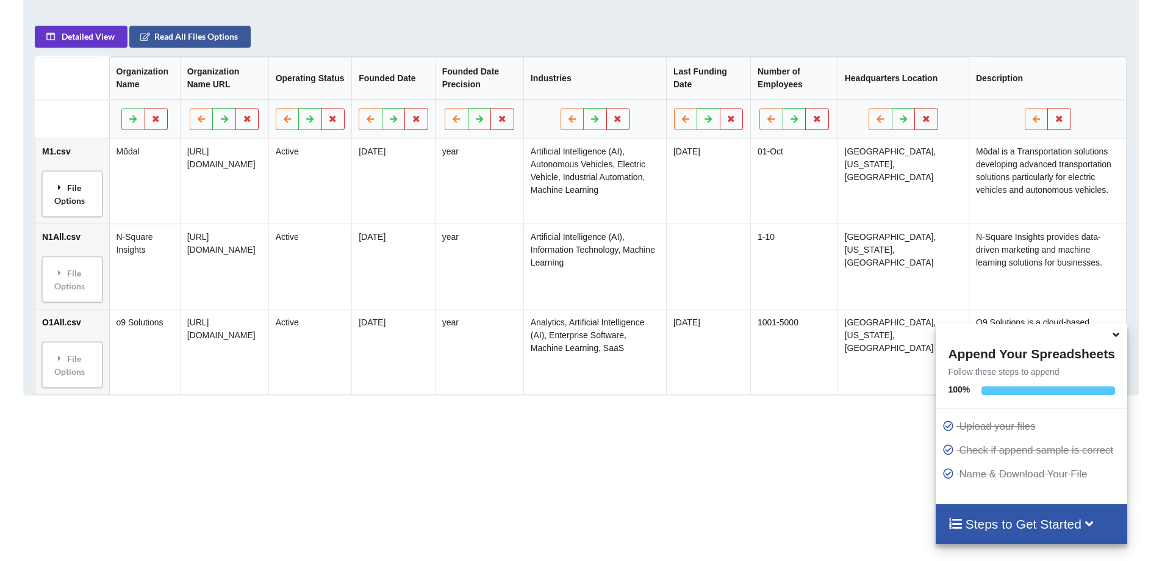
click at [74, 181] on div "File Options" at bounding box center [72, 193] width 53 height 38
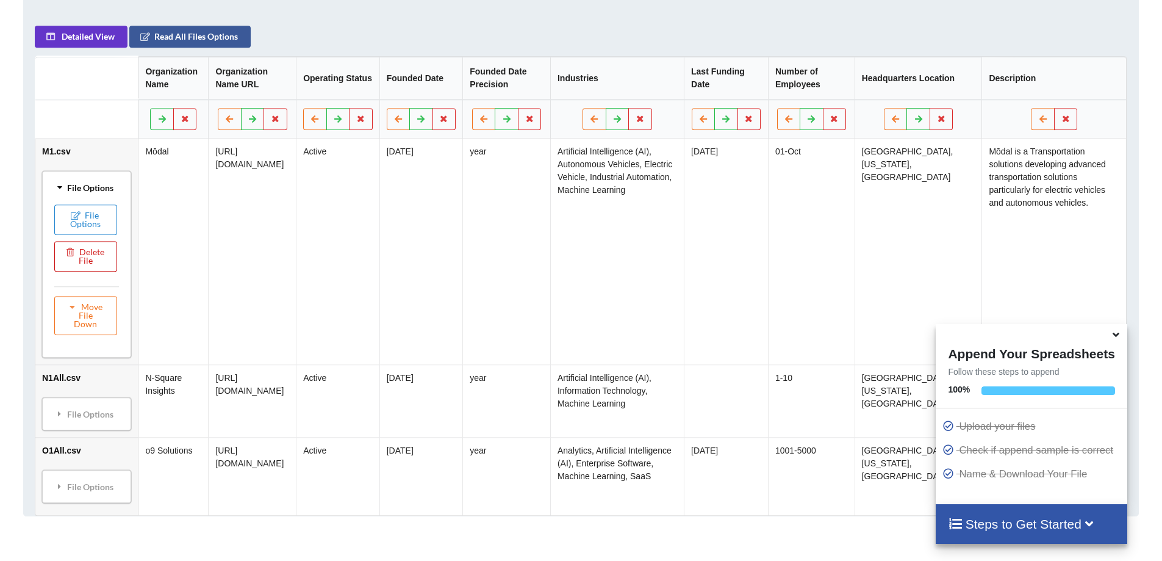
click at [91, 248] on button "Delete File" at bounding box center [85, 256] width 63 height 30
click at [134, 190] on button "Delete File" at bounding box center [129, 192] width 66 height 22
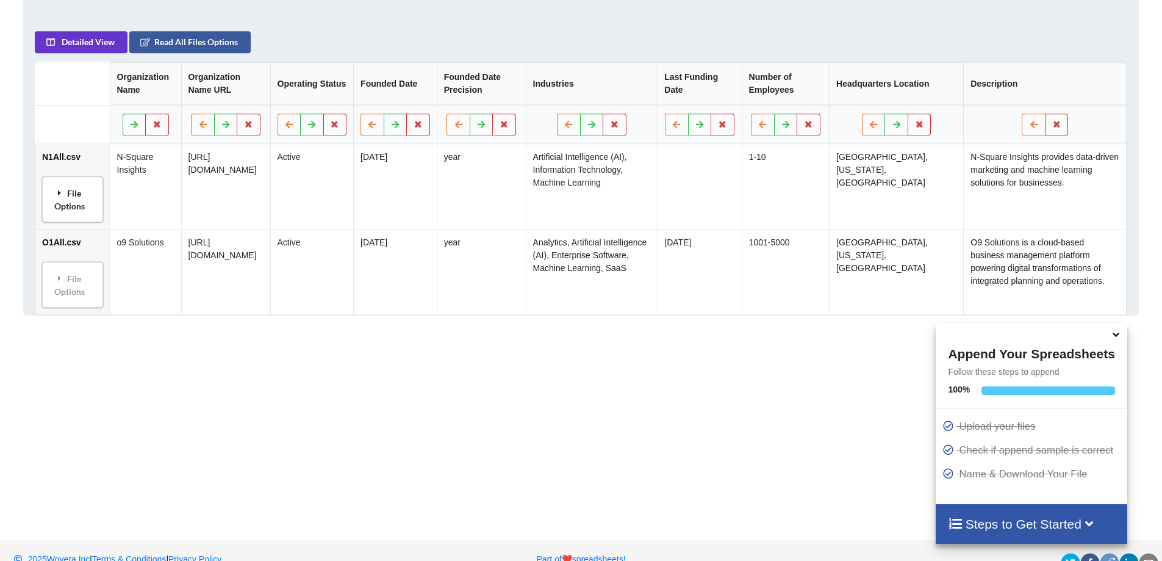
click at [74, 180] on div "File Options" at bounding box center [73, 199] width 54 height 38
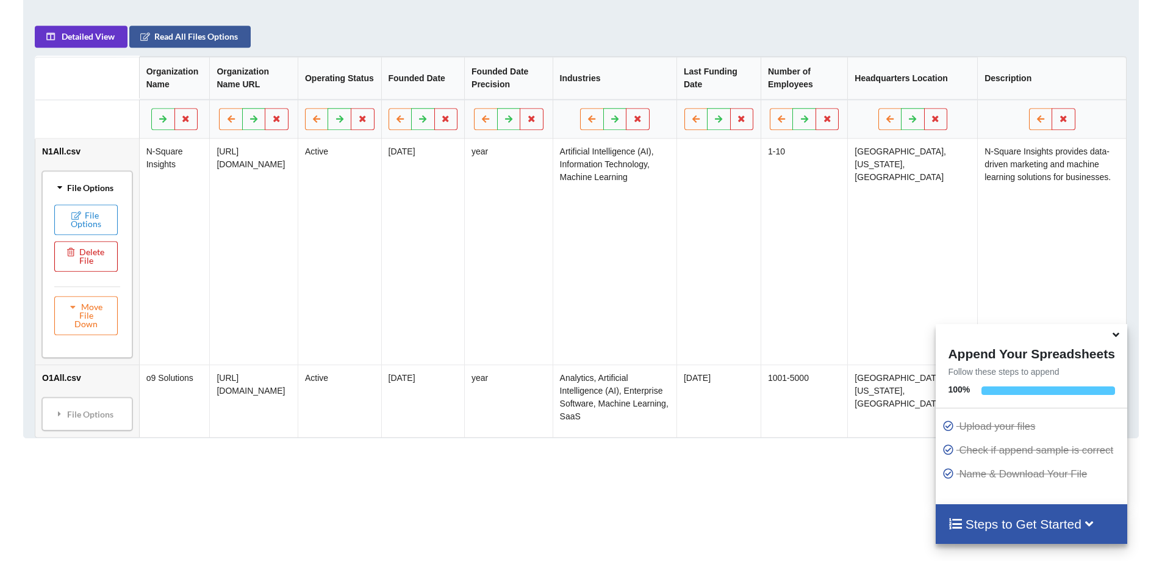
click at [95, 241] on button "Delete File" at bounding box center [85, 256] width 63 height 30
click at [131, 193] on button "Delete File" at bounding box center [129, 192] width 66 height 22
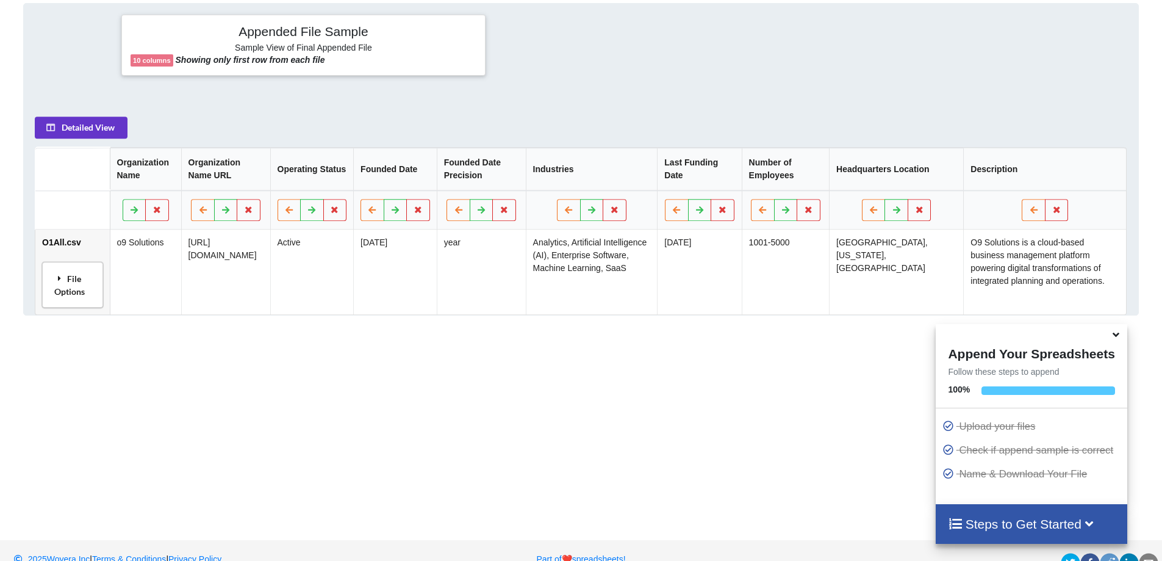
click at [68, 265] on div "File Options" at bounding box center [73, 284] width 54 height 38
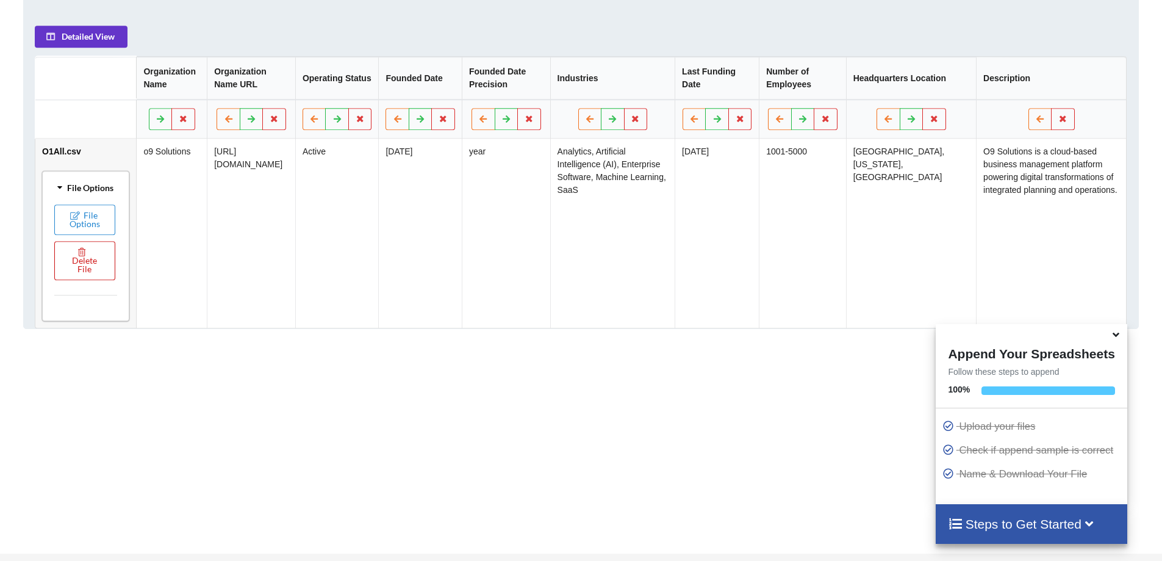
click at [99, 241] on button "Delete File" at bounding box center [84, 260] width 61 height 39
click at [132, 192] on button "Delete File" at bounding box center [129, 192] width 66 height 22
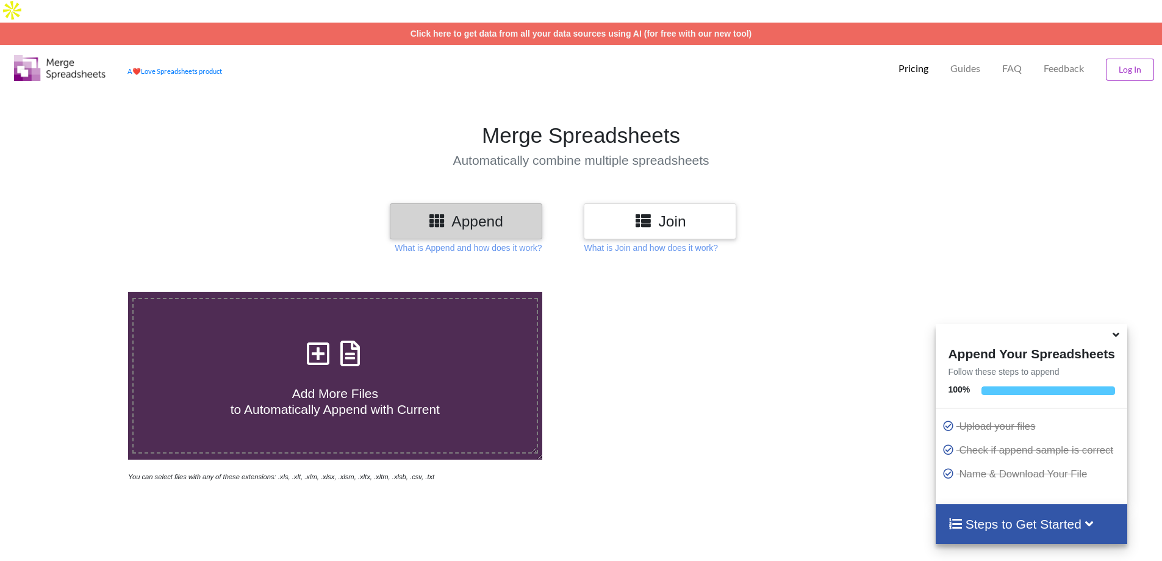
scroll to position [0, 0]
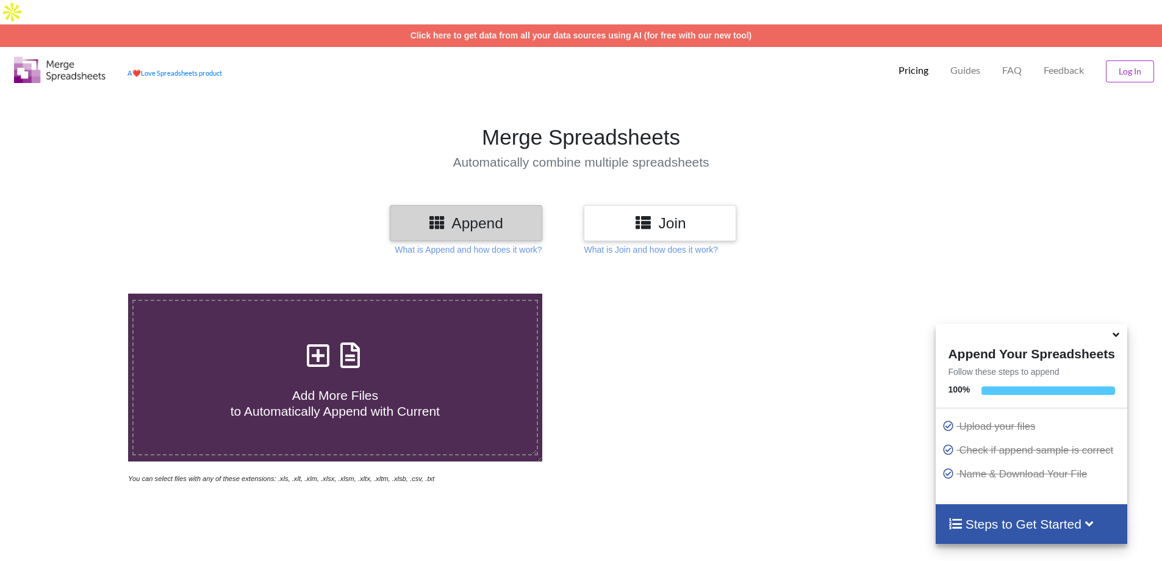
click at [321, 388] on span "Add More Files to Automatically Append with Current" at bounding box center [335, 402] width 209 height 29
click at [83, 293] on input "Add More Files to Automatically Append with Current" at bounding box center [83, 293] width 0 height 0
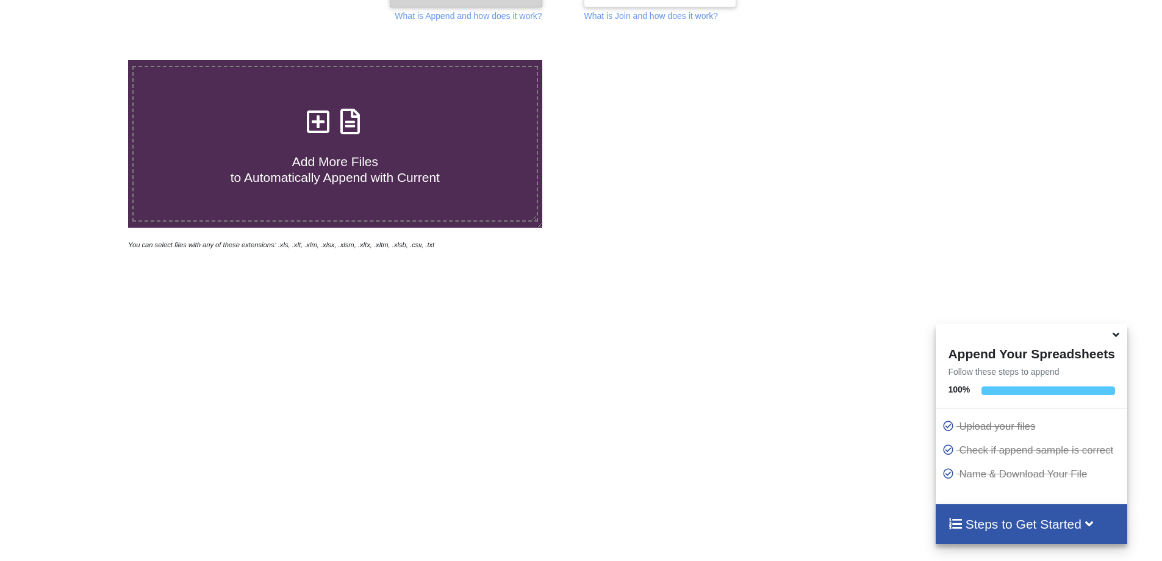
scroll to position [70, 0]
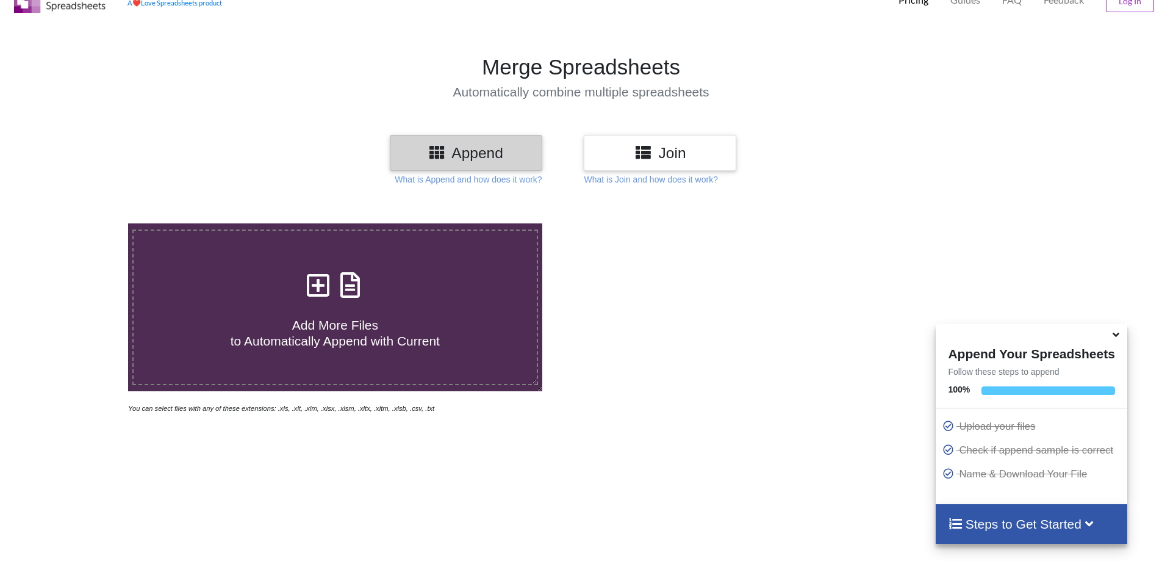
click at [354, 318] on span "Add More Files to Automatically Append with Current" at bounding box center [335, 332] width 209 height 29
click at [83, 223] on input "Add More Files to Automatically Append with Current" at bounding box center [83, 223] width 0 height 0
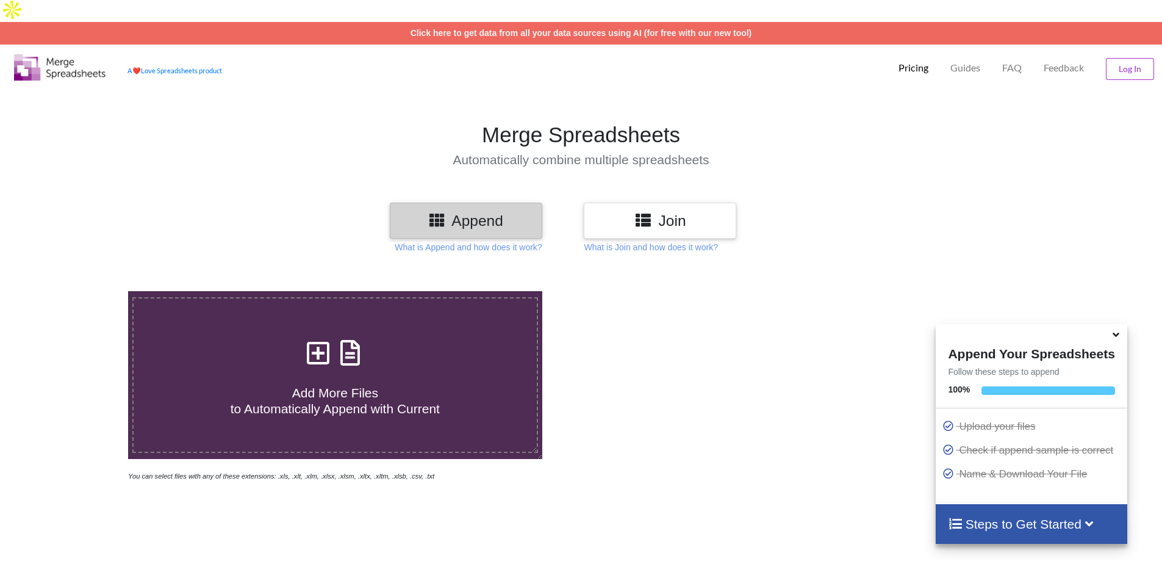
scroll to position [0, 0]
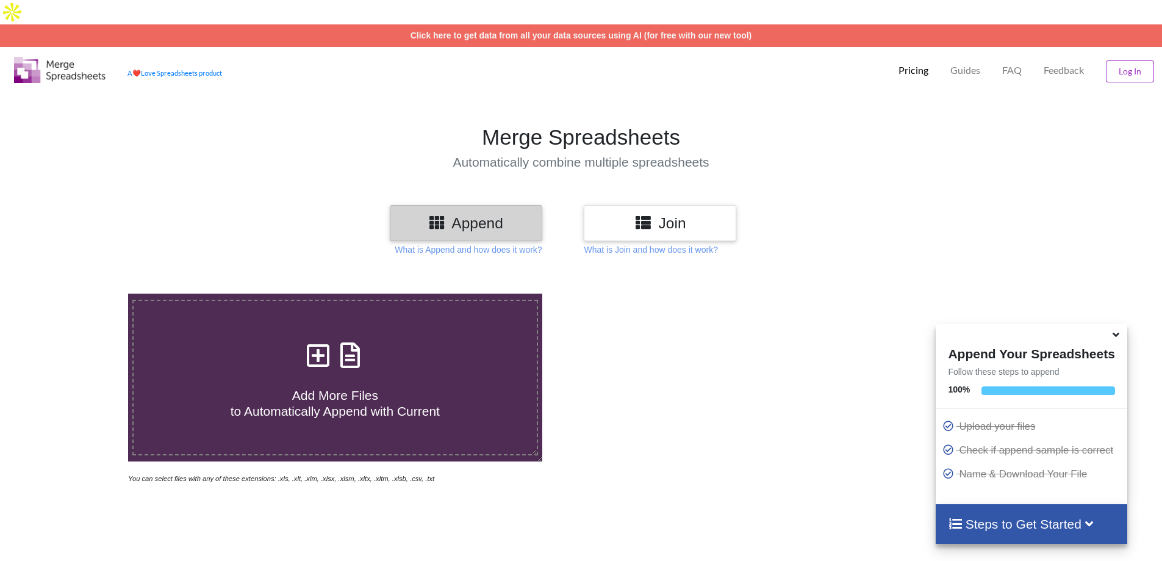
click at [469, 214] on h3 "Append" at bounding box center [466, 223] width 134 height 18
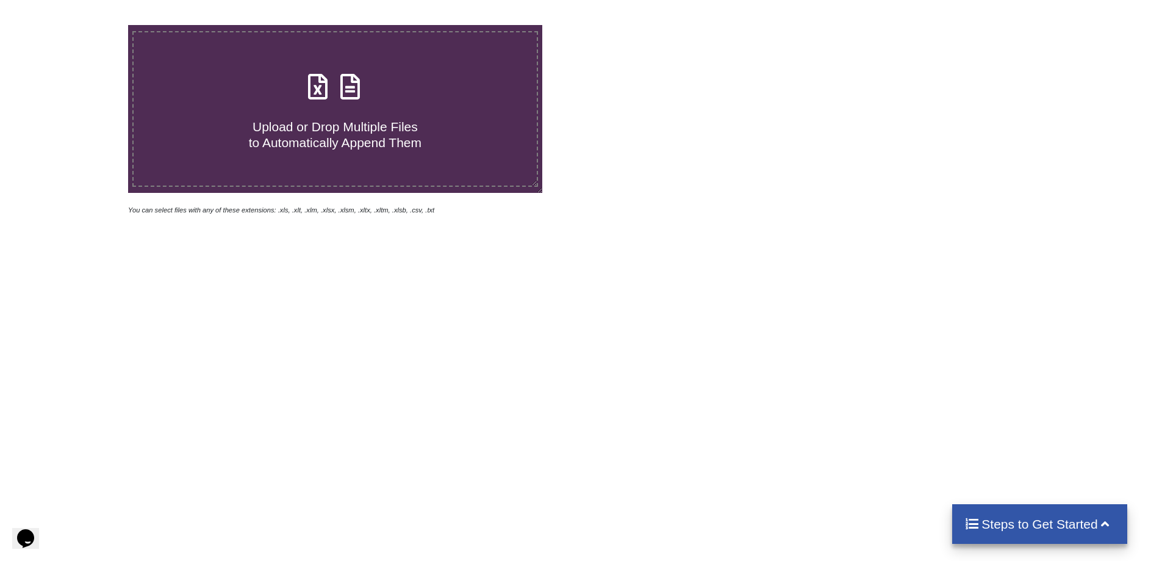
click at [340, 159] on label "Upload or Drop Multiple Files to Automatically Append Them" at bounding box center [335, 109] width 406 height 156
click at [83, 25] on input "Upload or Drop Multiple Files to Automatically Append Them" at bounding box center [83, 25] width 0 height 0
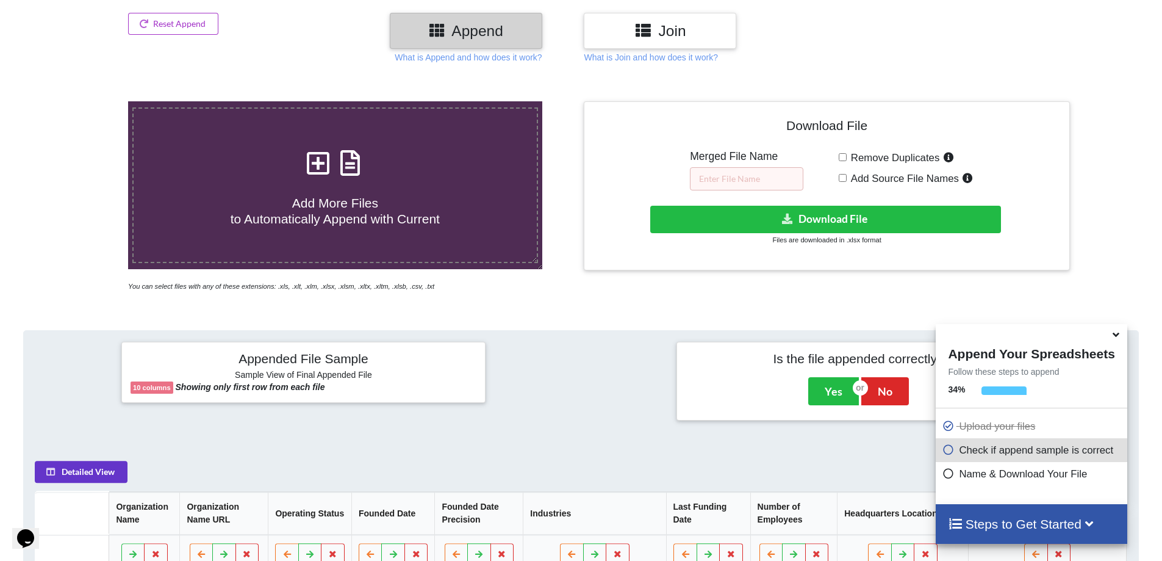
scroll to position [132, 0]
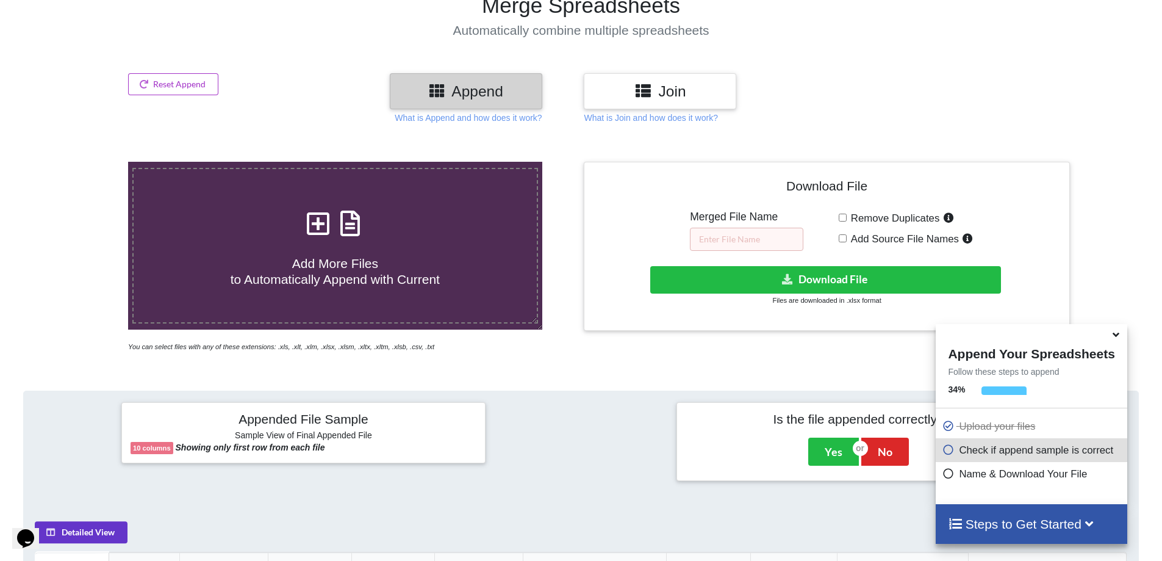
click at [346, 240] on h4 "Add More Files to Automatically Append with Current" at bounding box center [335, 263] width 403 height 46
click at [83, 162] on input "Add More Files to Automatically Append with Current" at bounding box center [83, 162] width 0 height 0
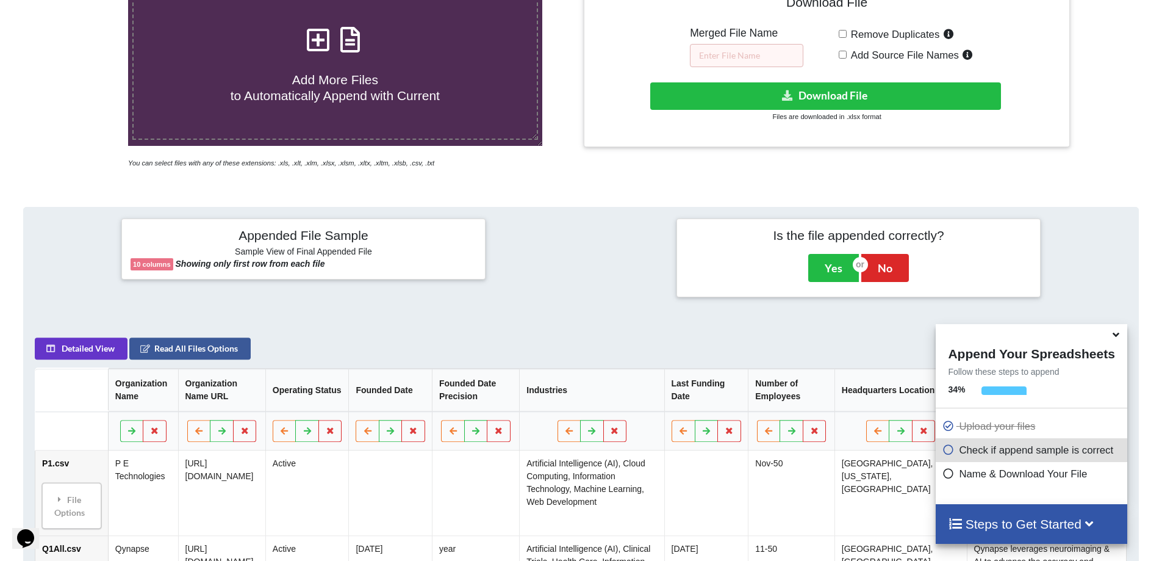
scroll to position [315, 0]
click at [307, 76] on span "Add More Files to Automatically Append with Current" at bounding box center [335, 87] width 209 height 29
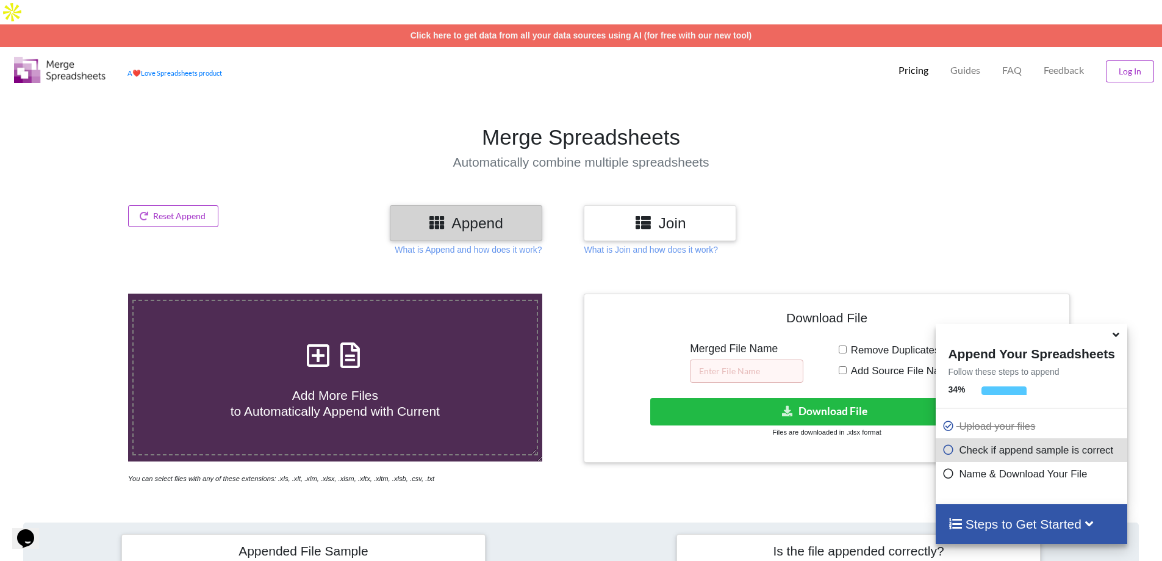
type input "C:\fakepath\R1All.csv"
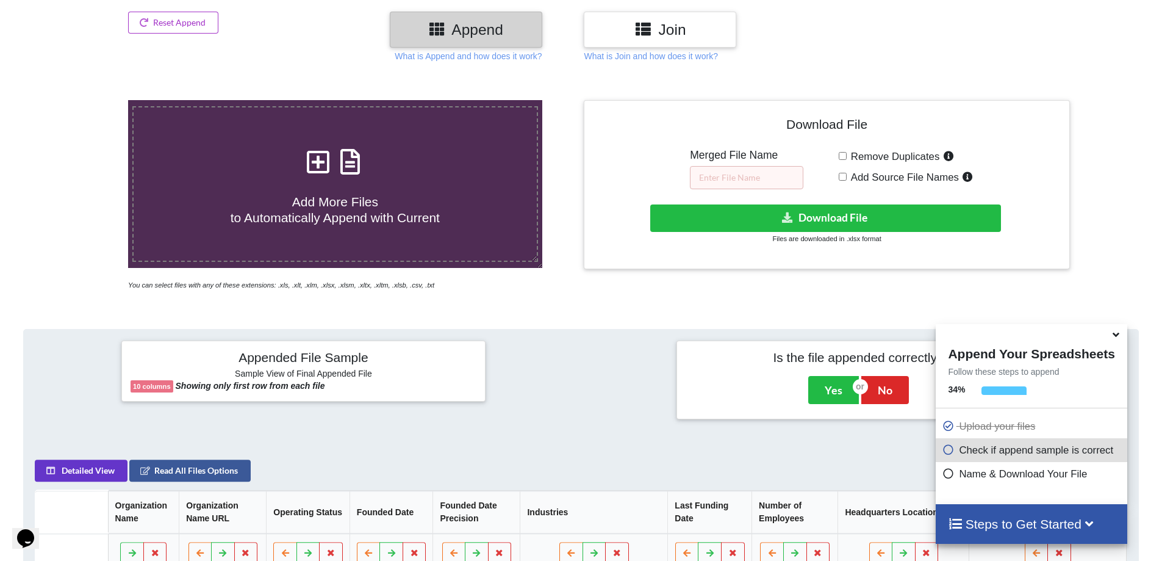
scroll to position [193, 0]
click at [712, 167] on input "text" at bounding box center [746, 178] width 113 height 23
click at [727, 167] on input "text" at bounding box center [746, 178] width 113 height 23
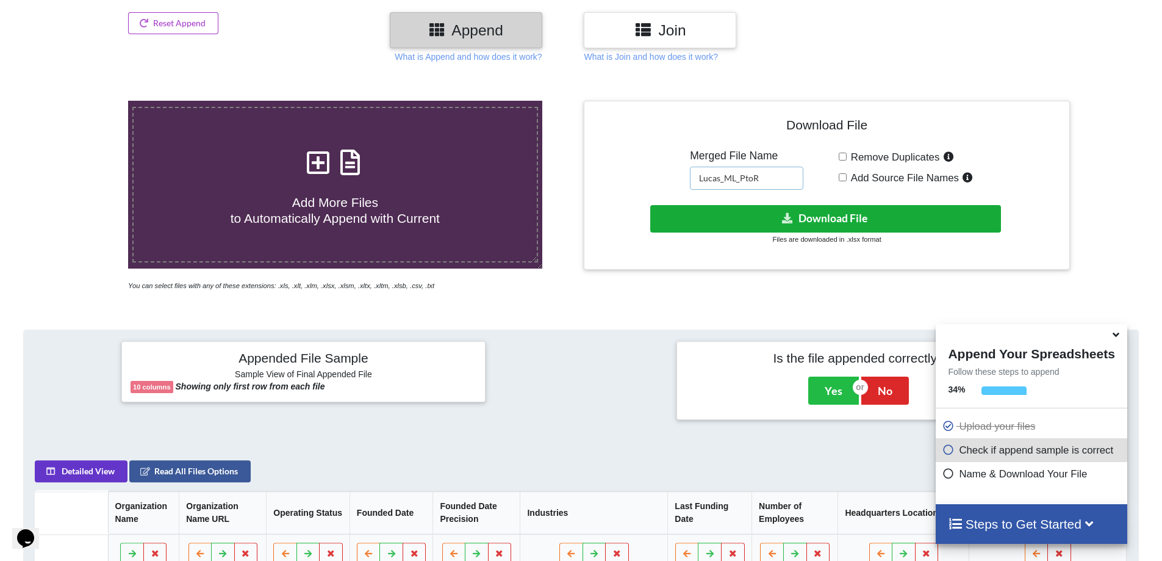
type input "Lucas_ML_PtoR"
click at [812, 205] on button "Download File" at bounding box center [825, 218] width 351 height 27
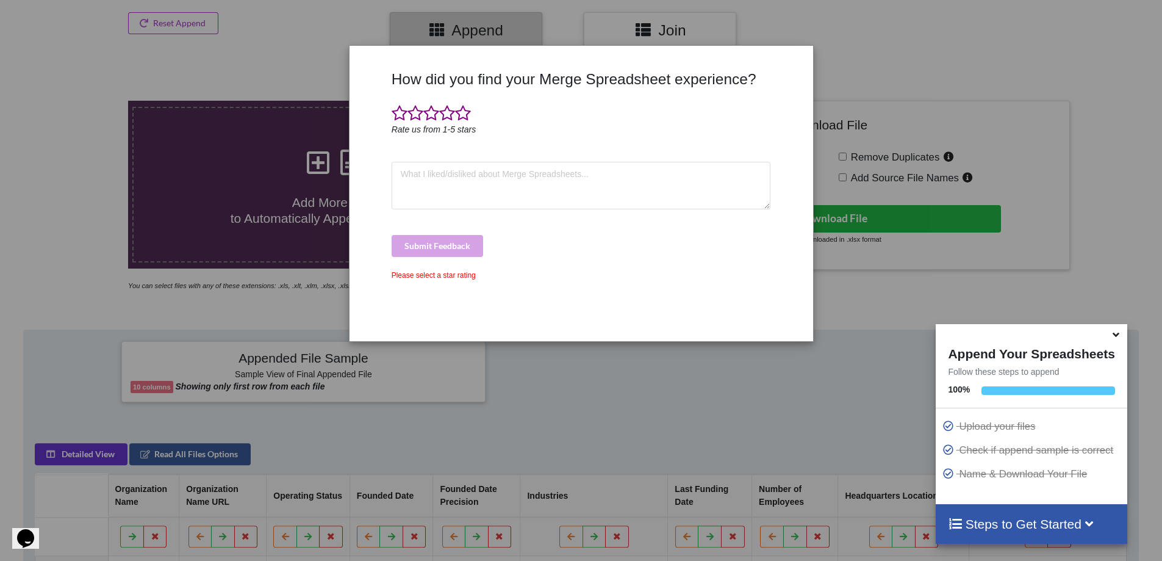
click at [541, 142] on div "How did you find your Merge Spreadsheet experience? Rate us from 1-5 stars Subm…" at bounding box center [581, 201] width 385 height 262
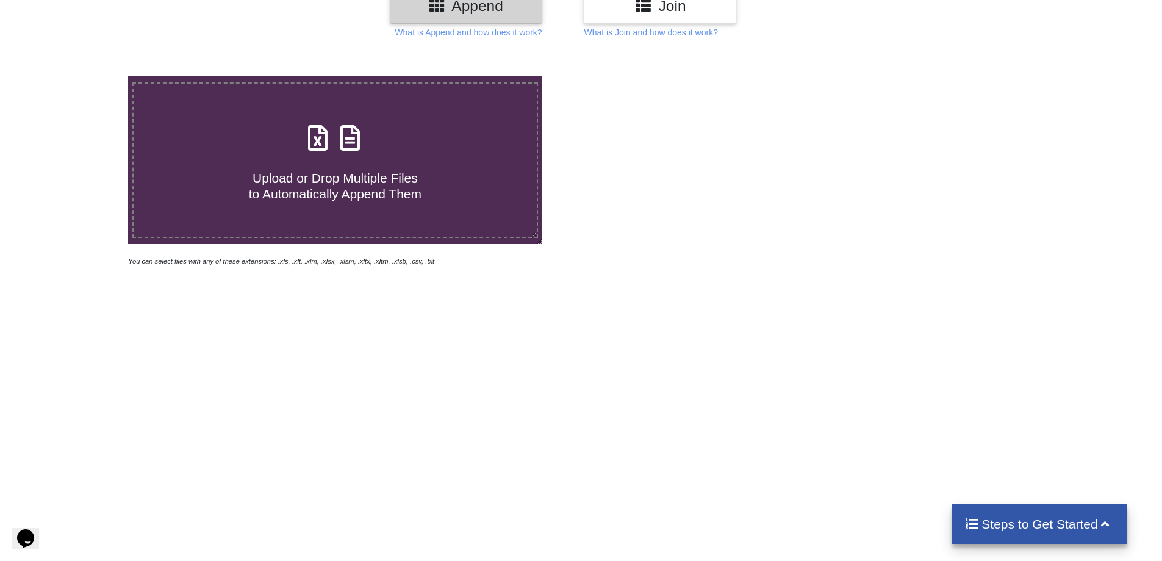
scroll to position [71, 0]
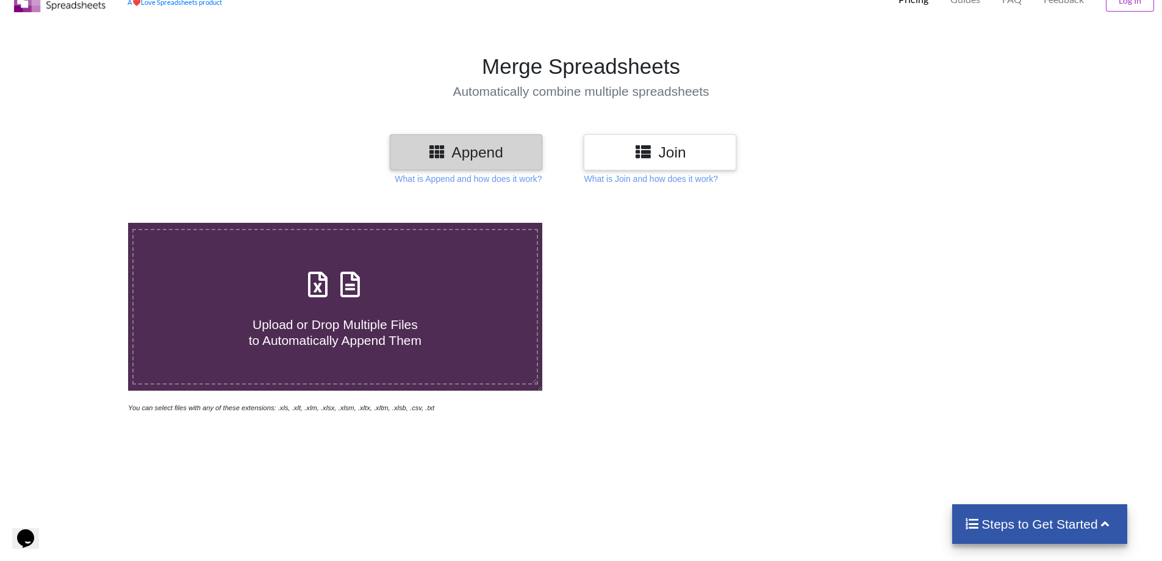
click at [342, 301] on h4 "Upload or Drop Multiple Files to Automatically Append Them" at bounding box center [335, 324] width 403 height 46
click at [83, 223] on input "Upload or Drop Multiple Files to Automatically Append Them" at bounding box center [83, 223] width 0 height 0
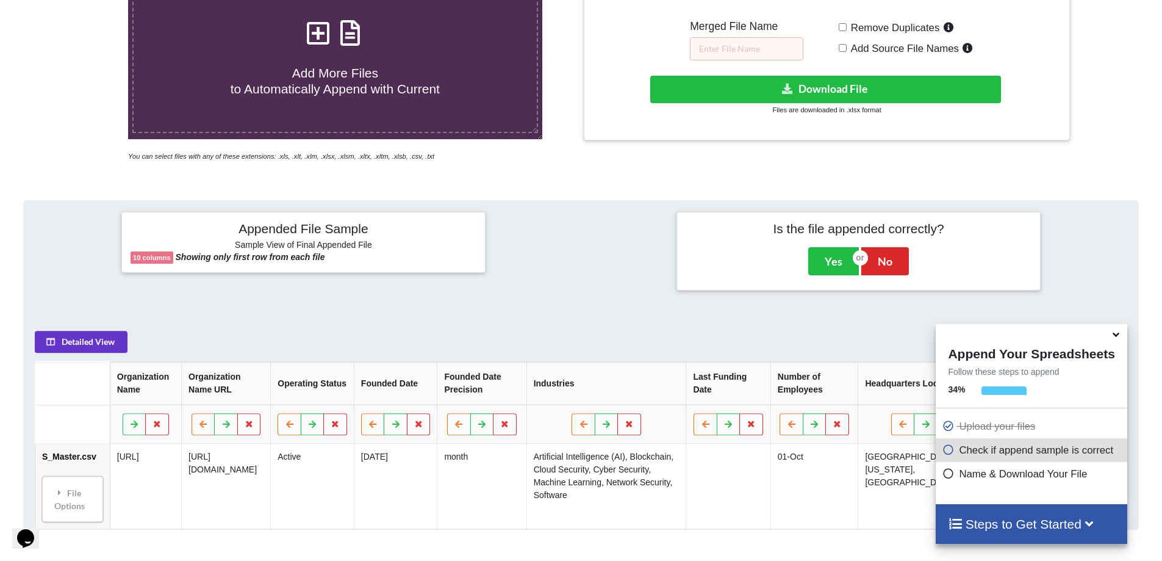
scroll to position [315, 0]
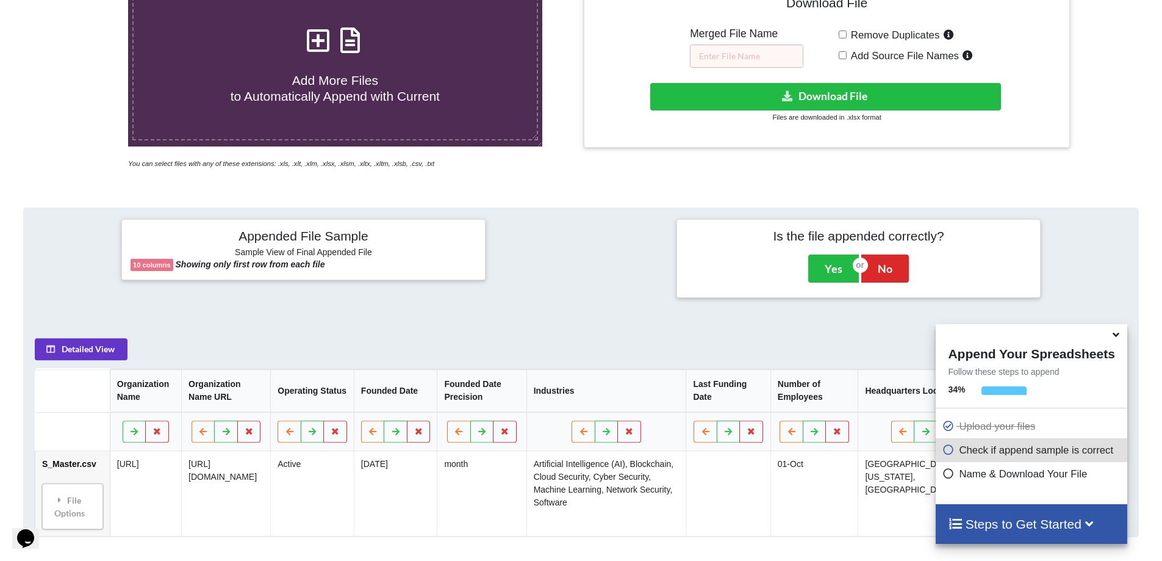
click at [334, 90] on label "Add More Files to Automatically Append with Current" at bounding box center [335, 63] width 406 height 156
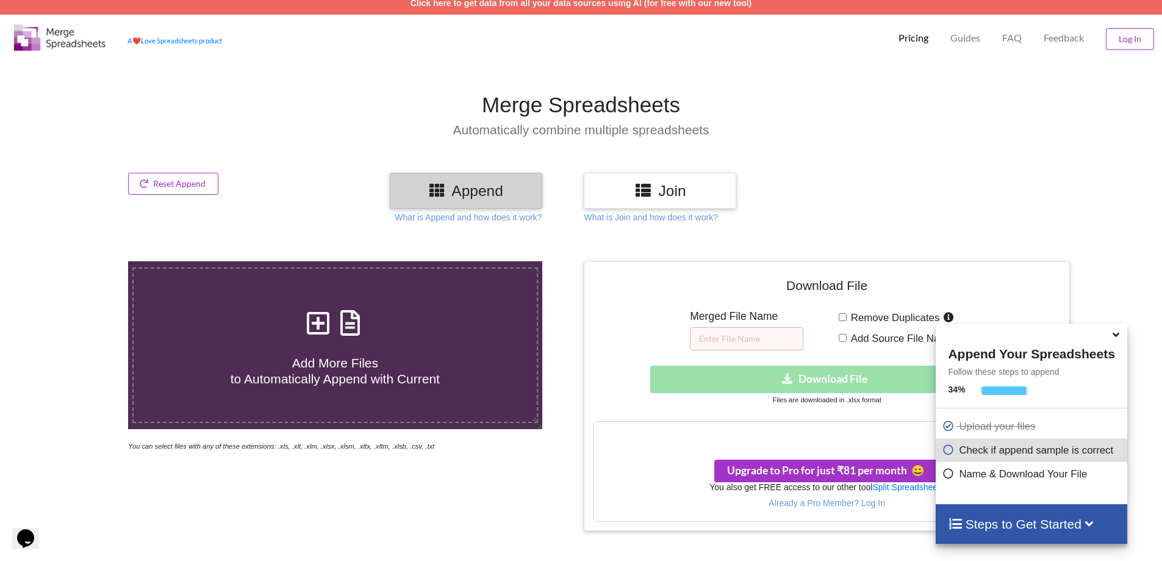
scroll to position [0, 0]
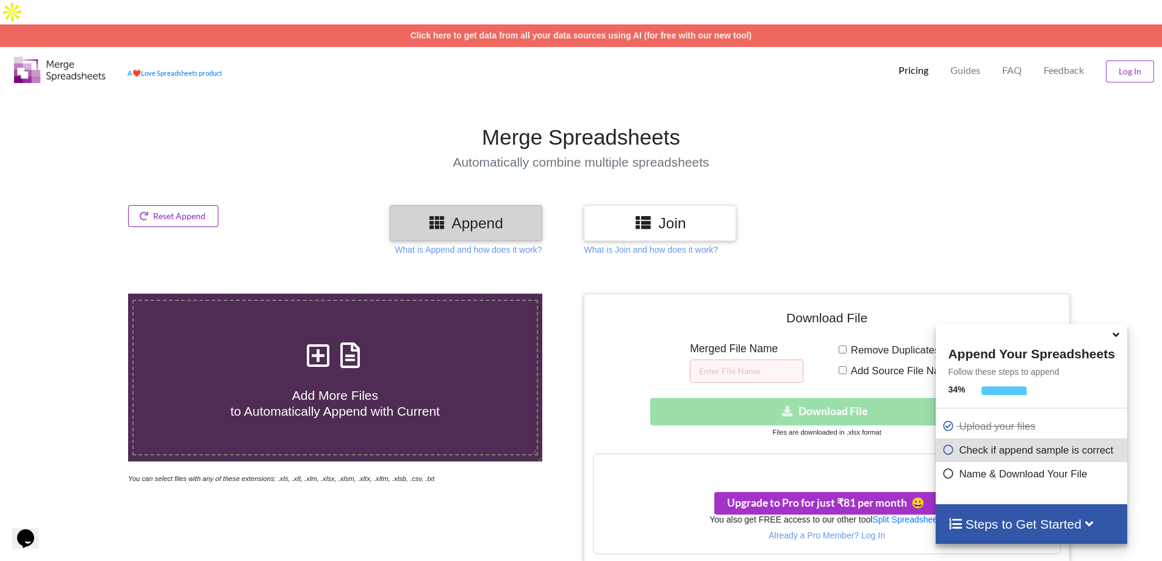
click at [174, 205] on button "Reset Append" at bounding box center [173, 216] width 90 height 22
click at [142, 132] on button "Reset Append" at bounding box center [140, 134] width 78 height 22
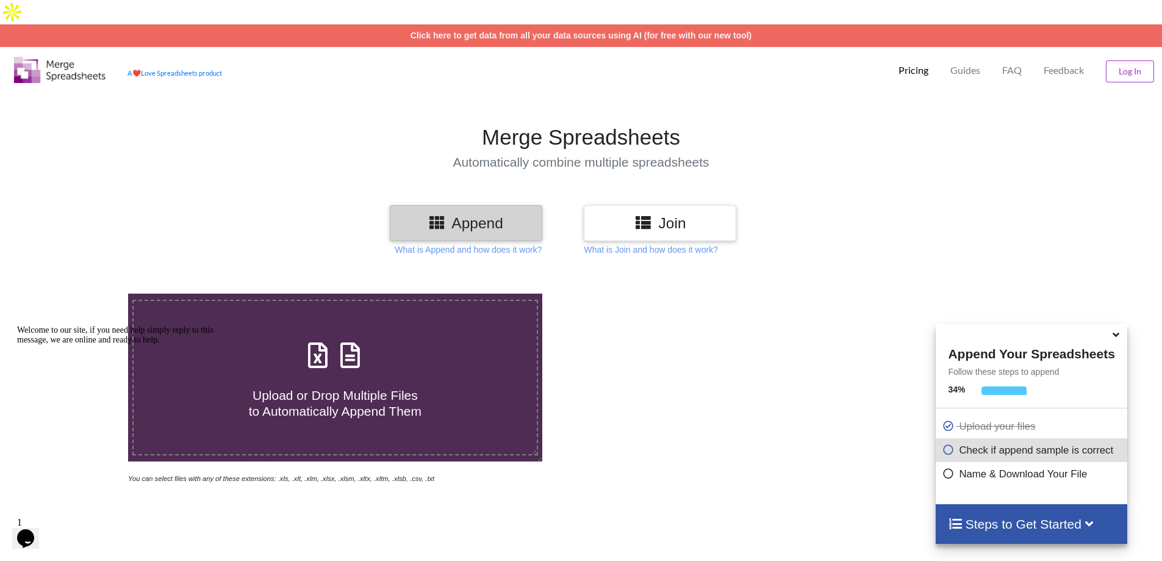
click at [260, 205] on div at bounding box center [230, 223] width 210 height 36
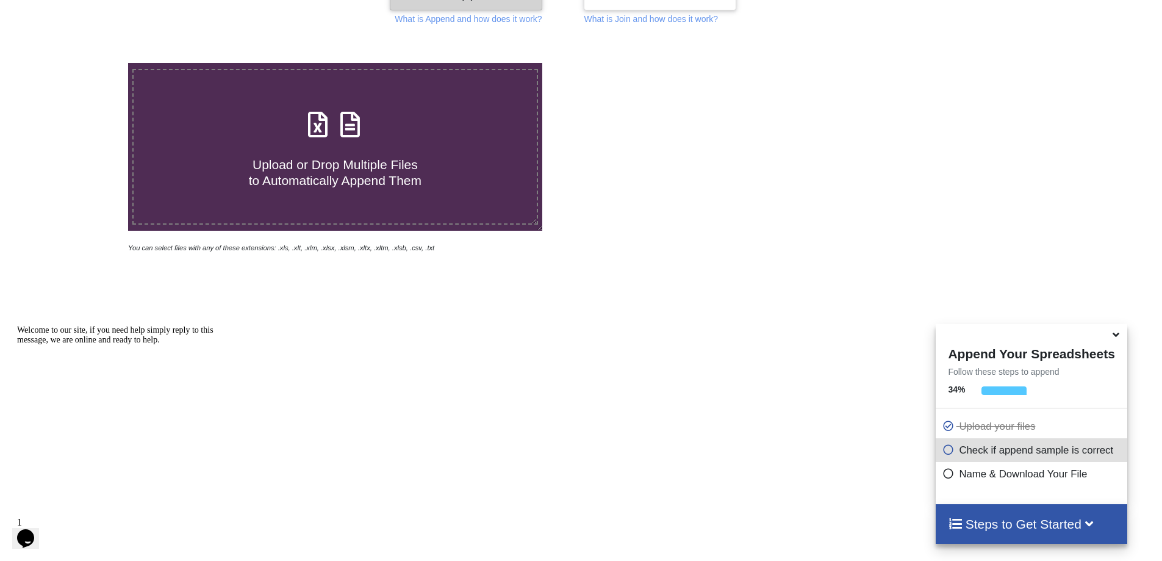
scroll to position [244, 0]
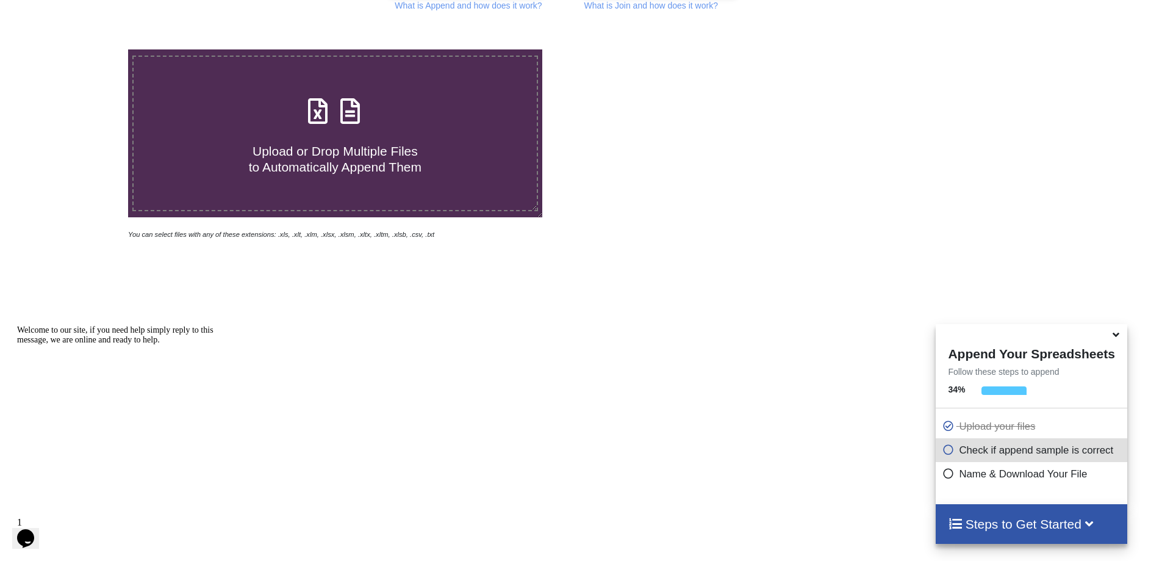
click at [362, 144] on span "Upload or Drop Multiple Files to Automatically Append Them" at bounding box center [335, 158] width 173 height 29
click at [83, 49] on input "Upload or Drop Multiple Files to Automatically Append Them" at bounding box center [83, 49] width 0 height 0
type input "C:\fakepath\M1All.csv"
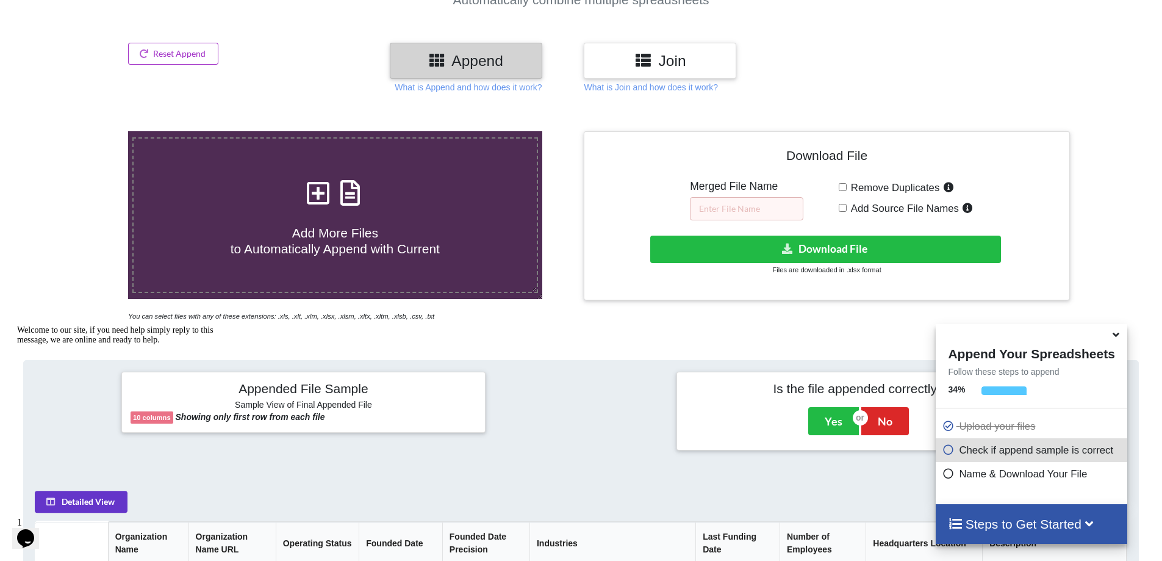
scroll to position [132, 0]
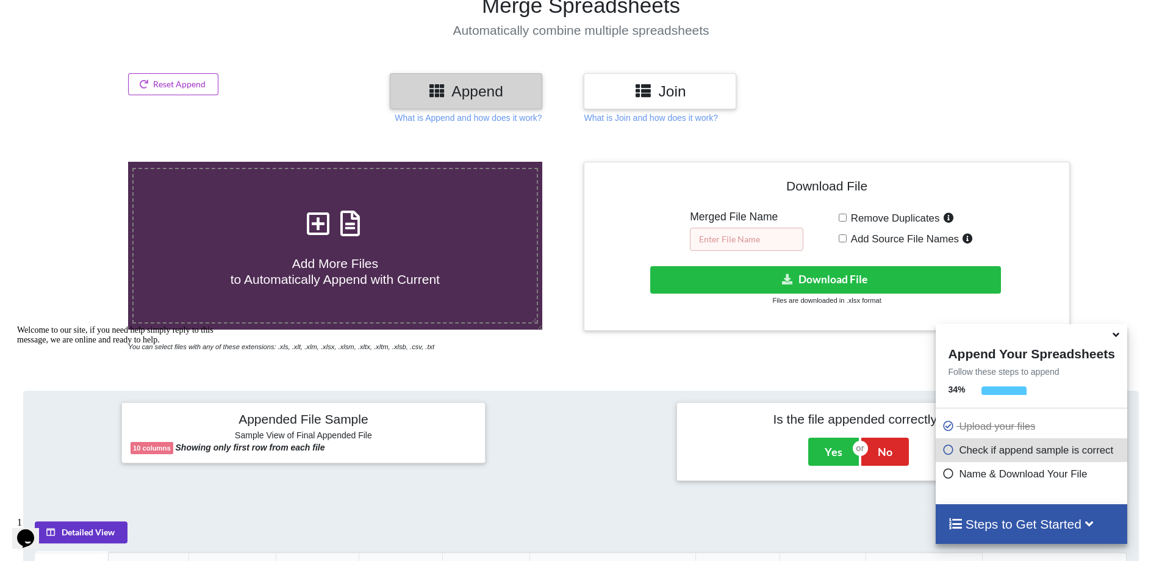
click at [723, 228] on input "text" at bounding box center [746, 239] width 113 height 23
paste input "Natural Language Processing"
type input "Lucas_NaturalLP_MtoR"
click at [340, 204] on icon at bounding box center [350, 217] width 30 height 26
click at [83, 162] on input "Add More Files to Automatically Append with Current" at bounding box center [83, 162] width 0 height 0
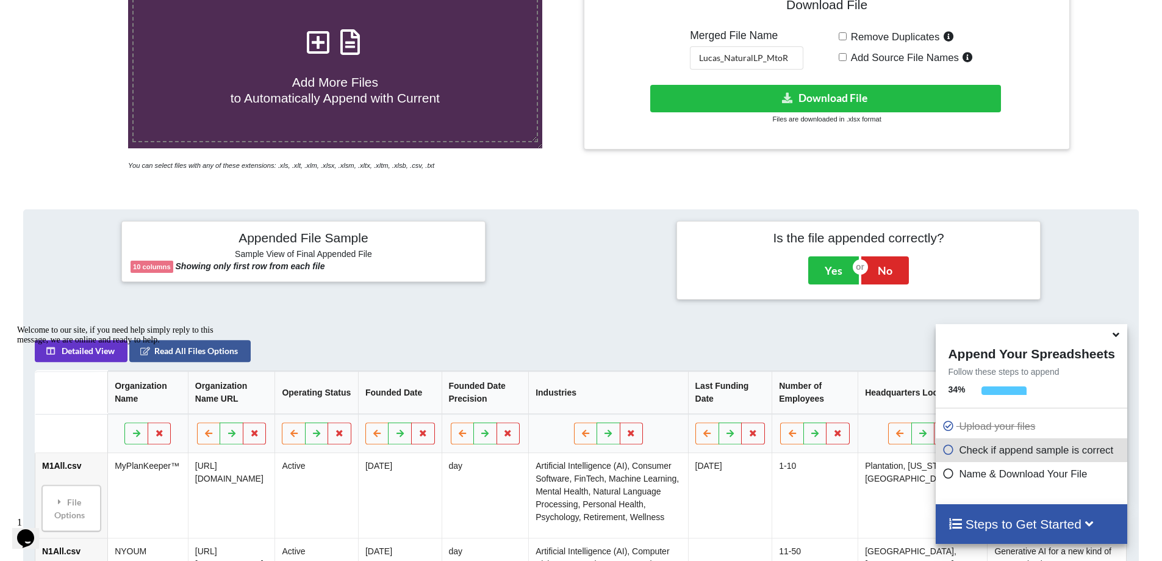
scroll to position [312, 0]
click at [340, 77] on span "Add More Files to Automatically Append with Current" at bounding box center [335, 90] width 209 height 29
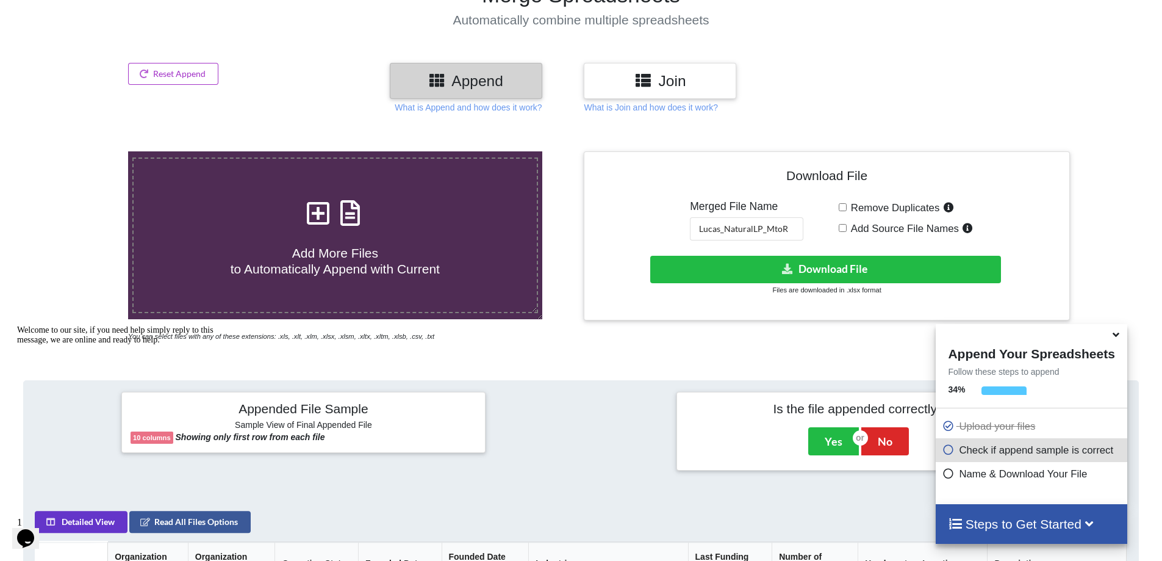
scroll to position [132, 0]
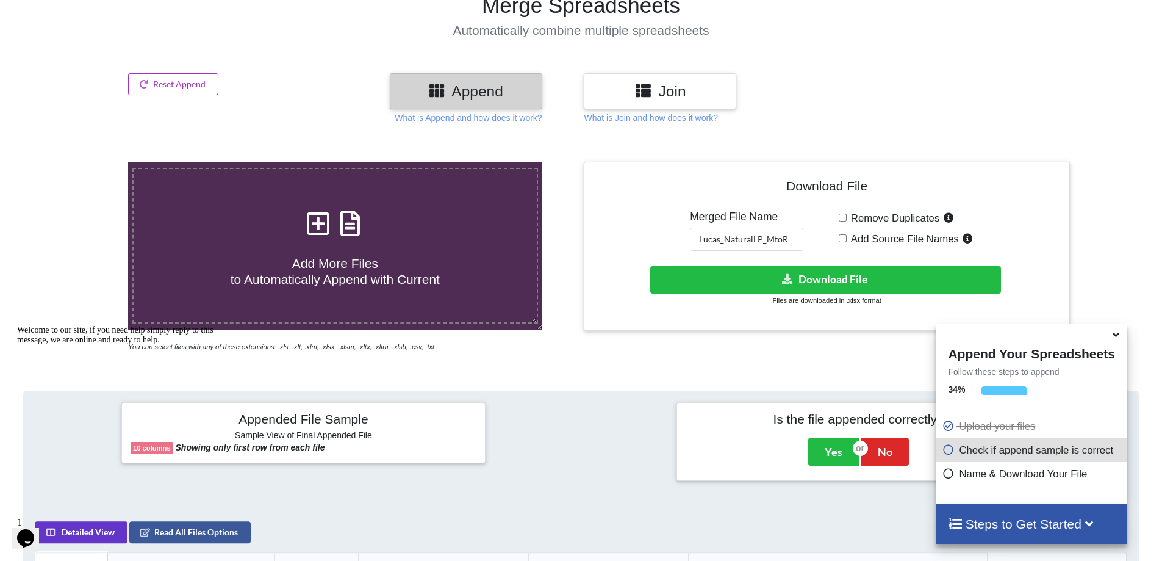
click at [346, 265] on label "Add More Files to Automatically Append with Current" at bounding box center [335, 246] width 406 height 156
click at [83, 162] on input "Add More Files to Automatically Append with Current" at bounding box center [83, 162] width 0 height 0
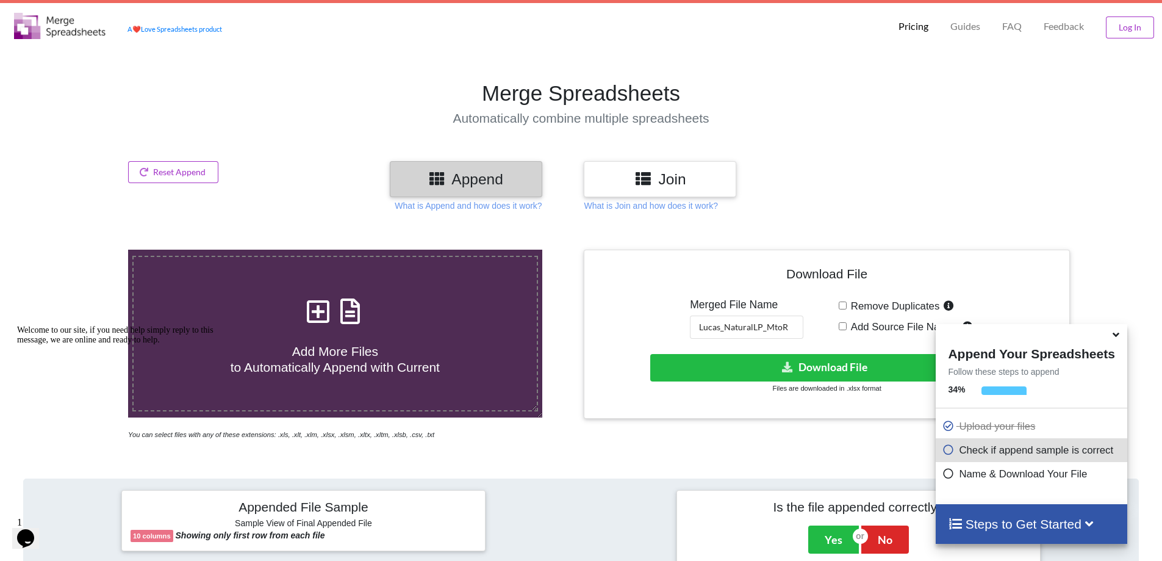
scroll to position [10, 0]
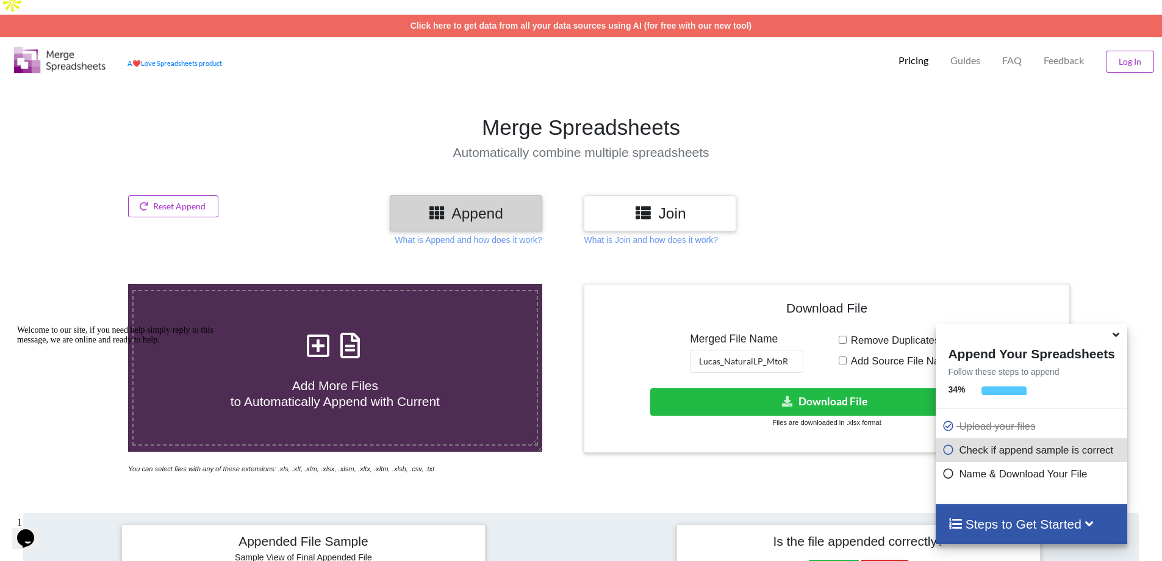
click at [341, 326] on icon at bounding box center [350, 339] width 30 height 26
click at [83, 284] on input "Add More Files to Automatically Append with Current" at bounding box center [83, 284] width 0 height 0
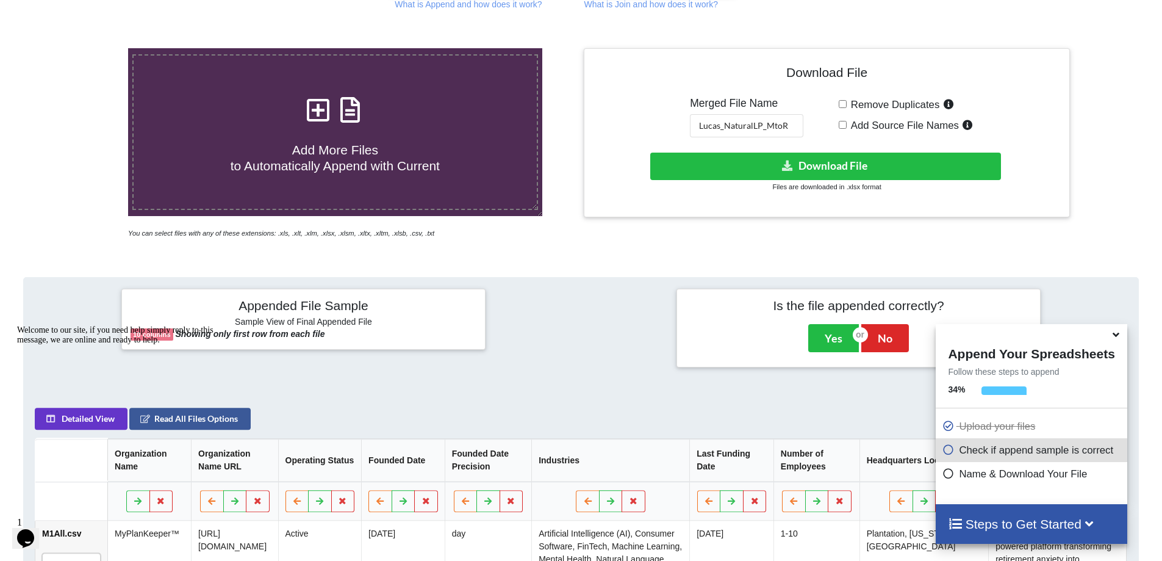
scroll to position [193, 0]
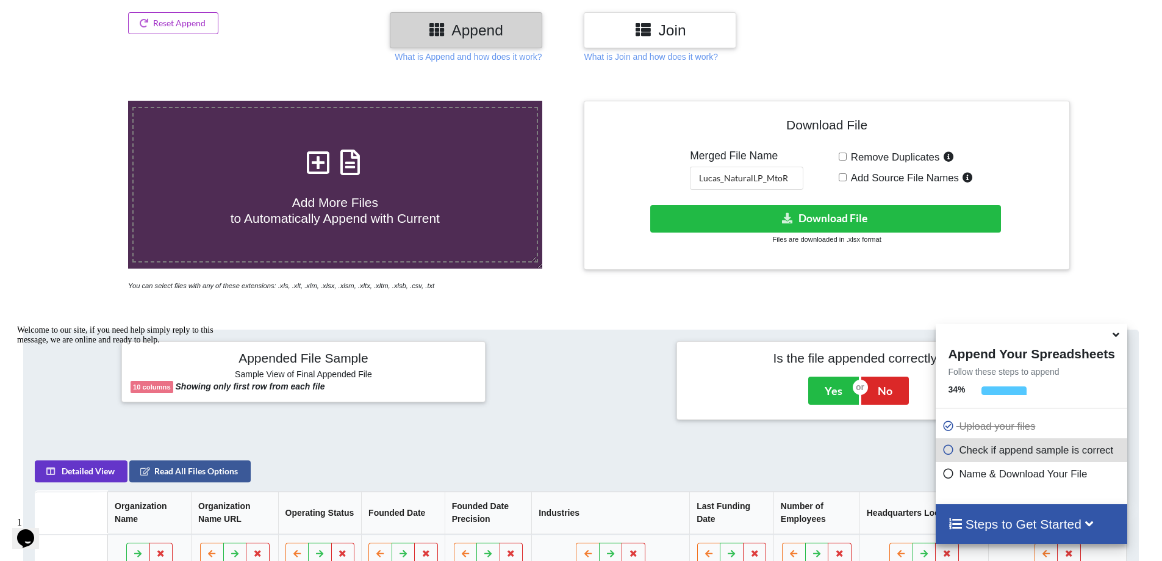
click at [320, 217] on label "Add More Files to Automatically Append with Current" at bounding box center [335, 185] width 406 height 156
click at [83, 101] on input "Add More Files to Automatically Append with Current" at bounding box center [83, 101] width 0 height 0
type input "C:\fakepath\R1All.csv"
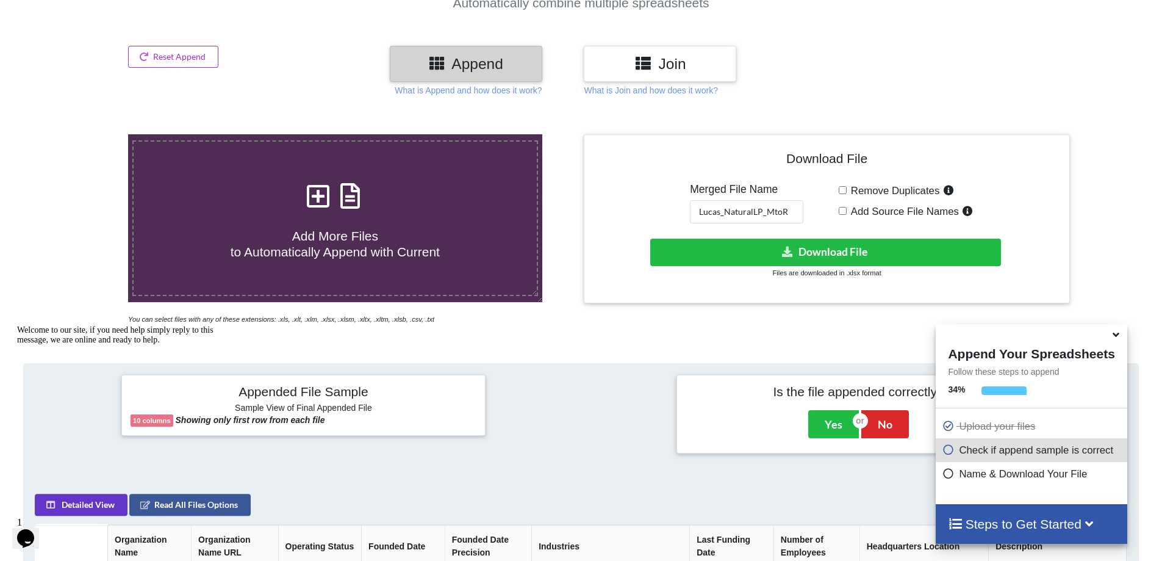
scroll to position [132, 0]
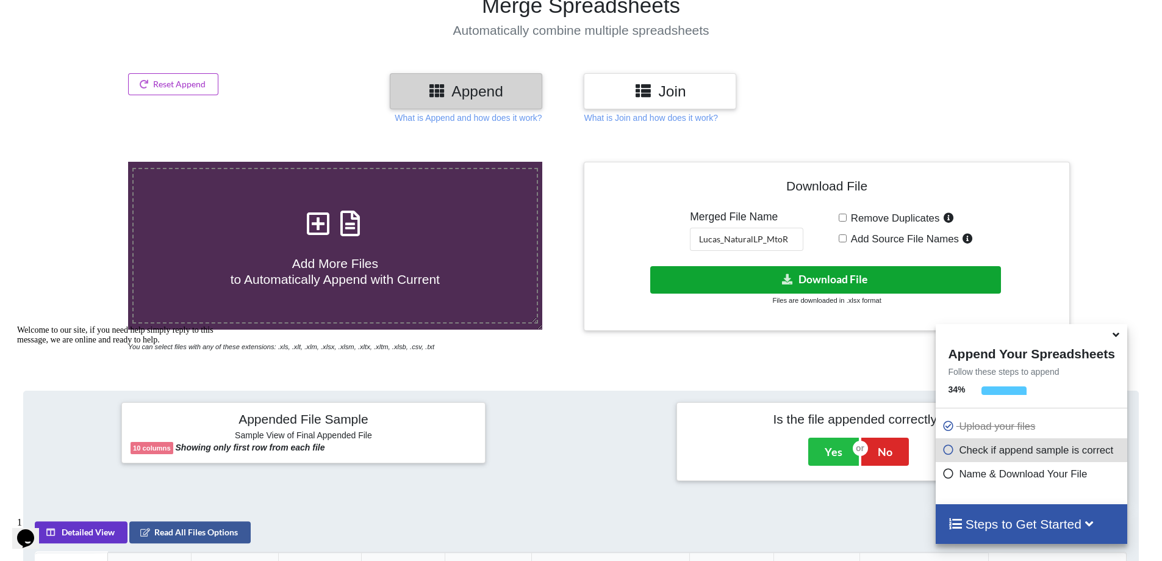
click at [804, 266] on button "Download File" at bounding box center [825, 279] width 351 height 27
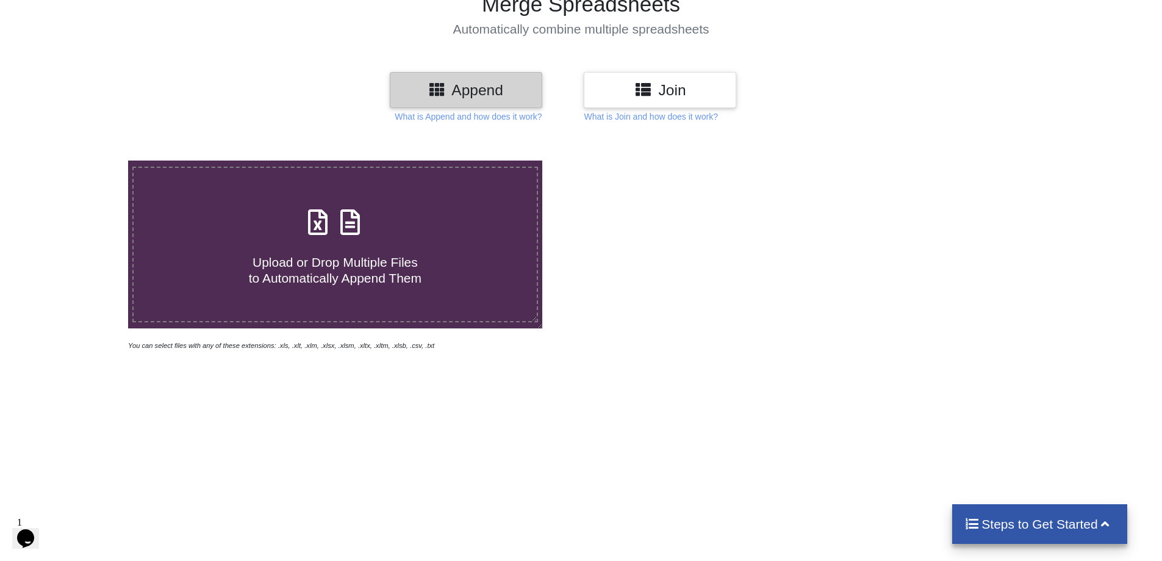
click at [345, 214] on span at bounding box center [335, 223] width 65 height 29
click at [83, 160] on input "Upload or Drop Multiple Files to Automatically Append Them" at bounding box center [83, 160] width 0 height 0
type input "C:\fakepath\S1All.csv"
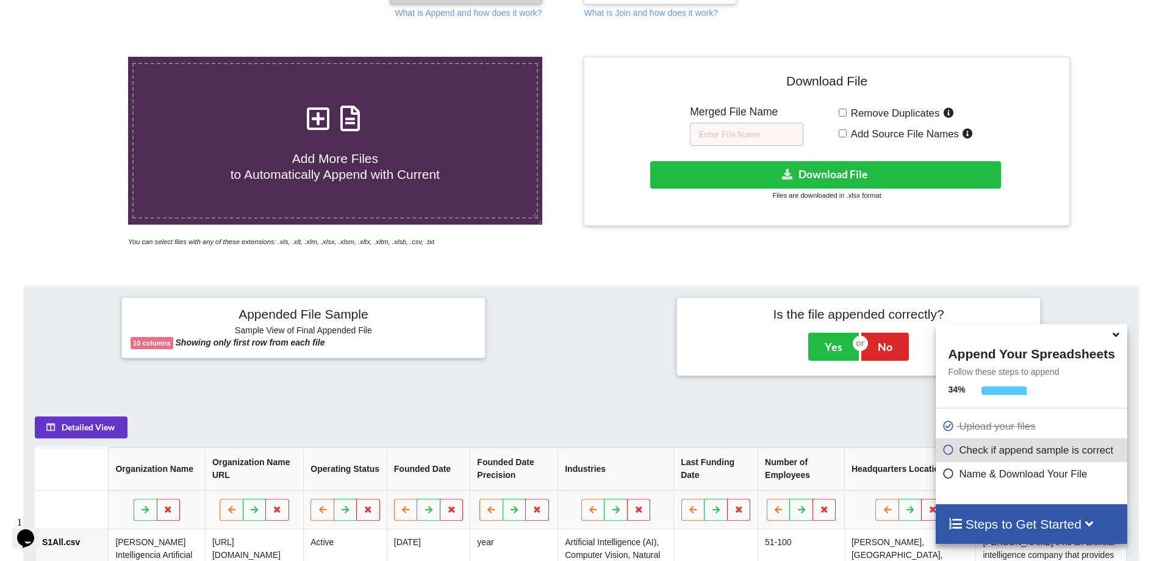
scroll to position [71, 0]
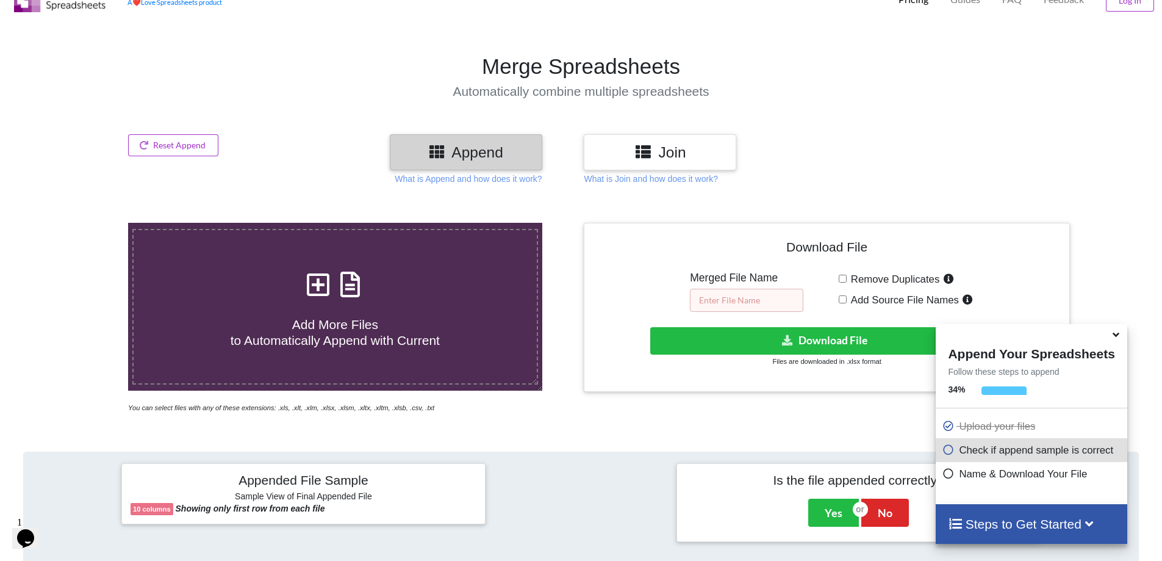
click at [731, 289] on input "text" at bounding box center [746, 300] width 113 height 23
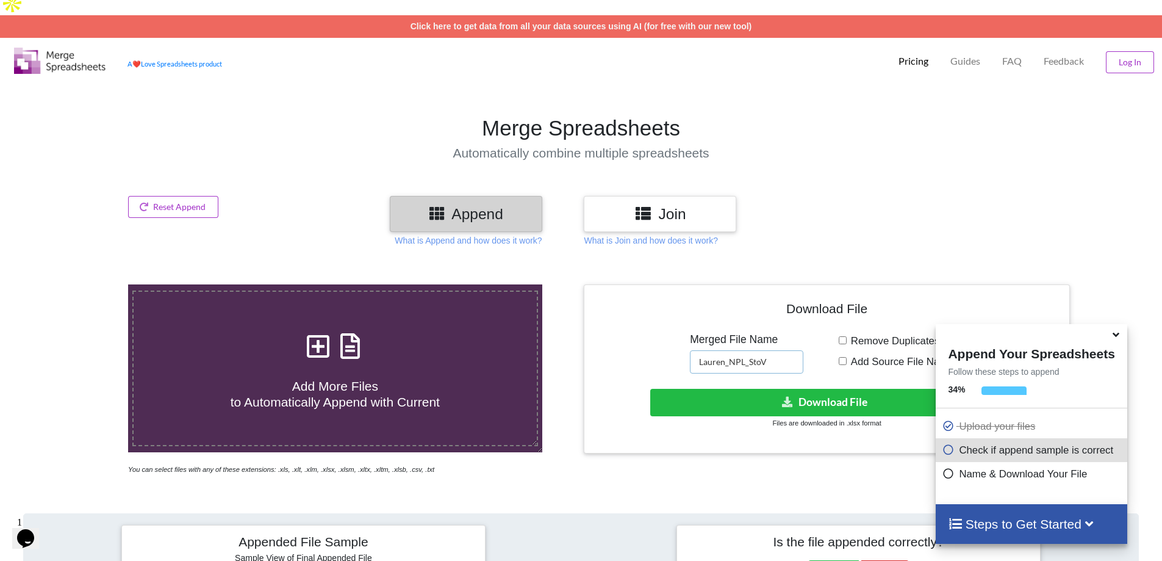
scroll to position [0, 0]
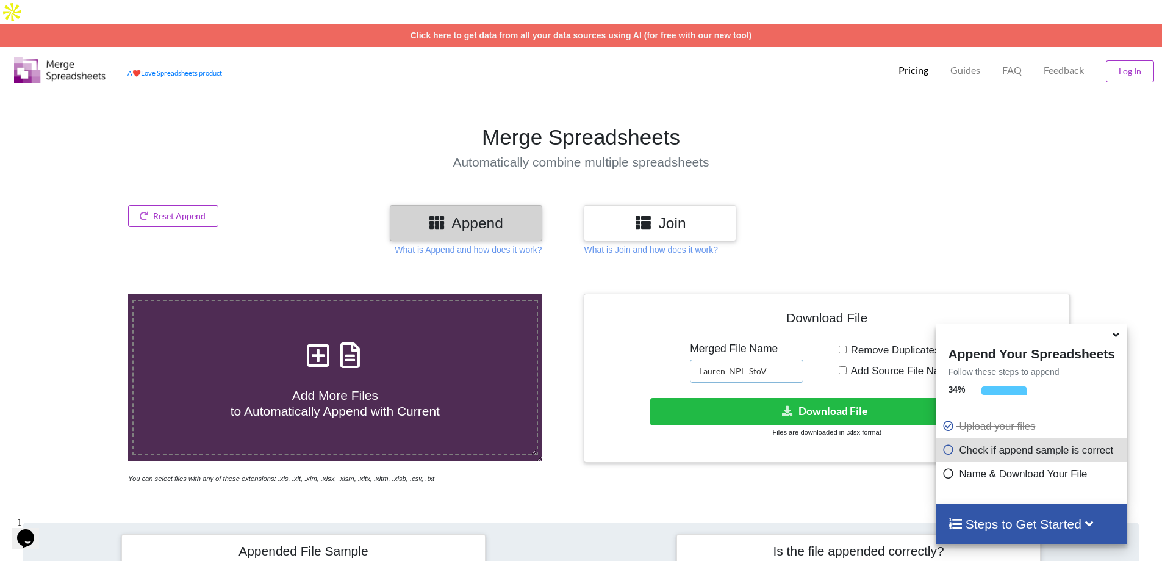
type input "Lauren_NPL_StoV"
click at [351, 391] on span "Add More Files to Automatically Append with Current" at bounding box center [335, 402] width 209 height 29
click at [83, 293] on input "Add More Files to Automatically Append with Current" at bounding box center [83, 293] width 0 height 0
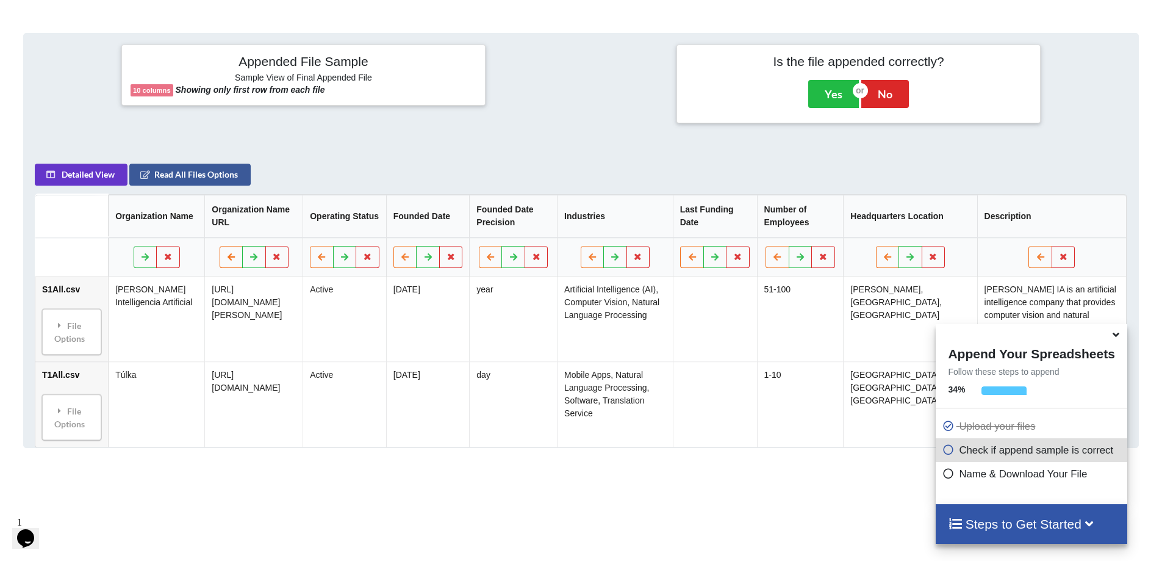
scroll to position [254, 0]
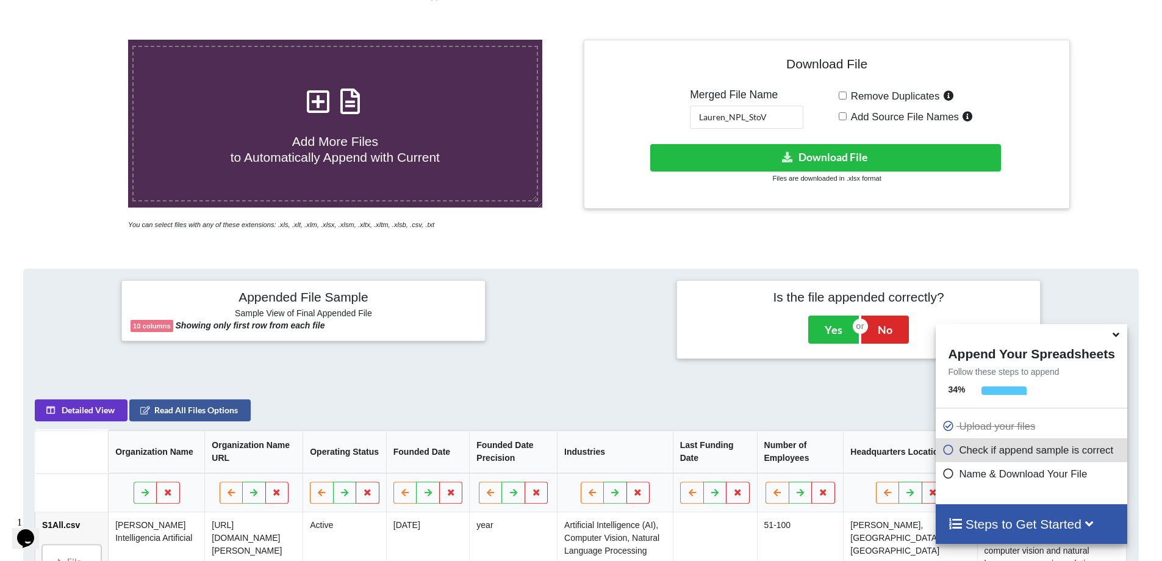
click at [286, 134] on span "Add More Files to Automatically Append with Current" at bounding box center [335, 148] width 209 height 29
click at [83, 40] on input "Add More Files to Automatically Append with Current" at bounding box center [83, 40] width 0 height 0
click at [306, 134] on span "Add More Files to Automatically Append with Current" at bounding box center [335, 148] width 209 height 29
click at [83, 40] on input "Add More Files to Automatically Append with Current" at bounding box center [83, 40] width 0 height 0
type input "C:\fakepath\V1All.csv"
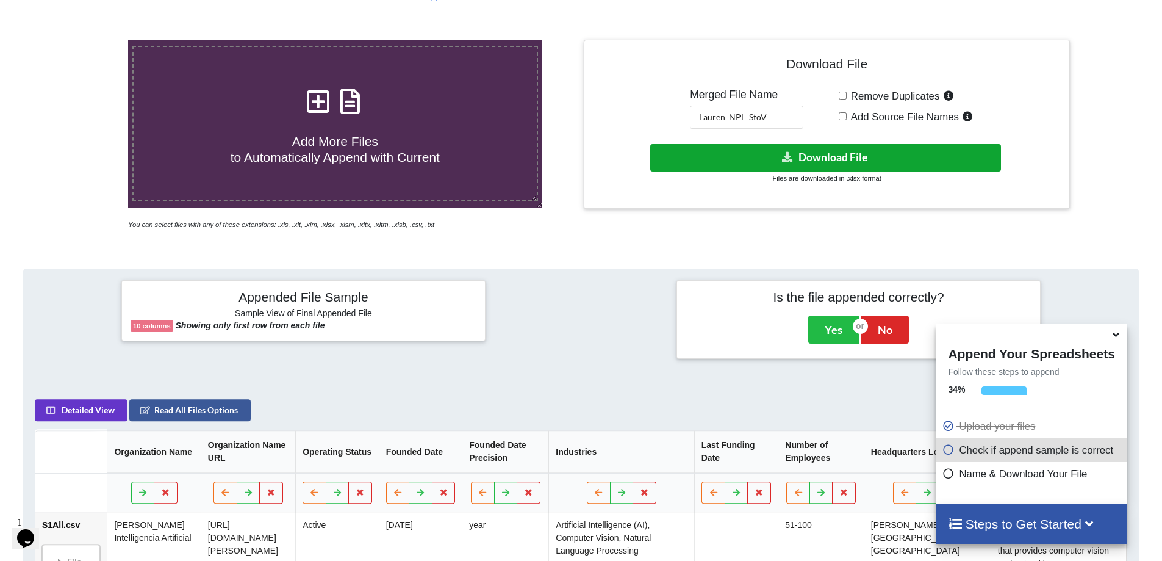
click at [824, 144] on button "Download File" at bounding box center [825, 157] width 351 height 27
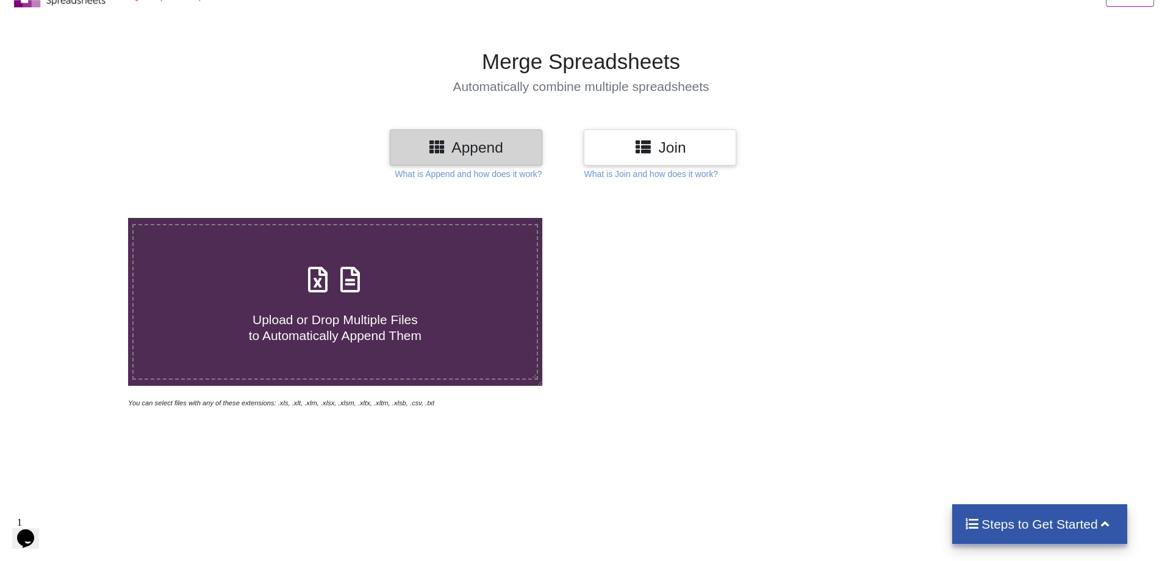
scroll to position [71, 0]
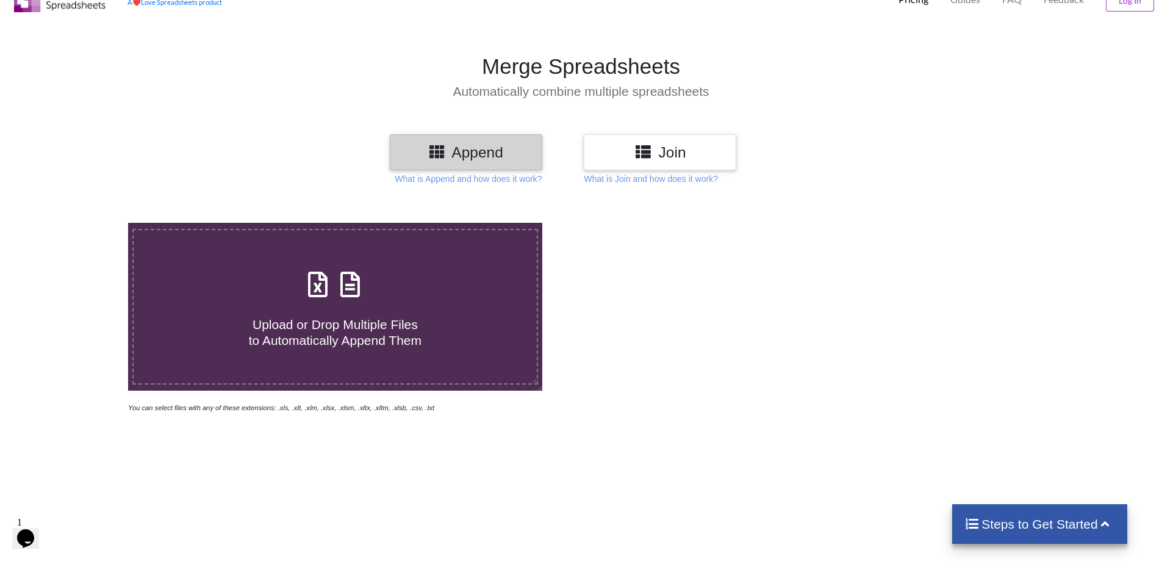
click at [329, 321] on span "Upload or Drop Multiple Files to Automatically Append Them" at bounding box center [335, 331] width 173 height 29
click at [83, 223] on input "Upload or Drop Multiple Files to Automatically Append Them" at bounding box center [83, 223] width 0 height 0
type input "C:\fakepath\M1All.csv"
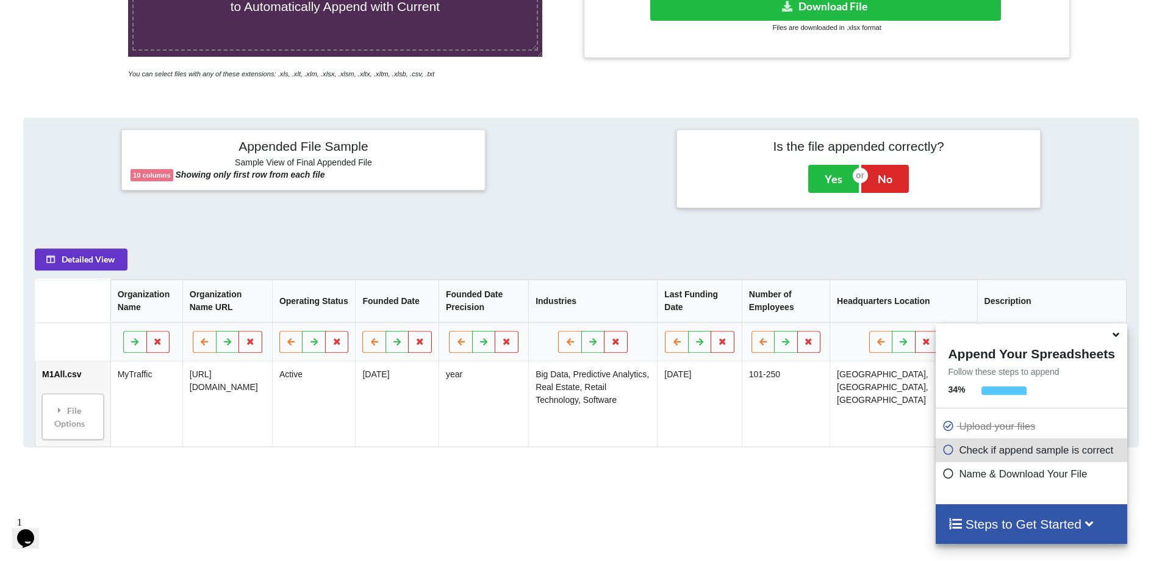
scroll to position [254, 0]
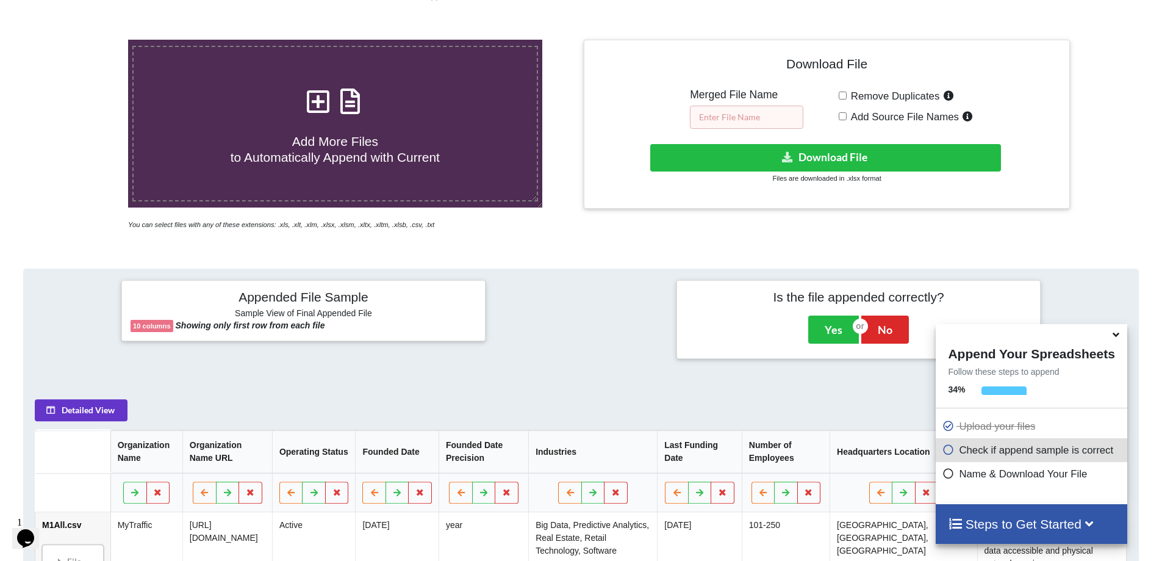
click at [746, 106] on input "text" at bounding box center [746, 117] width 113 height 23
paste input "Predictive Analytics"
type input "[PERSON_NAME] Analytics_MtoR"
click at [342, 148] on label "Add More Files to Automatically Append with Current" at bounding box center [335, 124] width 406 height 156
click at [83, 40] on input "Add More Files to Automatically Append with Current" at bounding box center [83, 40] width 0 height 0
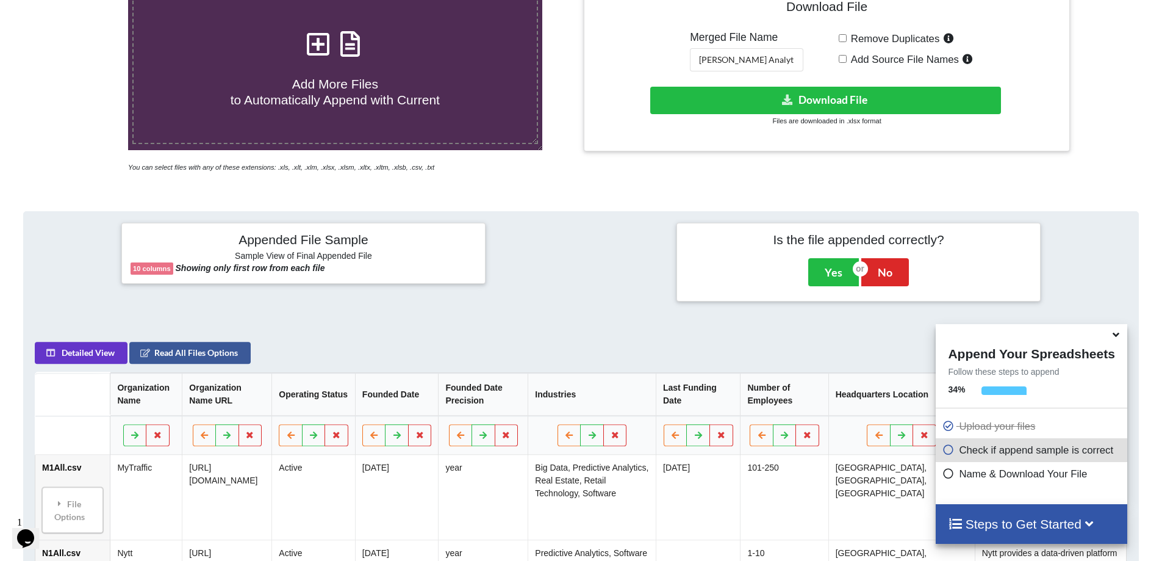
scroll to position [193, 0]
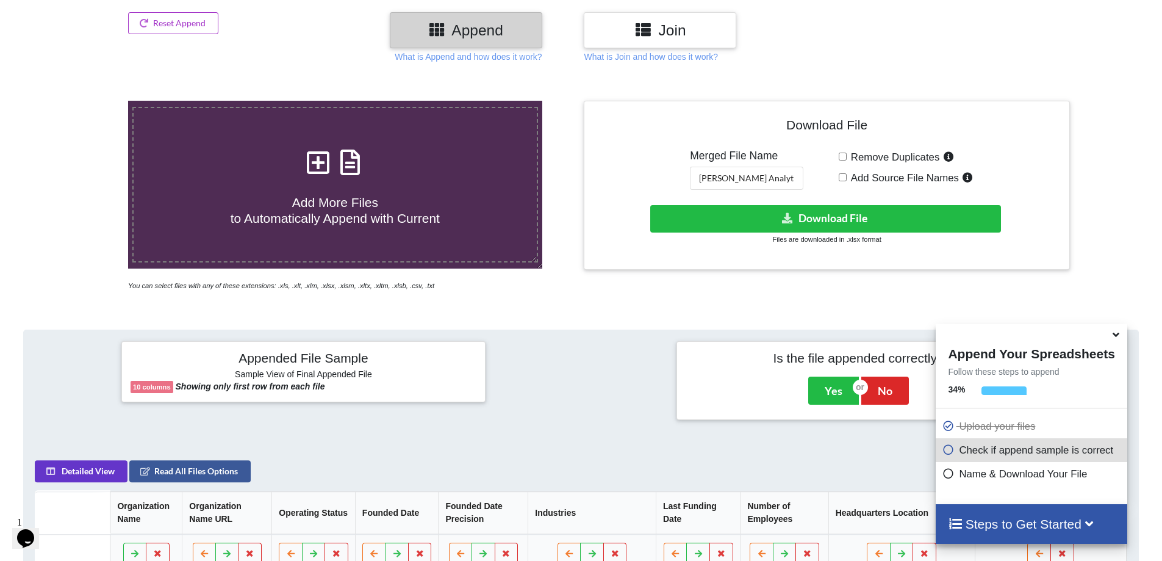
click at [299, 195] on span "Add More Files to Automatically Append with Current" at bounding box center [335, 209] width 209 height 29
click at [83, 101] on input "Add More Files to Automatically Append with Current" at bounding box center [83, 101] width 0 height 0
click at [322, 143] on icon at bounding box center [318, 156] width 30 height 26
click at [83, 101] on input "Add More Files to Automatically Append with Current" at bounding box center [83, 101] width 0 height 0
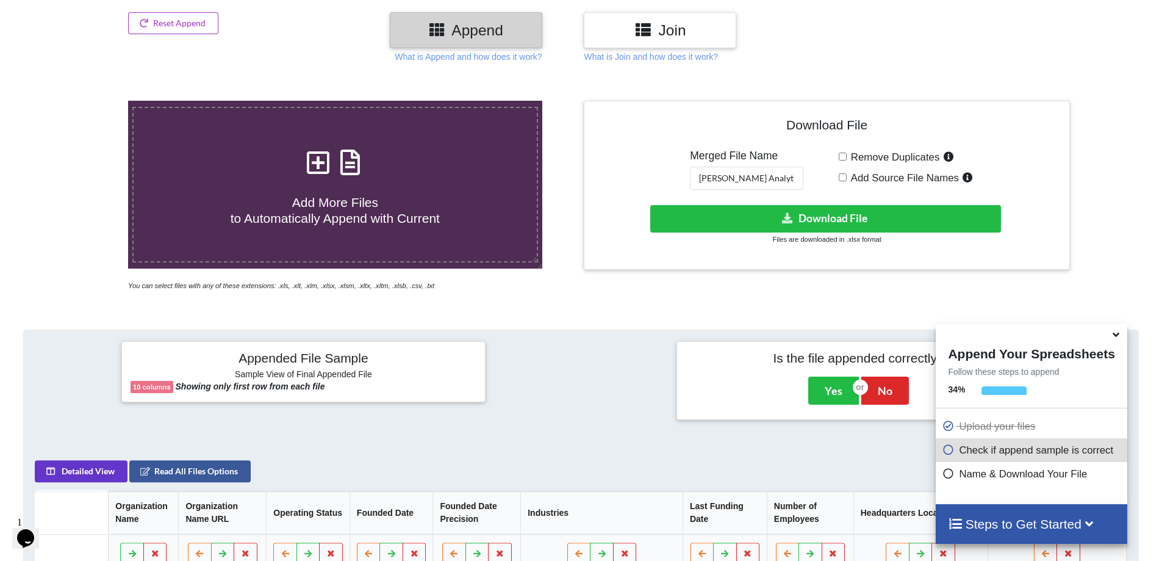
click at [334, 195] on span "Add More Files to Automatically Append with Current" at bounding box center [335, 209] width 209 height 29
click at [83, 101] on input "Add More Files to Automatically Append with Current" at bounding box center [83, 101] width 0 height 0
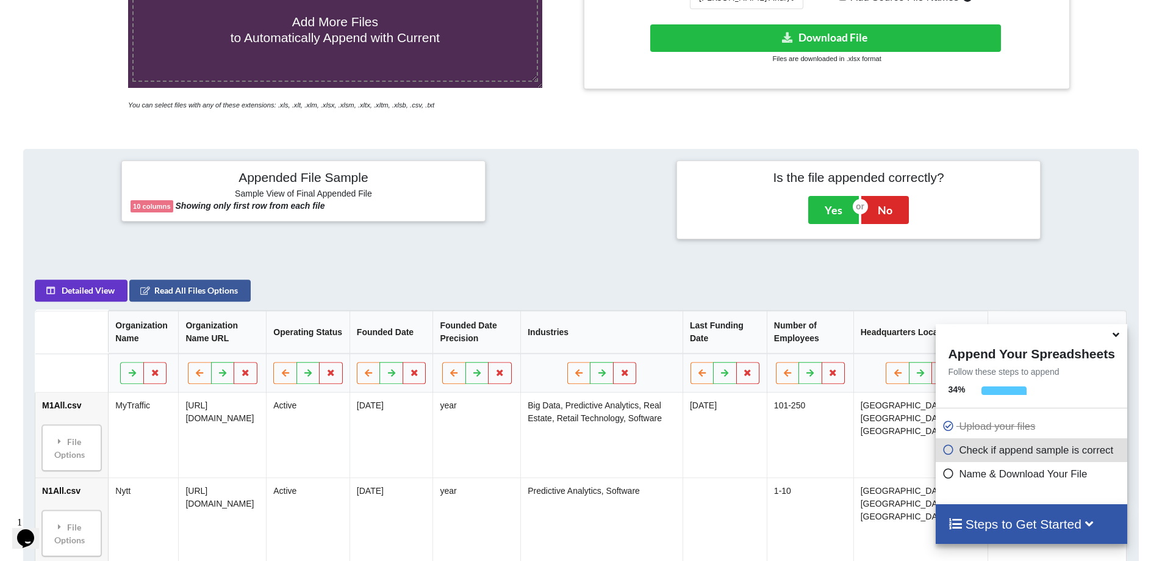
scroll to position [254, 0]
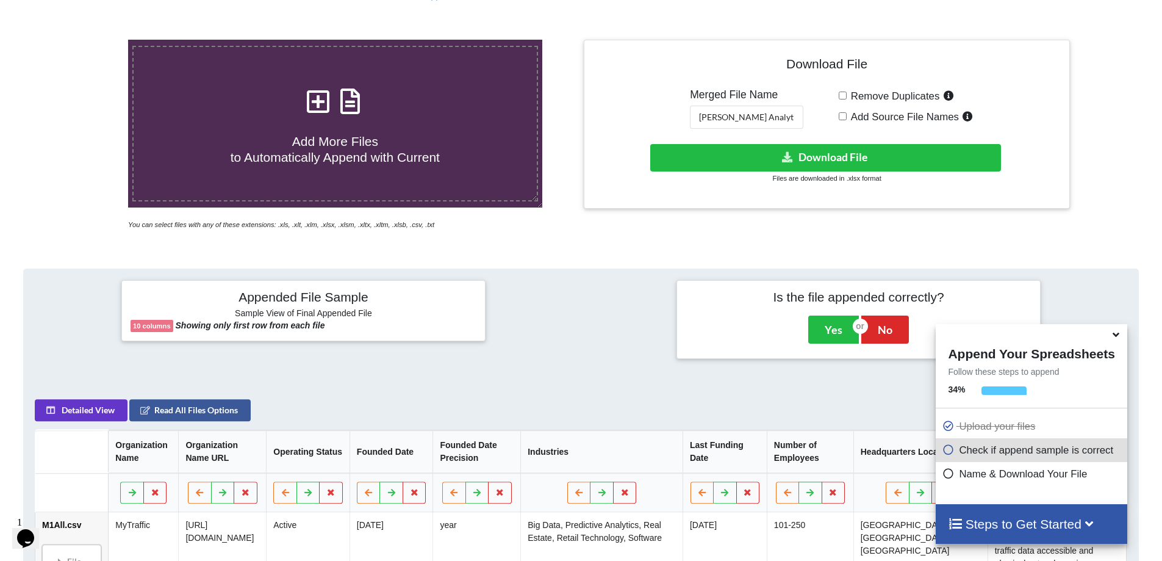
click at [328, 137] on span "Add More Files to Automatically Append with Current" at bounding box center [335, 148] width 209 height 29
click at [83, 40] on input "Add More Files to Automatically Append with Current" at bounding box center [83, 40] width 0 height 0
type input "C:\fakepath\R-ALL.csv"
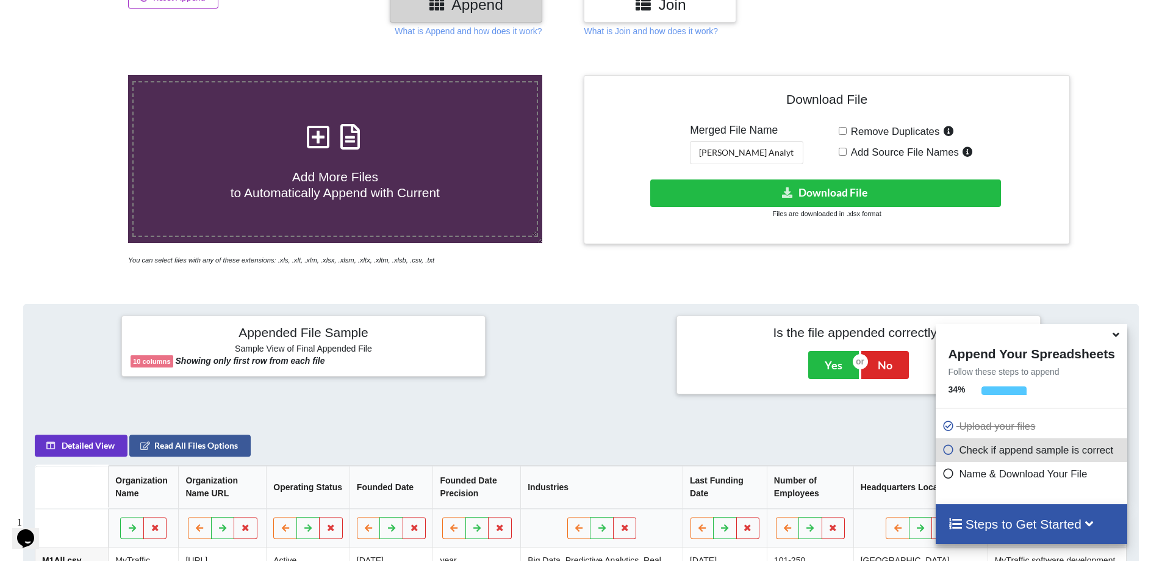
scroll to position [193, 0]
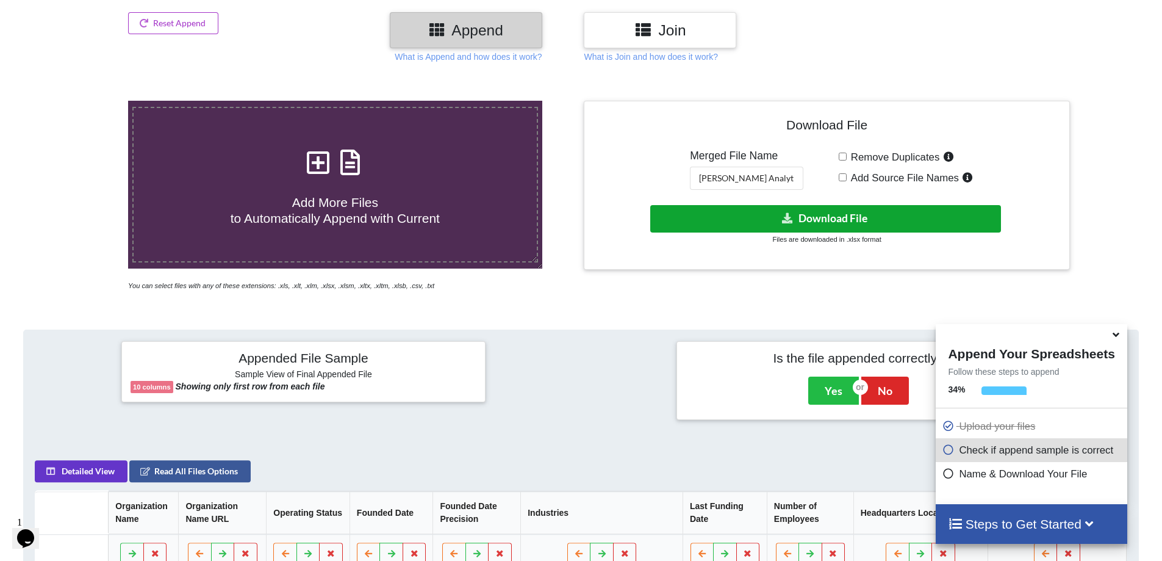
click at [791, 205] on button "Download File" at bounding box center [825, 218] width 351 height 27
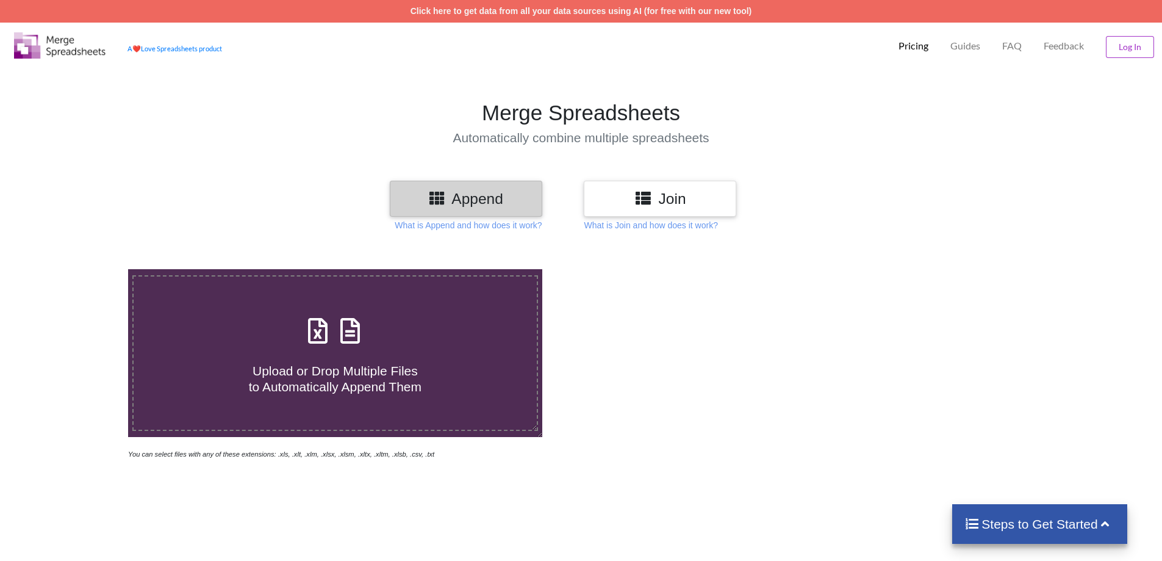
click at [375, 364] on span "Upload or Drop Multiple Files to Automatically Append Them" at bounding box center [335, 378] width 173 height 29
click at [83, 269] on input "Upload or Drop Multiple Files to Automatically Append Them" at bounding box center [83, 269] width 0 height 0
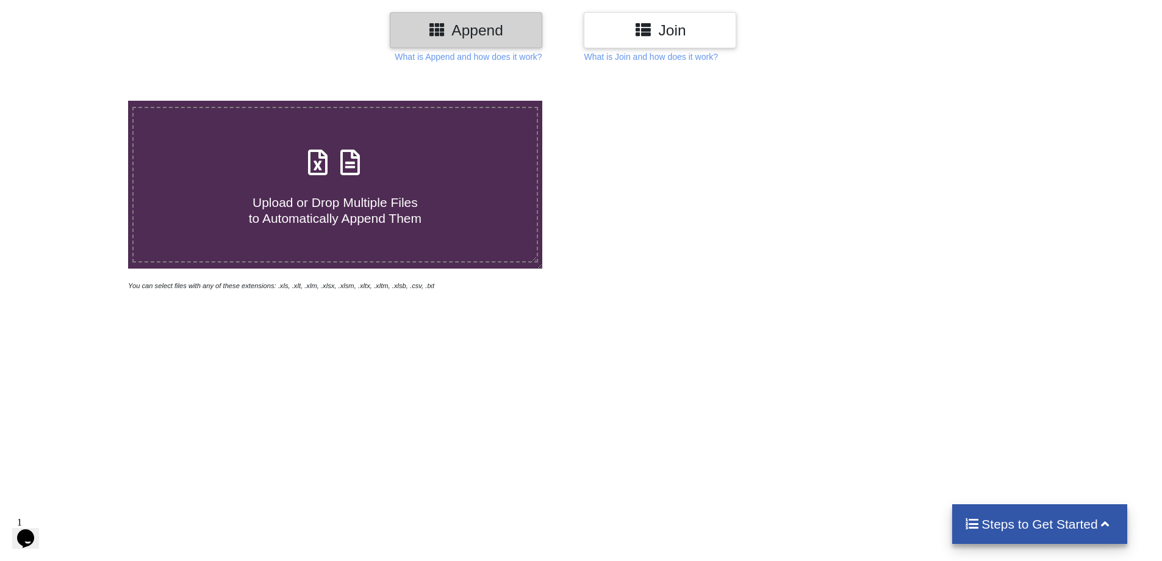
type input "C:\fakepath\S-ALL.csv"
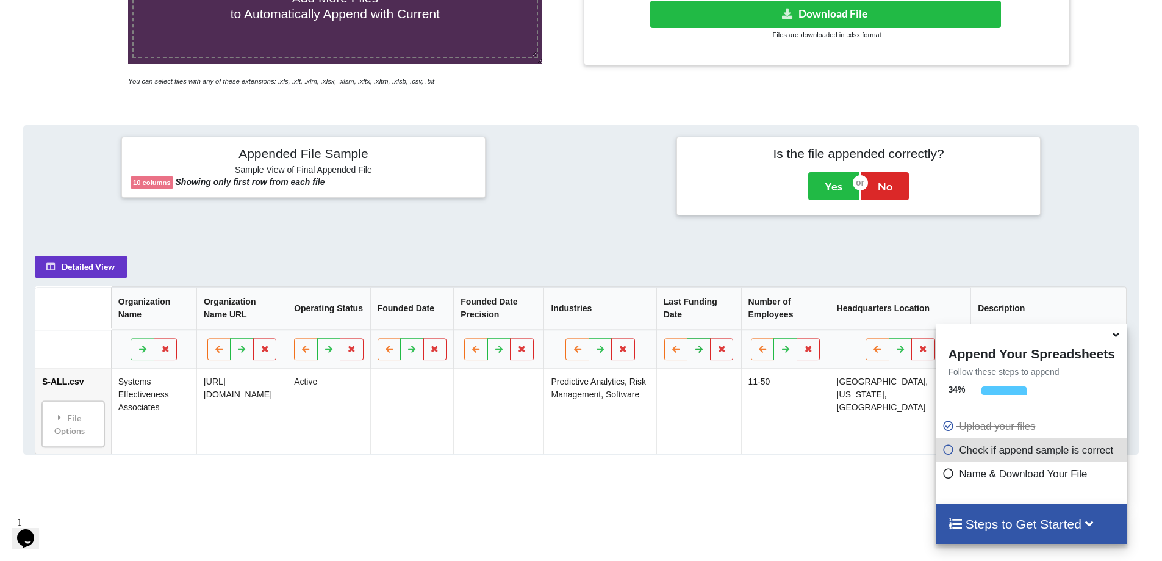
scroll to position [315, 0]
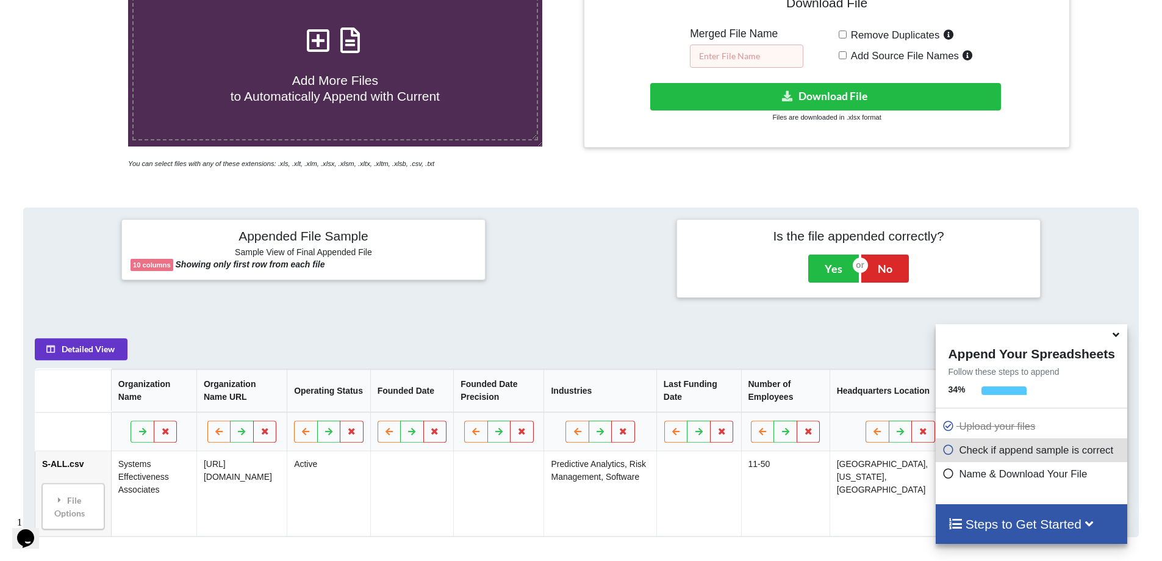
click at [744, 45] on input "text" at bounding box center [746, 56] width 113 height 23
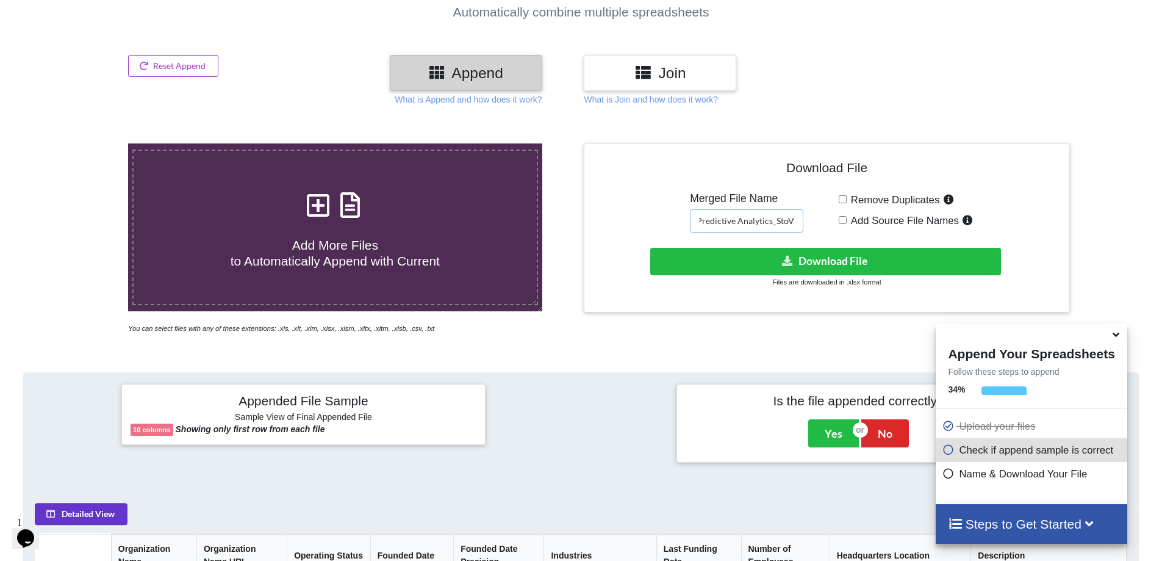
scroll to position [132, 0]
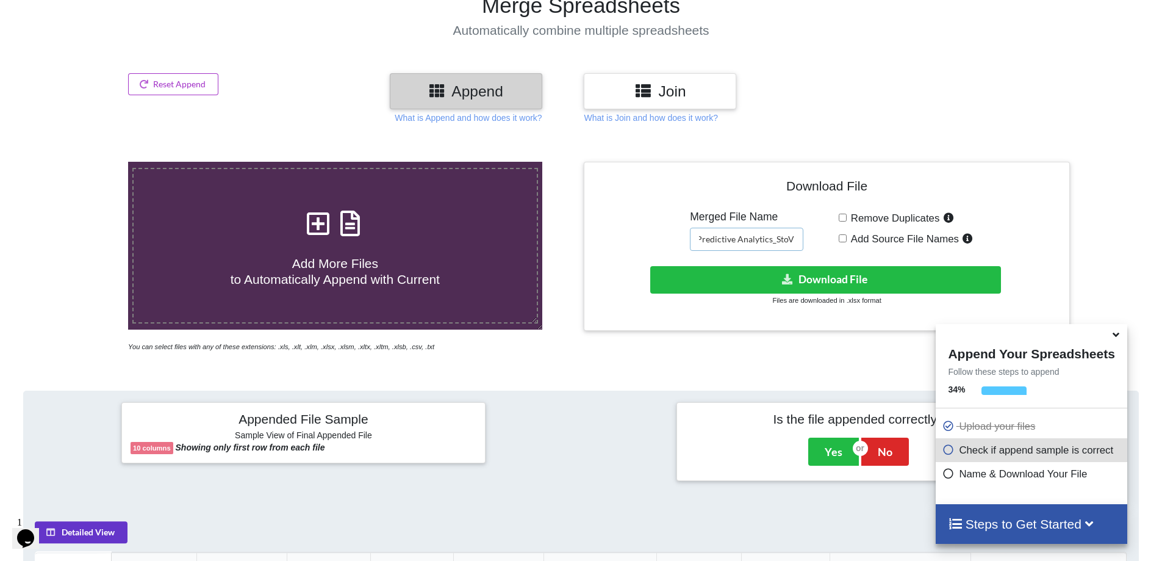
type input "Lauren_Predictive Analytics_StoV"
click at [301, 256] on span "Add More Files to Automatically Append with Current" at bounding box center [335, 270] width 209 height 29
click at [83, 162] on input "Add More Files to Automatically Append with Current" at bounding box center [83, 162] width 0 height 0
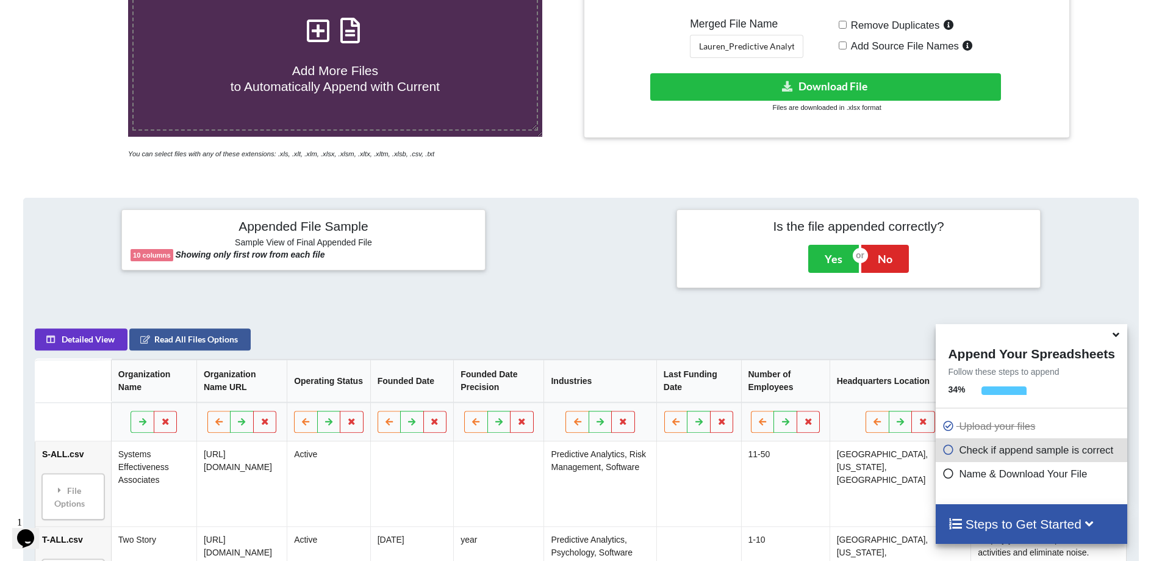
scroll to position [193, 0]
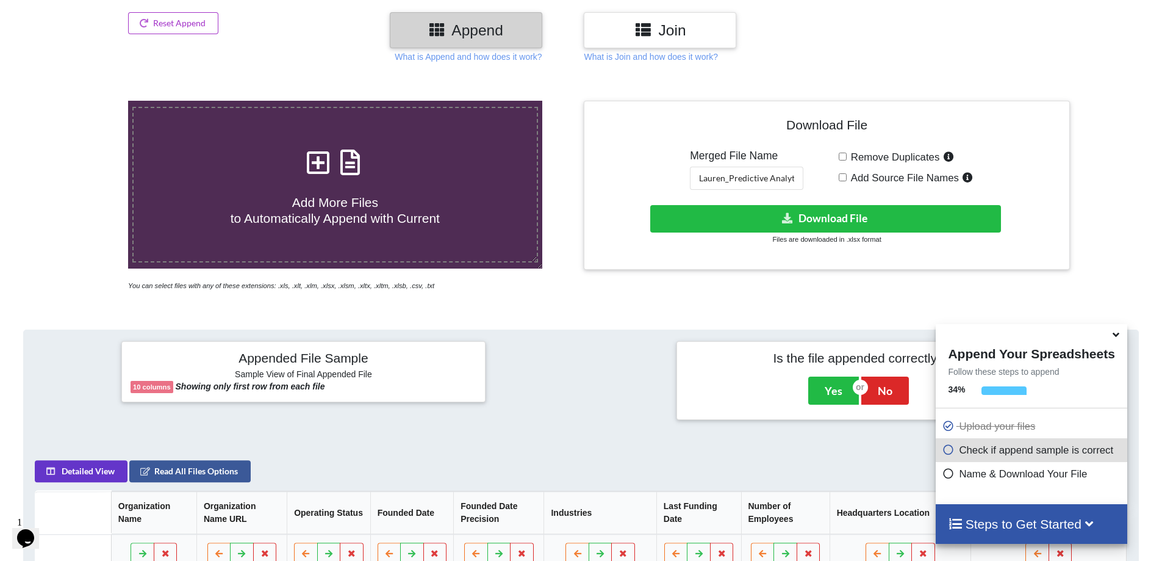
click at [340, 143] on icon at bounding box center [350, 156] width 30 height 26
click at [83, 101] on input "Add More Files to Automatically Append with Current" at bounding box center [83, 101] width 0 height 0
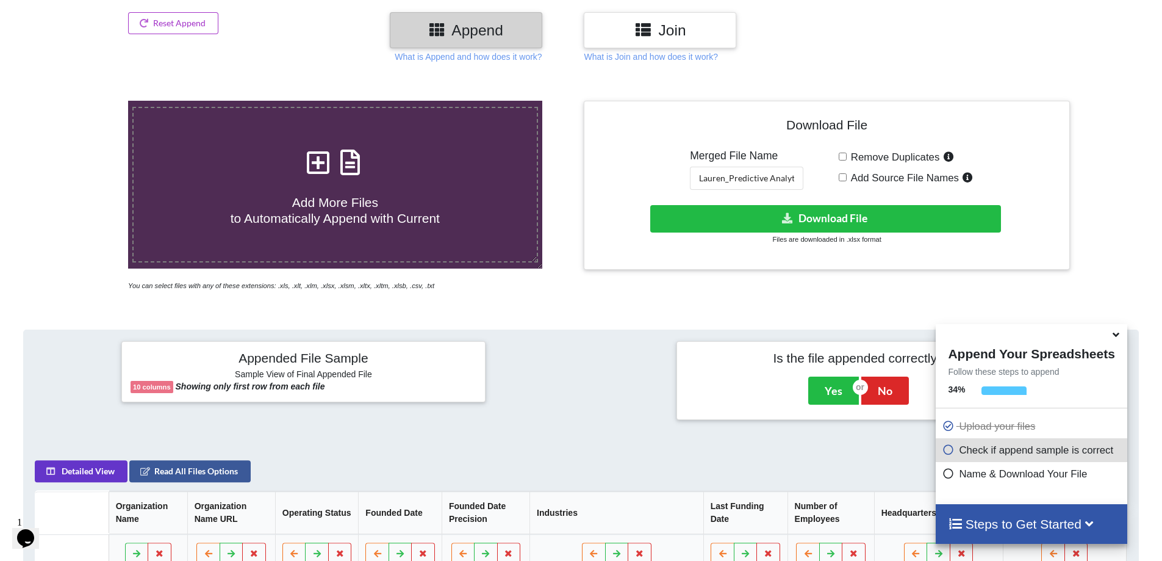
click at [335, 107] on label "Add More Files to Automatically Append with Current" at bounding box center [335, 185] width 406 height 156
click at [83, 101] on input "Add More Files to Automatically Append with Current" at bounding box center [83, 101] width 0 height 0
type input "C:\fakepath\V-ALL.csv"
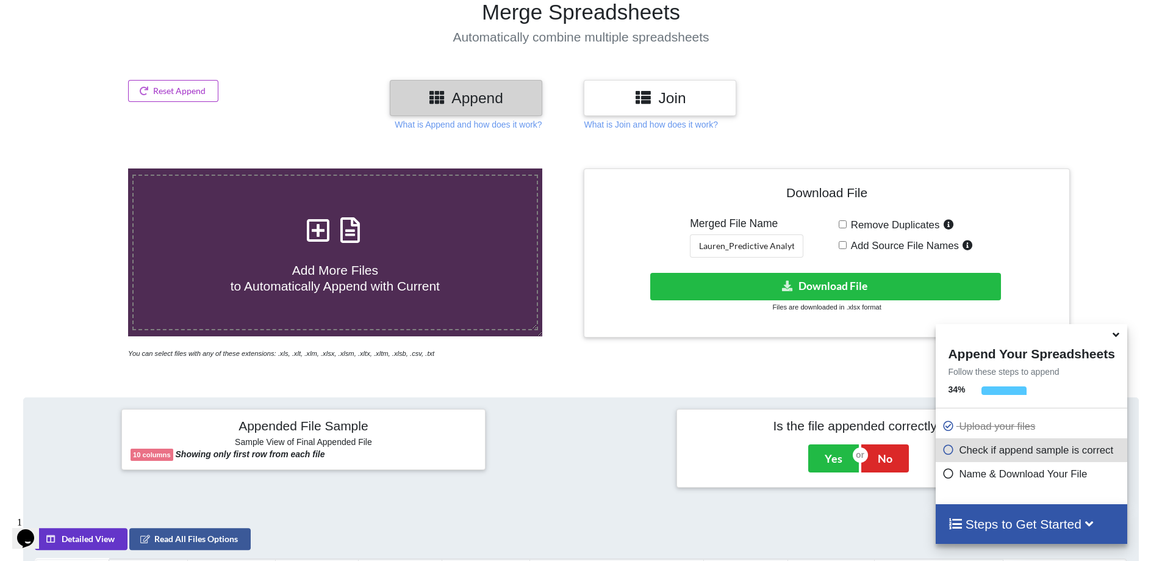
scroll to position [71, 0]
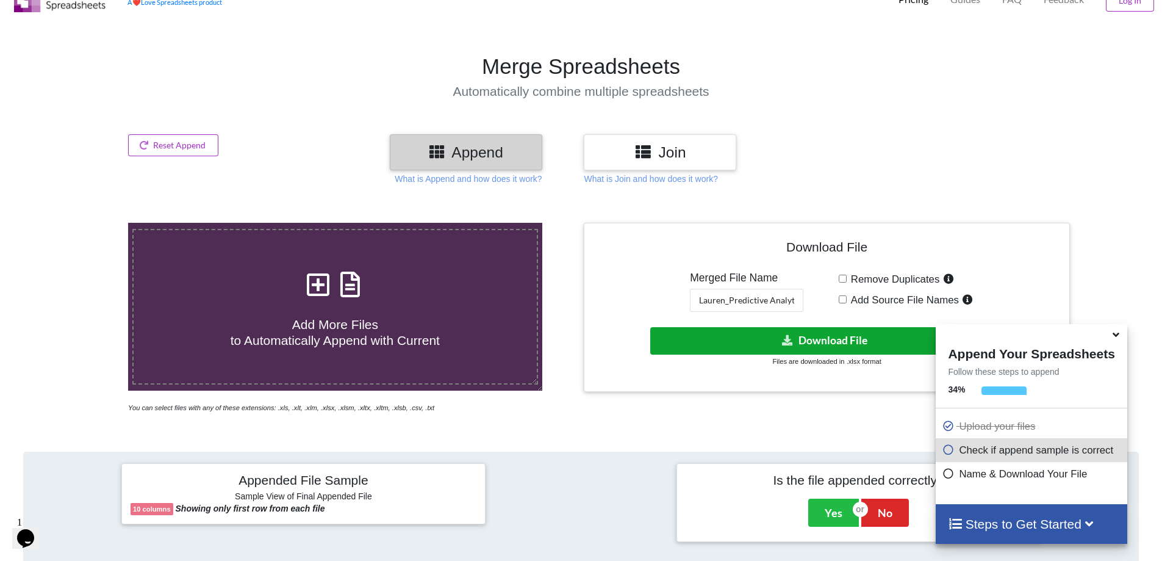
click at [736, 327] on button "Download File" at bounding box center [825, 340] width 351 height 27
